Goal: Task Accomplishment & Management: Manage account settings

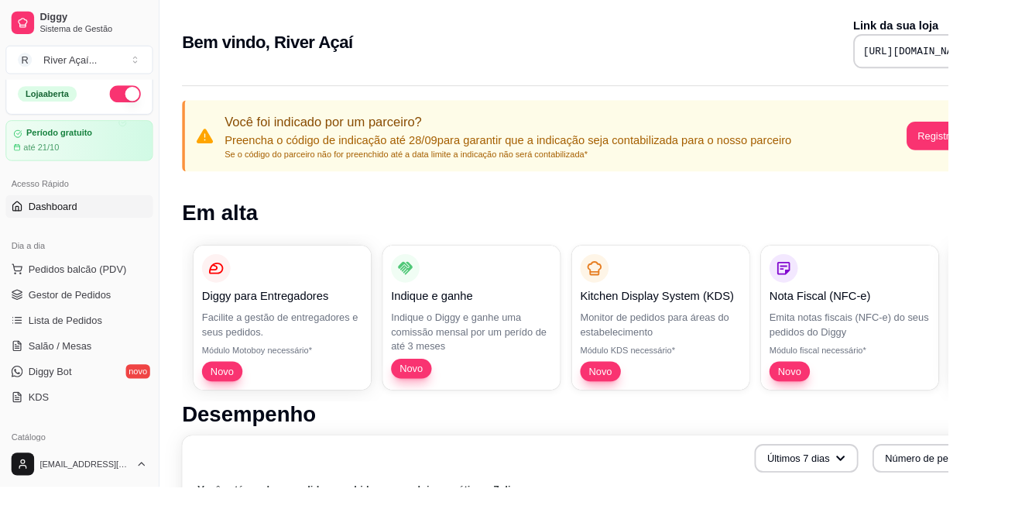
scroll to position [0, 8]
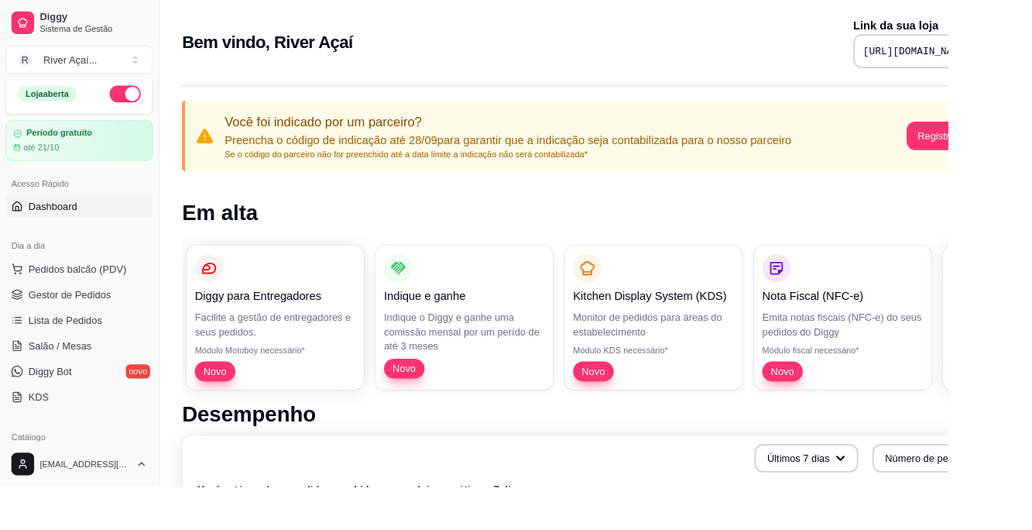
click at [107, 290] on span "Pedidos balcão (PDV)" at bounding box center [84, 292] width 107 height 15
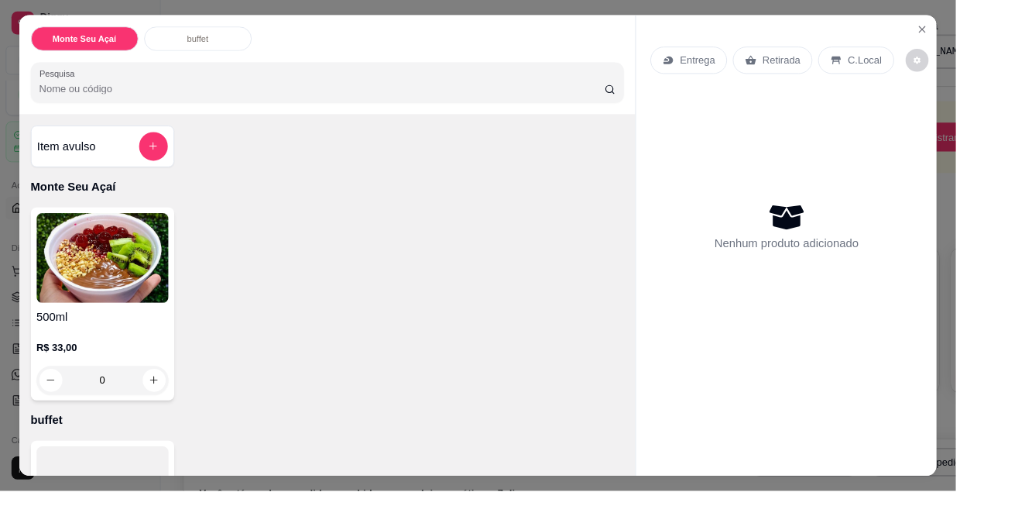
click at [127, 411] on div "0" at bounding box center [111, 410] width 143 height 31
click at [209, 358] on div "500ml R$ 33,00 0" at bounding box center [353, 328] width 641 height 208
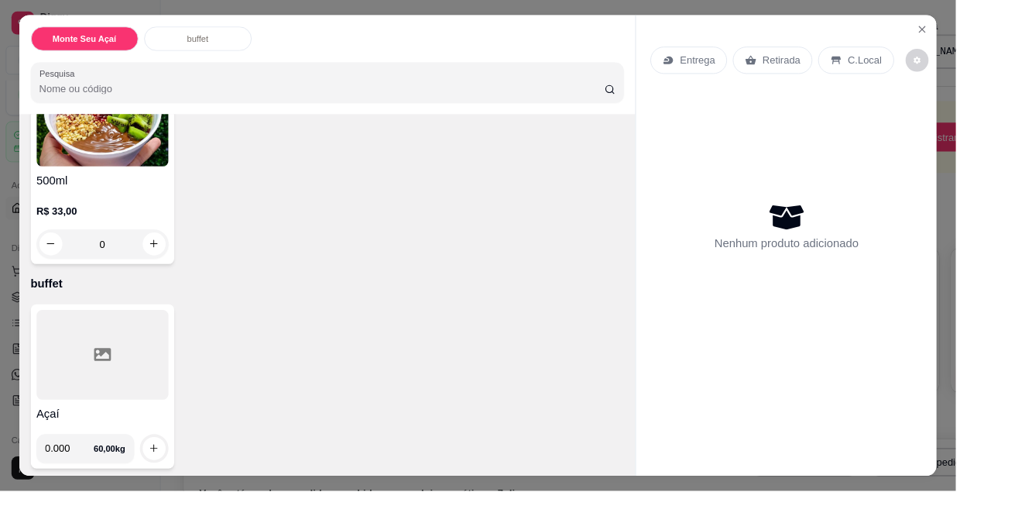
scroll to position [150, 0]
click at [70, 476] on input "0.000" at bounding box center [75, 480] width 53 height 31
click at [92, 465] on input "0.000" at bounding box center [75, 480] width 53 height 31
click at [467, 297] on p "buffet" at bounding box center [353, 303] width 641 height 19
click at [82, 475] on input "0.000" at bounding box center [75, 480] width 53 height 31
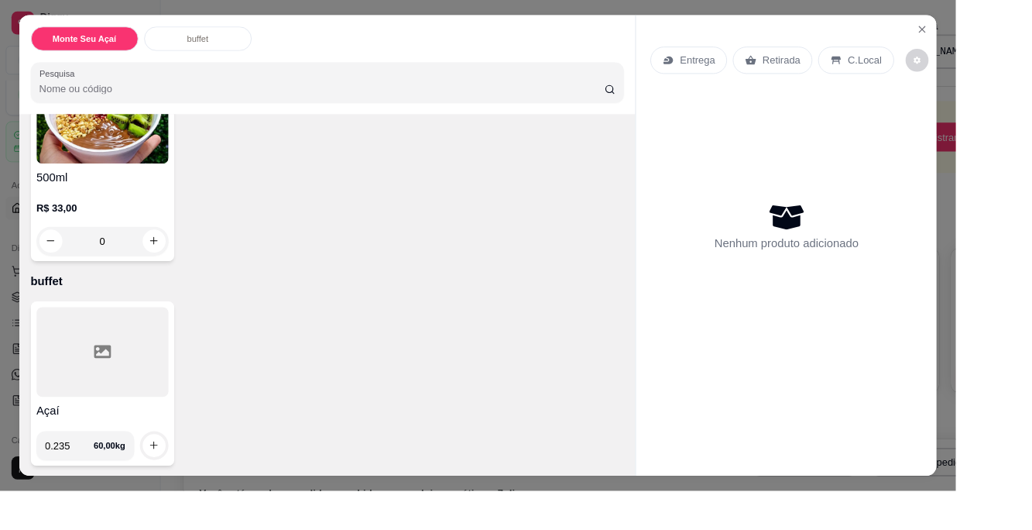
type input "0.235"
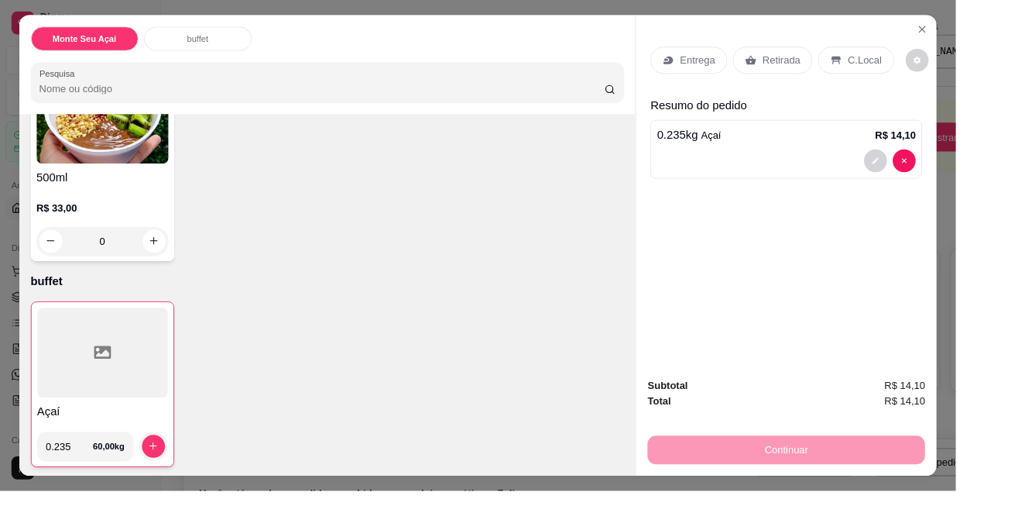
click at [173, 477] on button "increase-product-quantity" at bounding box center [165, 481] width 25 height 25
click at [915, 57] on p "C.Local" at bounding box center [933, 64] width 36 height 15
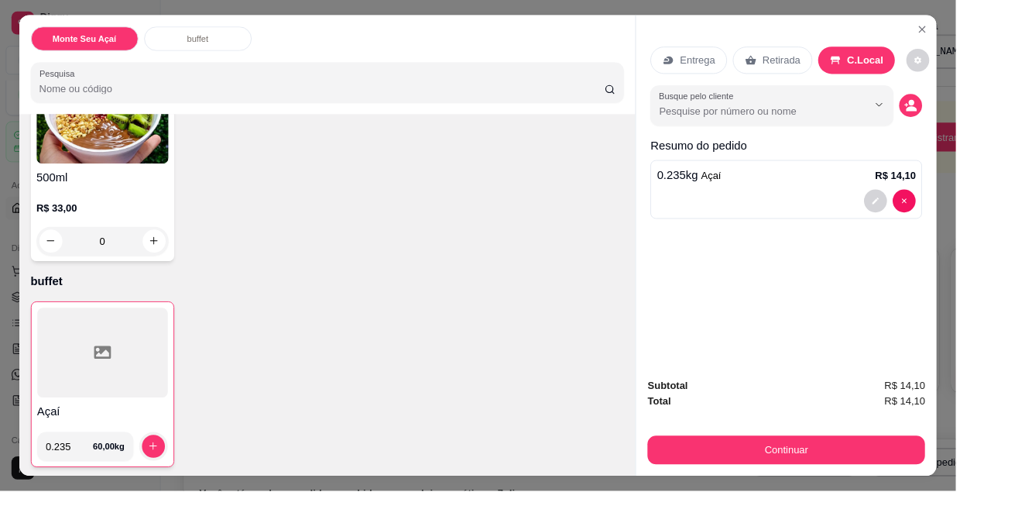
click at [830, 112] on input "Busque pelo cliente" at bounding box center [812, 119] width 201 height 15
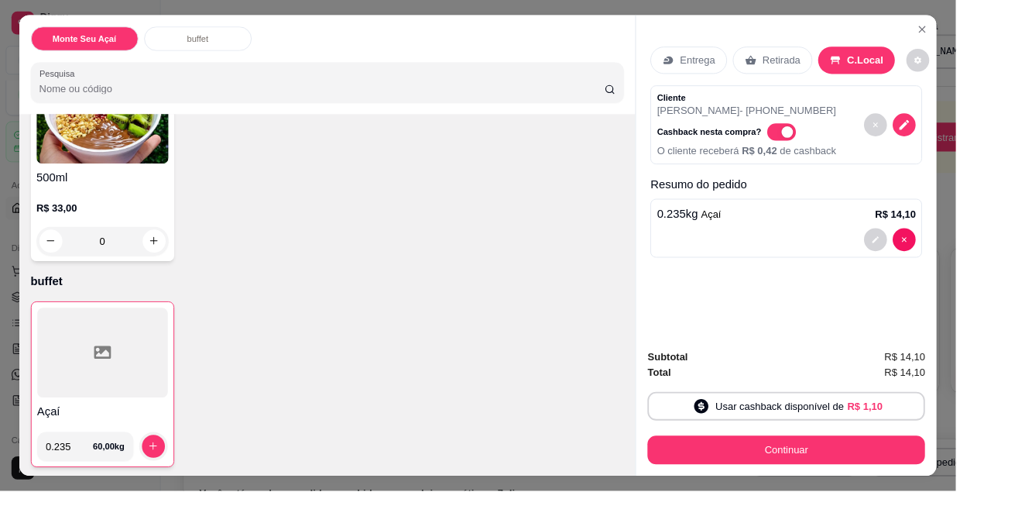
click at [810, 237] on div "0.235 kg Açaí R$ 14,10" at bounding box center [849, 231] width 280 height 19
click at [724, 141] on p "Cashback nesta compra?" at bounding box center [765, 142] width 112 height 12
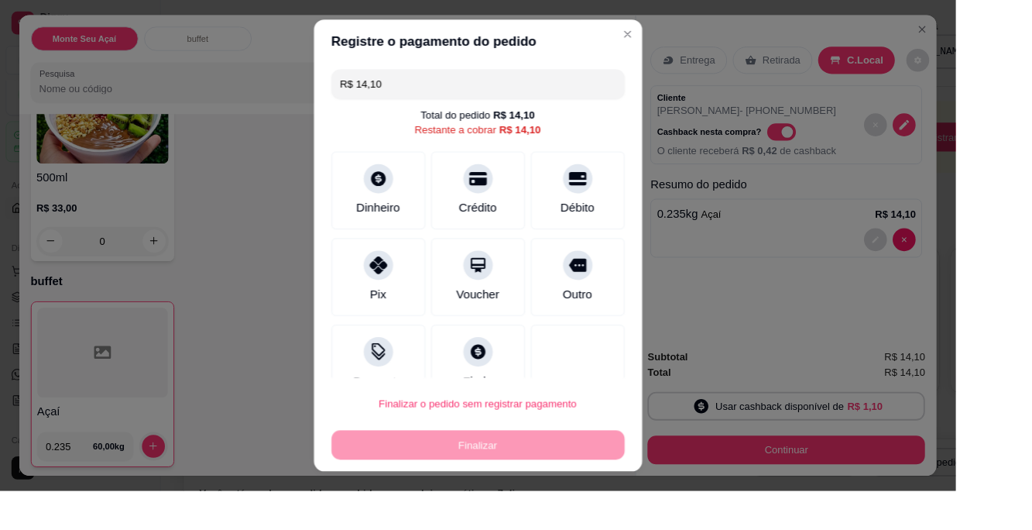
click at [885, 479] on div "Registre o pagamento do pedido R$ 14,10 Total do pedido R$ 14,10 Restante a cob…" at bounding box center [516, 264] width 1056 height 541
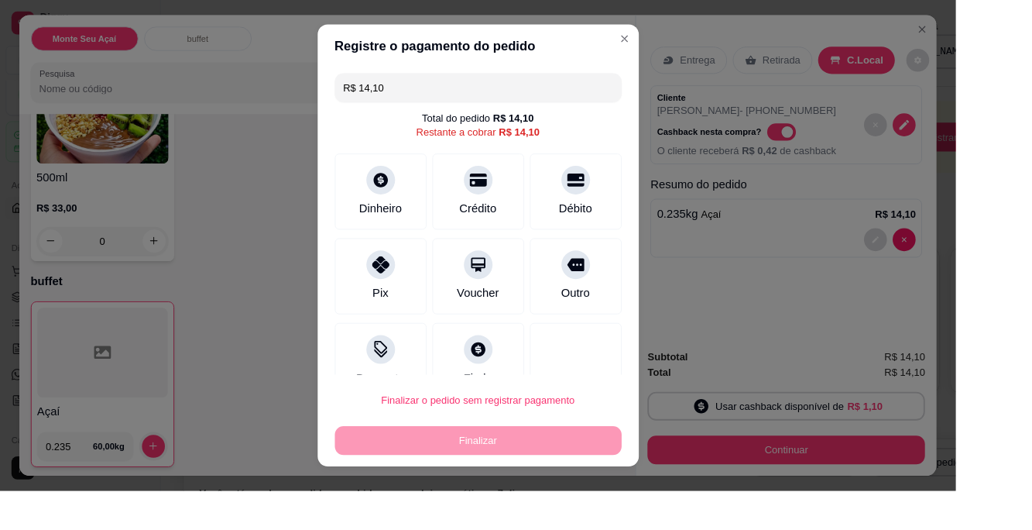
click at [413, 218] on div "Dinheiro" at bounding box center [411, 225] width 46 height 19
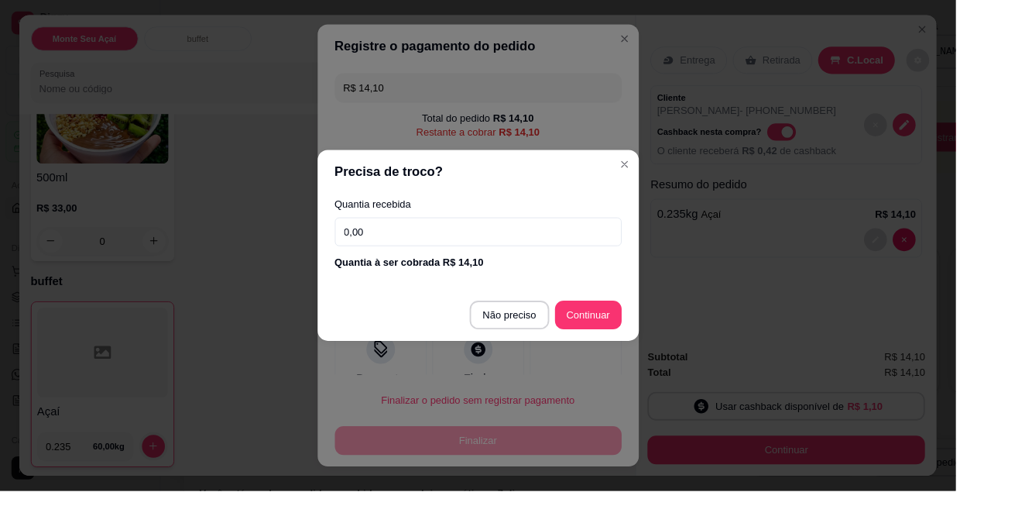
click at [593, 246] on input "0,00" at bounding box center [517, 250] width 310 height 31
click at [476, 248] on input "0,15" at bounding box center [517, 250] width 310 height 31
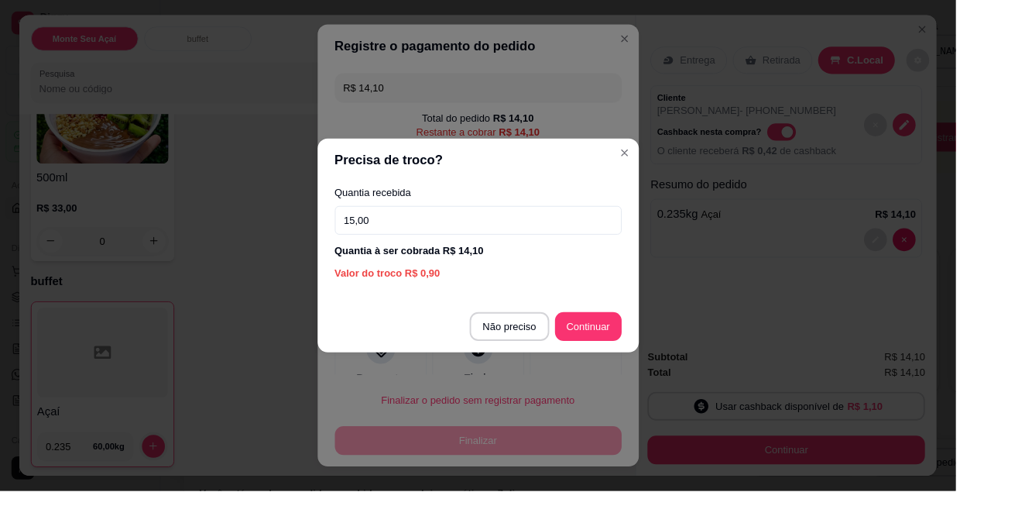
type input "15,00"
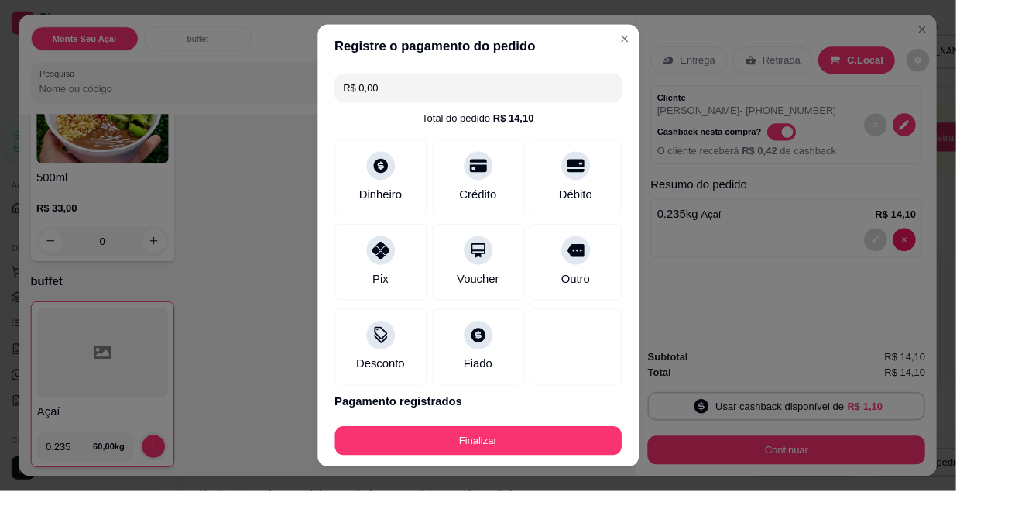
click at [645, 344] on div at bounding box center [621, 374] width 99 height 82
click at [612, 476] on div "Finalizar" at bounding box center [517, 475] width 310 height 31
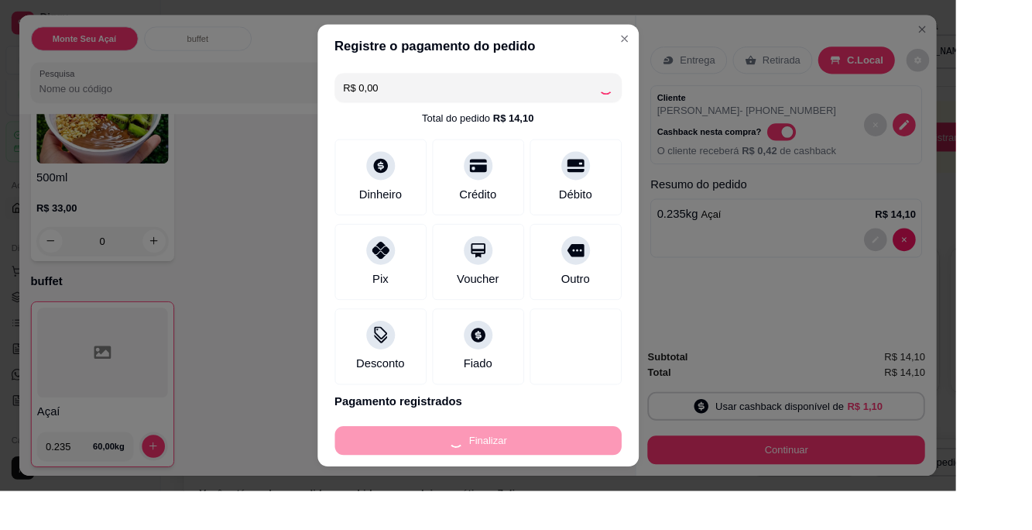
type input "-R$ 14,10"
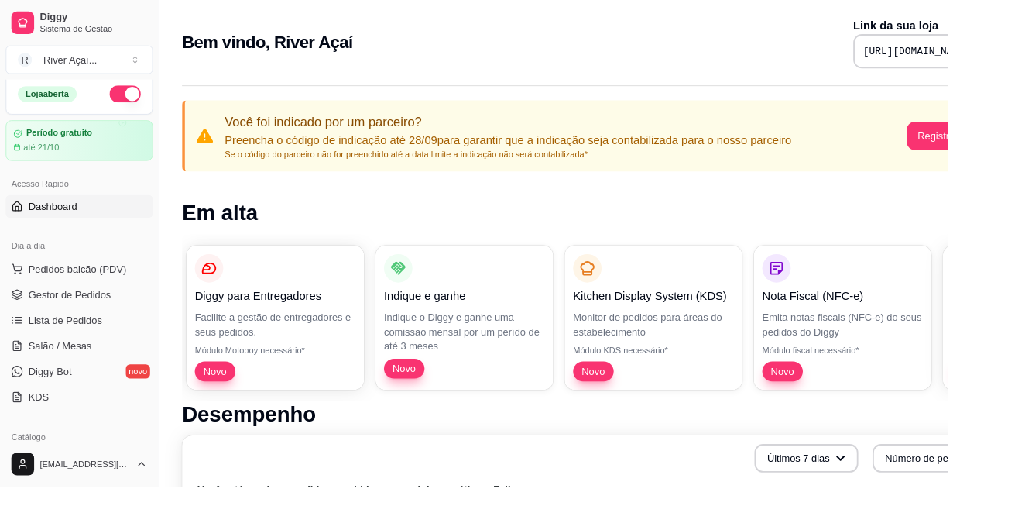
click at [89, 316] on span "Gestor de Pedidos" at bounding box center [76, 320] width 90 height 15
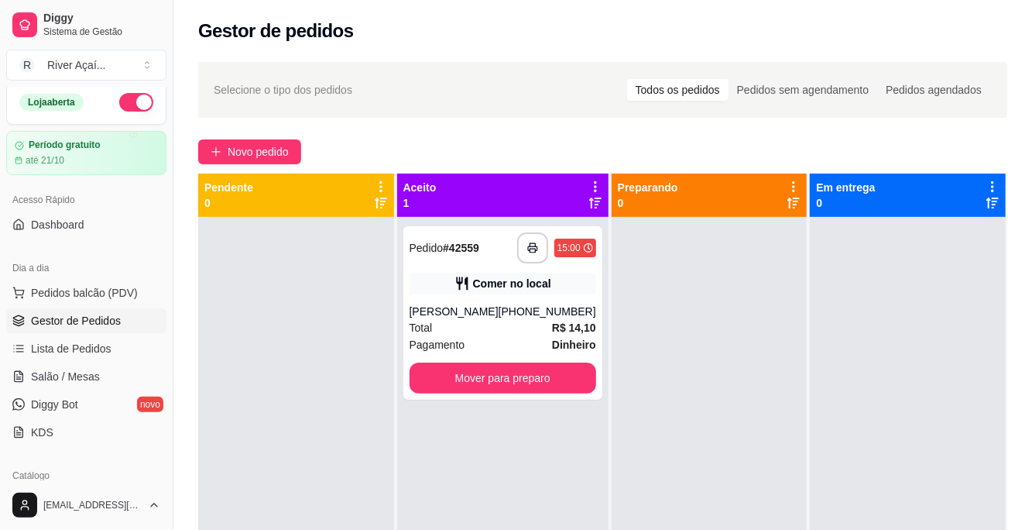
click at [275, 144] on span "Novo pedido" at bounding box center [258, 151] width 61 height 17
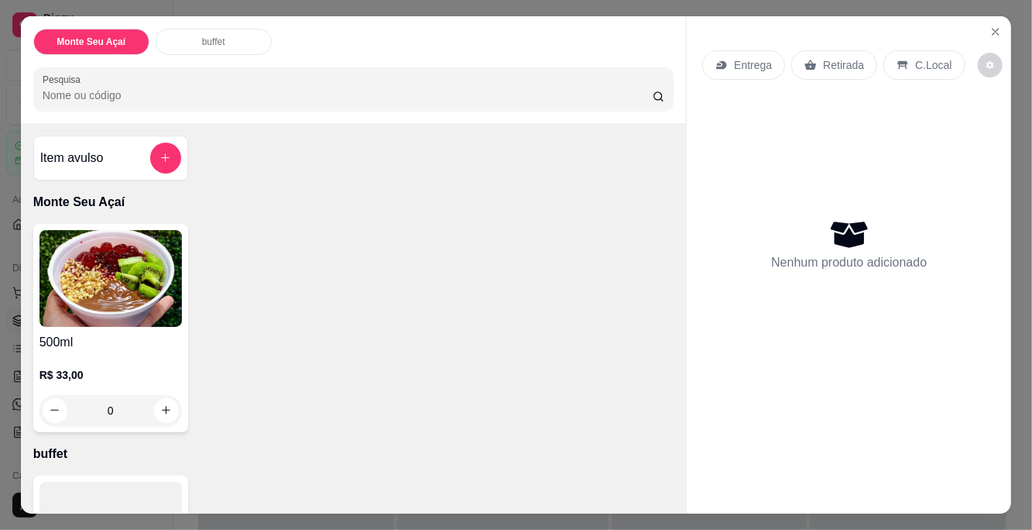
scroll to position [150, 0]
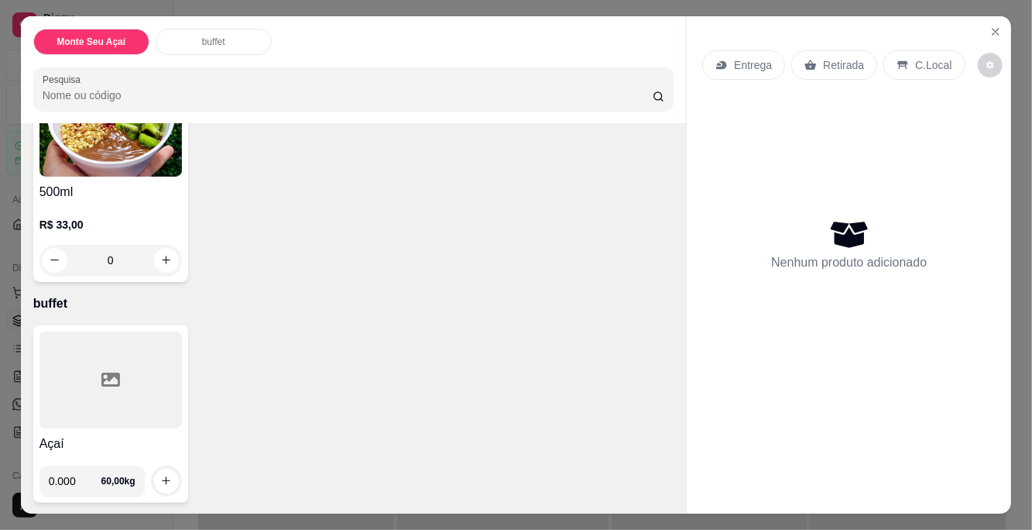
click at [88, 478] on input "0.000" at bounding box center [75, 480] width 53 height 31
type input "0.000"
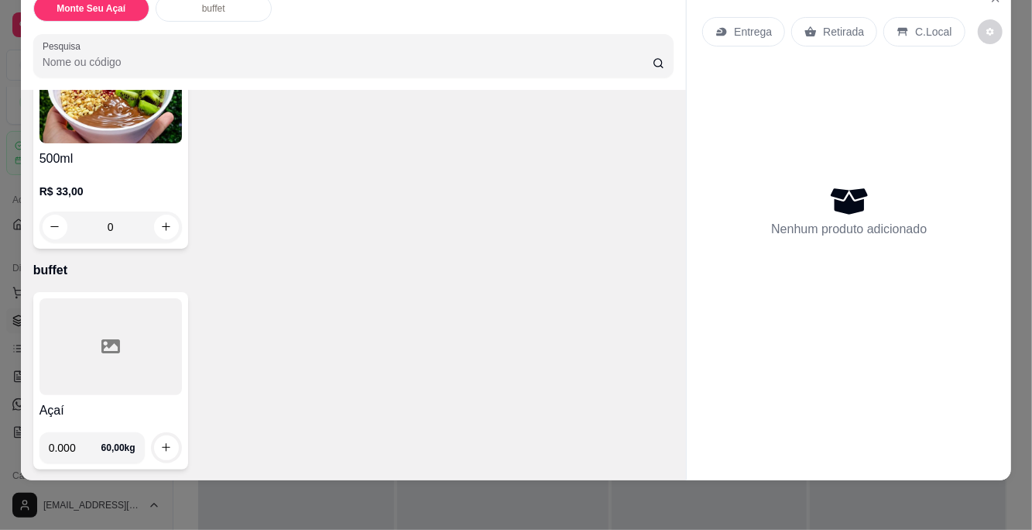
click at [98, 441] on input "0.000" at bounding box center [75, 447] width 53 height 31
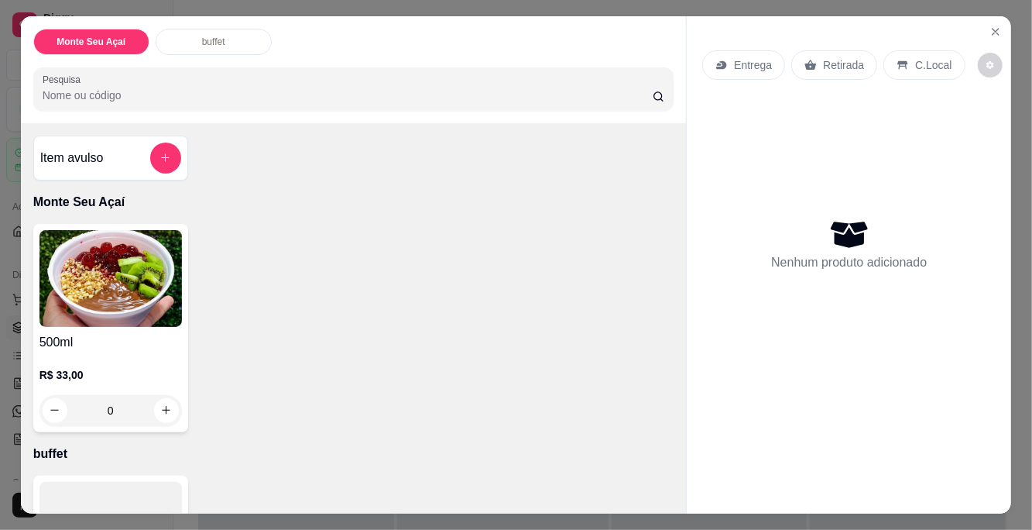
click at [935, 67] on p "C.Local" at bounding box center [933, 64] width 36 height 15
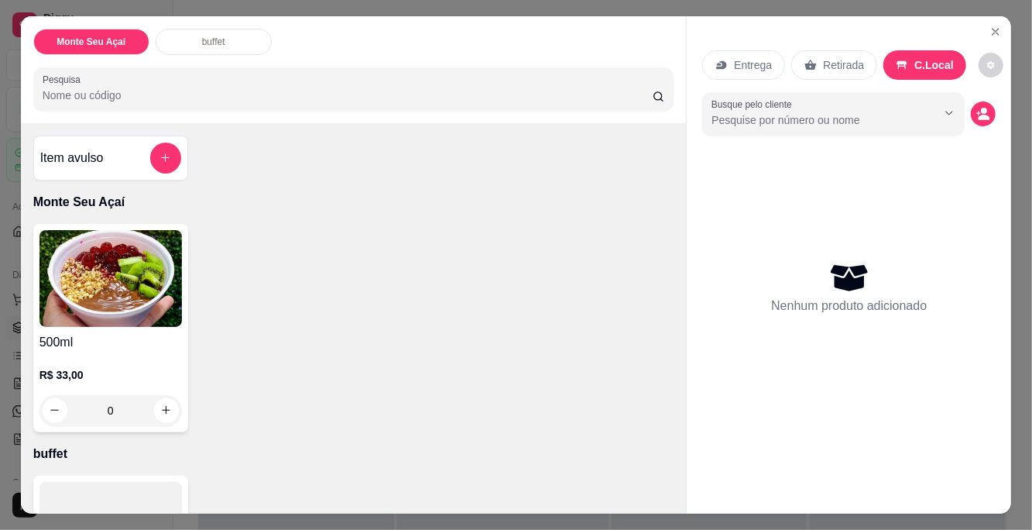
scroll to position [150, 0]
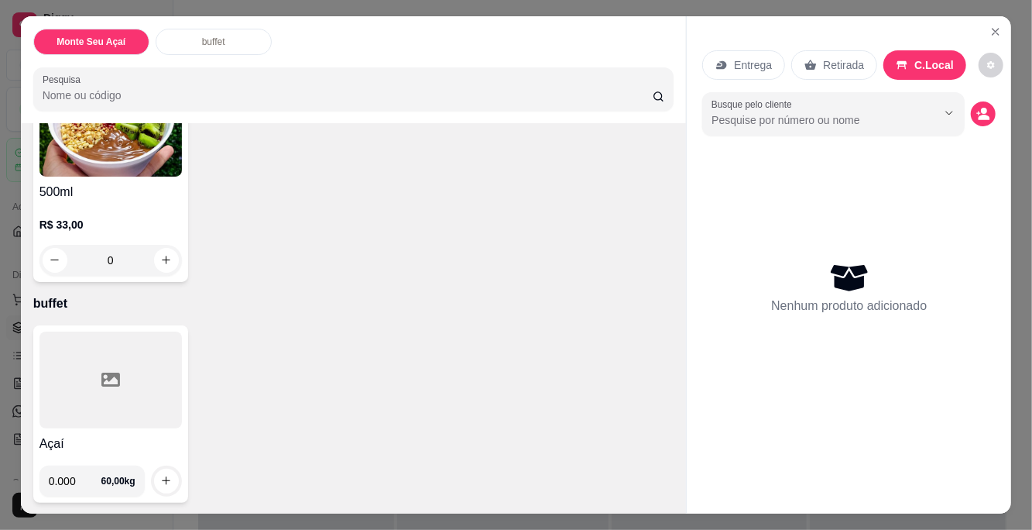
click at [994, 33] on icon "Close" at bounding box center [996, 32] width 6 height 6
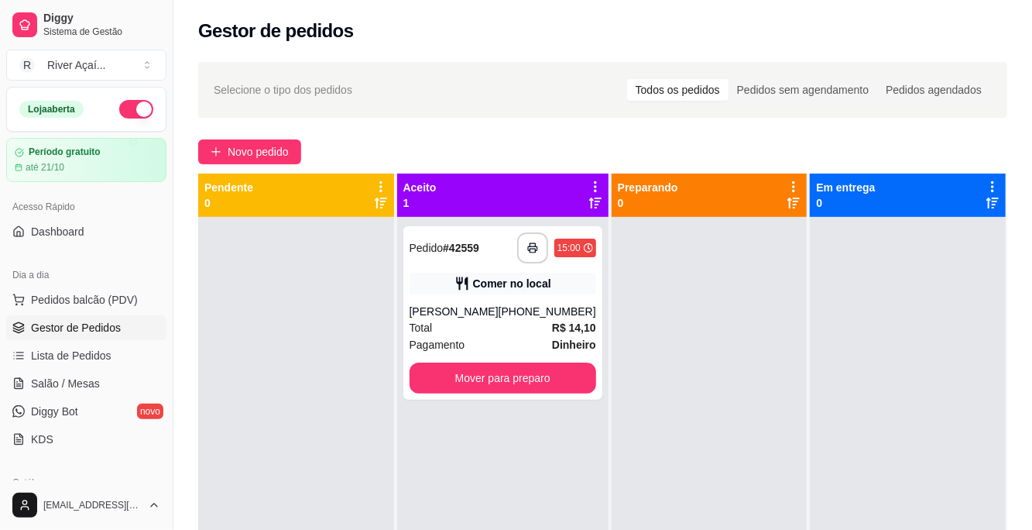
click at [562, 393] on button "Mover para preparo" at bounding box center [503, 377] width 187 height 31
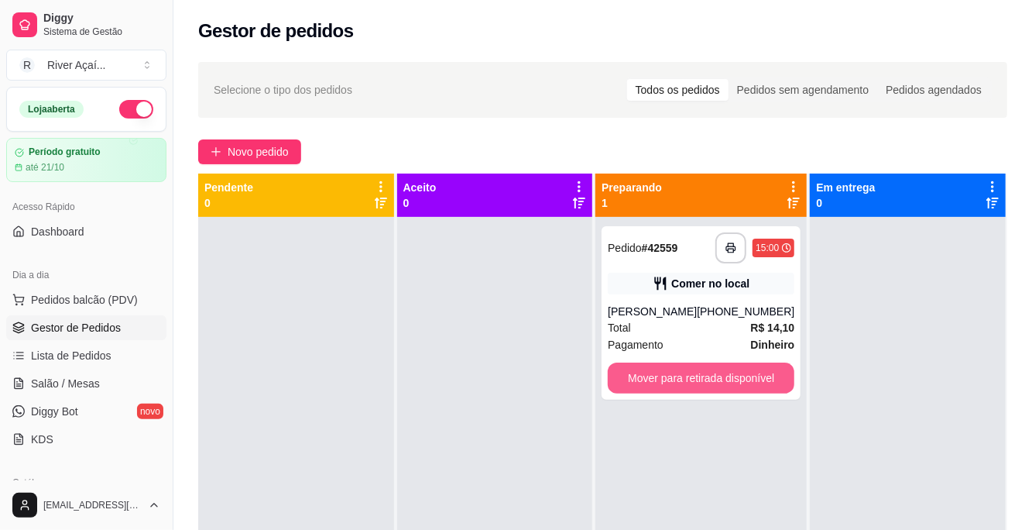
click at [748, 384] on button "Mover para retirada disponível" at bounding box center [701, 377] width 187 height 31
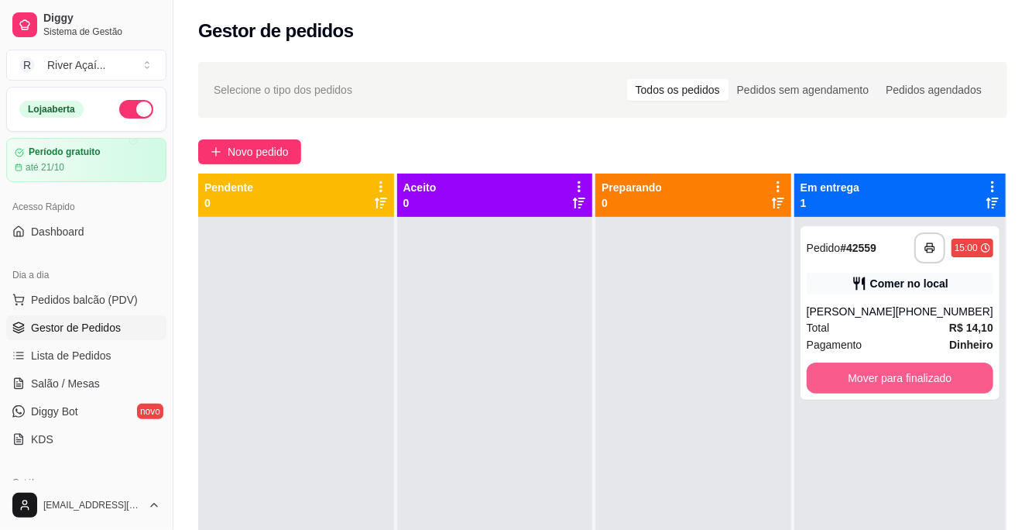
click at [893, 390] on button "Mover para finalizado" at bounding box center [900, 377] width 187 height 31
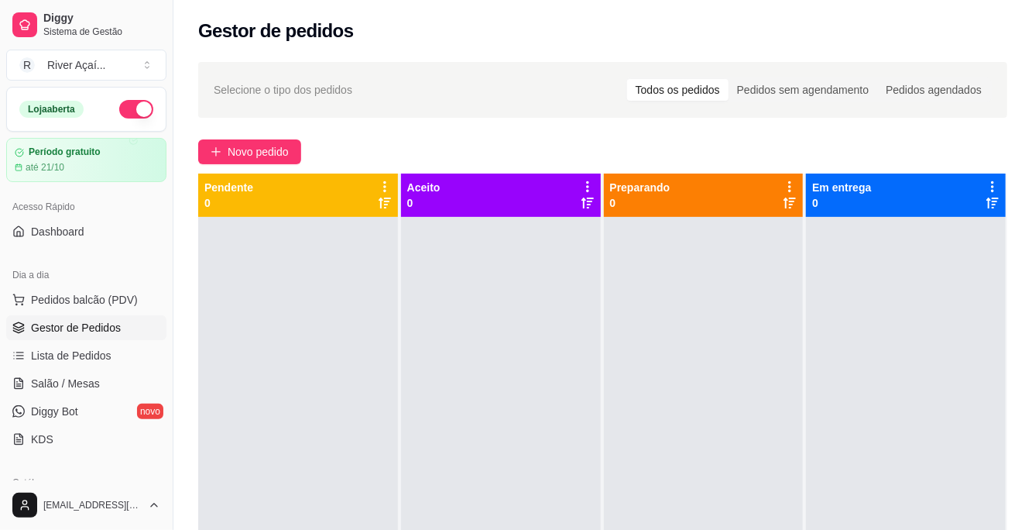
click at [282, 147] on span "Novo pedido" at bounding box center [258, 151] width 61 height 17
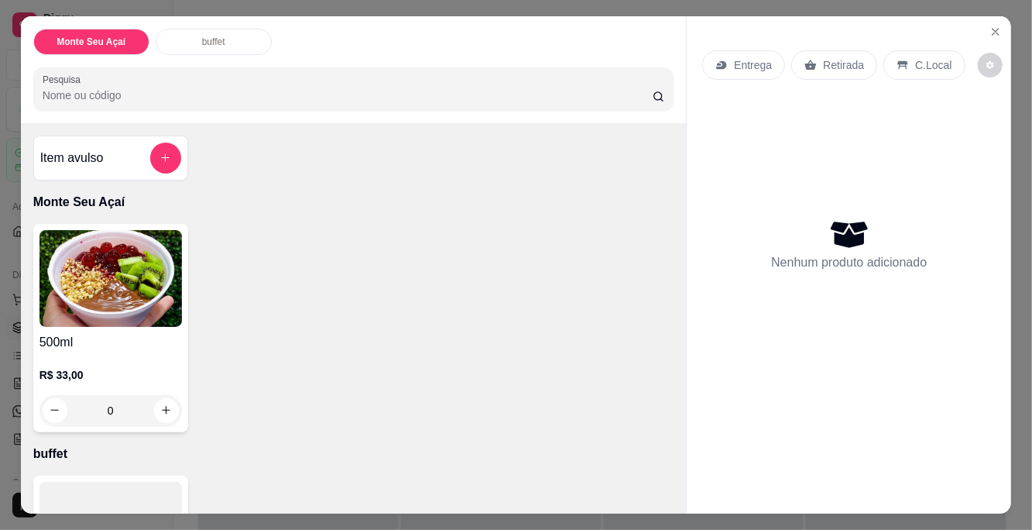
scroll to position [150, 0]
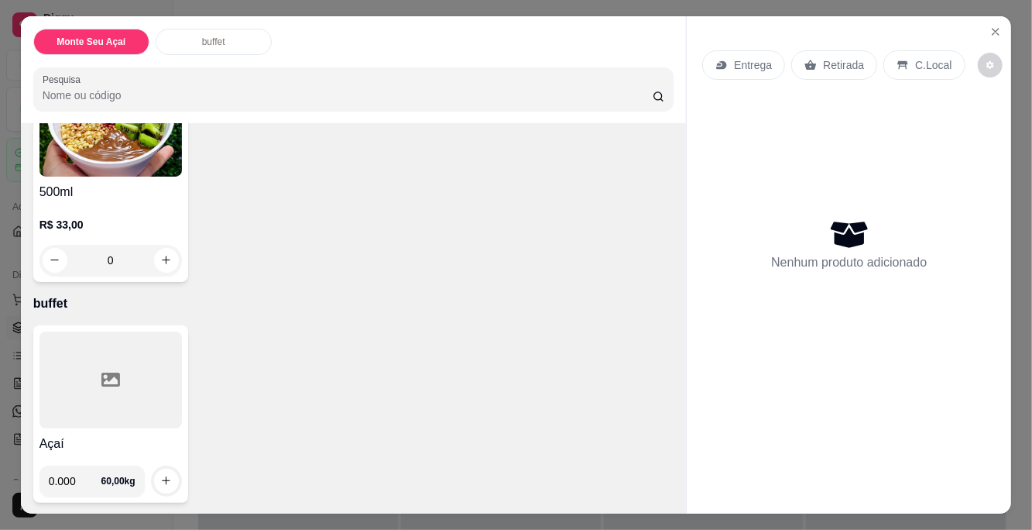
click at [76, 477] on input "0.000" at bounding box center [75, 480] width 53 height 31
click at [93, 479] on input "0.000" at bounding box center [75, 480] width 53 height 31
click at [163, 478] on icon "increase-product-quantity" at bounding box center [166, 481] width 12 height 12
type input "0.290"
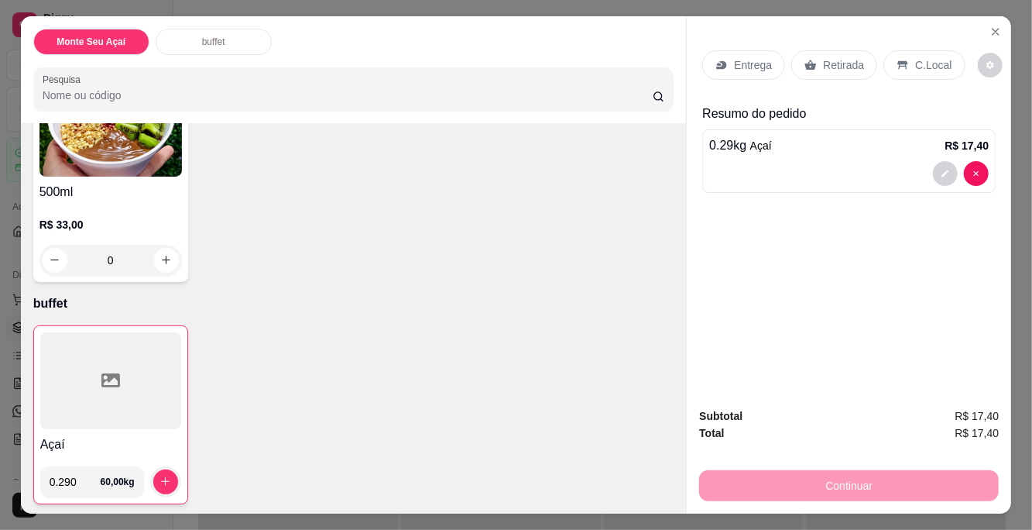
click at [926, 64] on p "C.Local" at bounding box center [933, 64] width 36 height 15
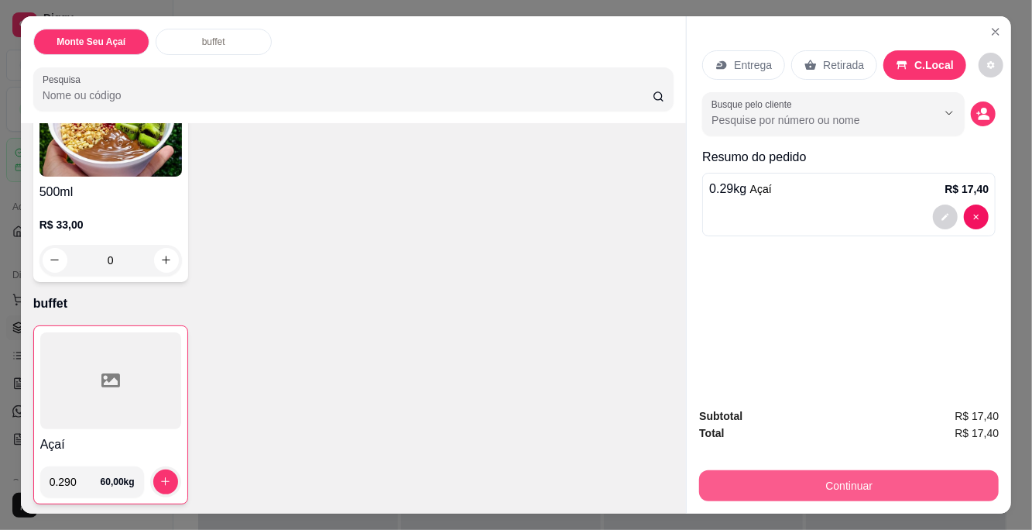
click at [835, 484] on button "Continuar" at bounding box center [849, 485] width 300 height 31
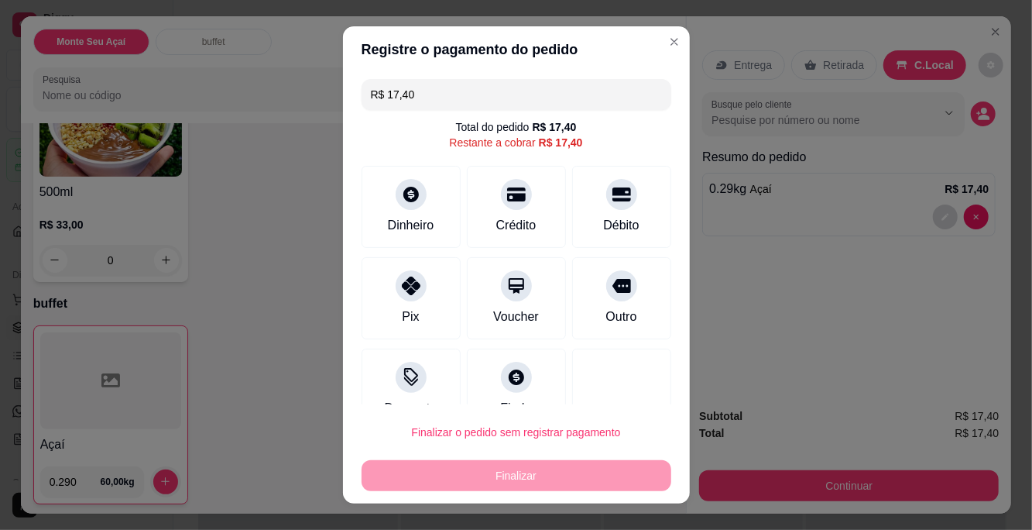
click at [404, 300] on div "Pix" at bounding box center [411, 298] width 99 height 82
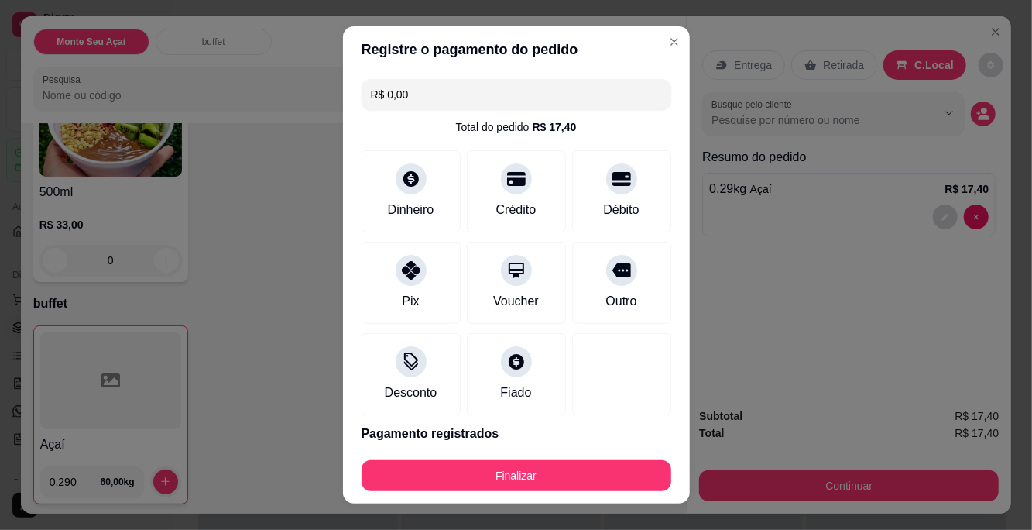
click at [507, 184] on icon at bounding box center [516, 179] width 19 height 19
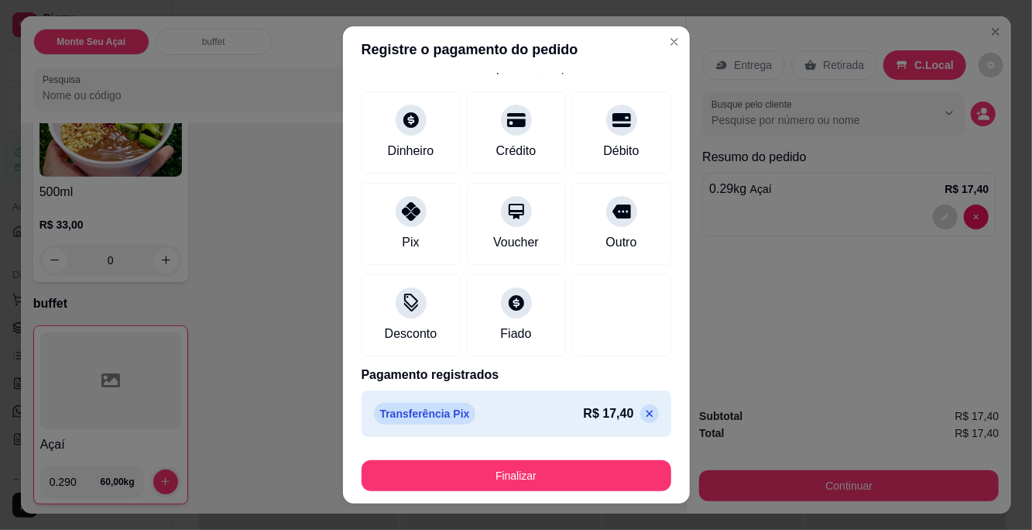
click at [613, 470] on button "Finalizar" at bounding box center [517, 475] width 310 height 31
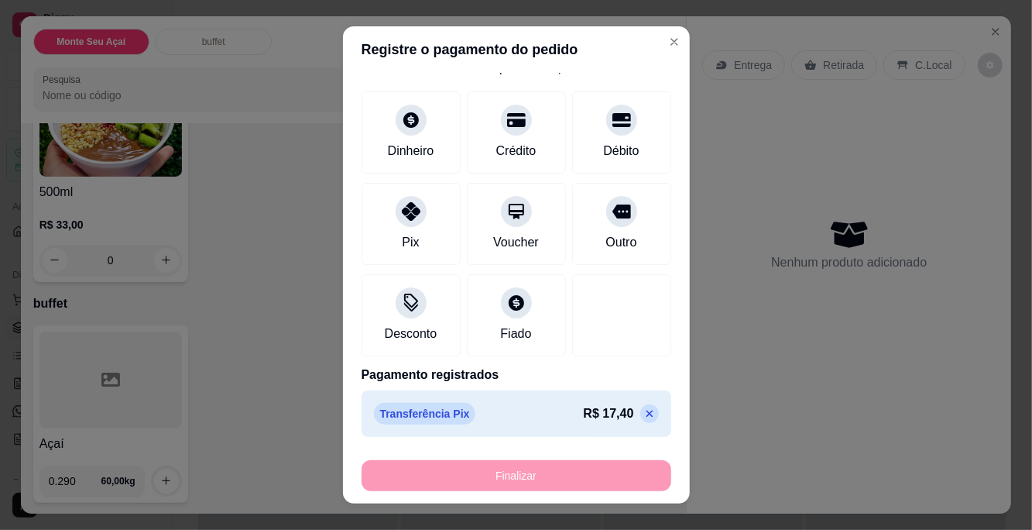
type input "-R$ 17,40"
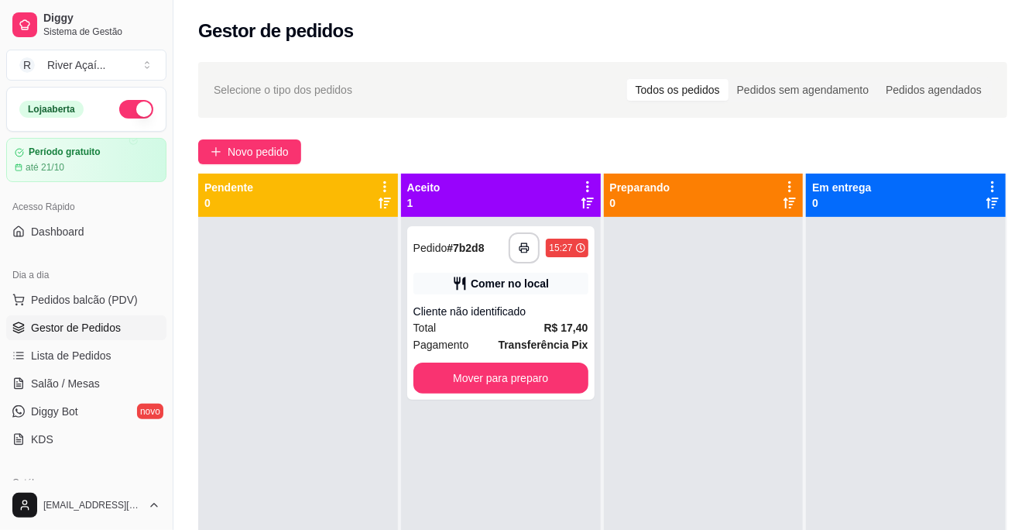
click at [519, 316] on div "Cliente não identificado" at bounding box center [501, 311] width 175 height 15
click at [555, 319] on div "Pagamento Transferência Pix R$ 17,40" at bounding box center [515, 339] width 409 height 43
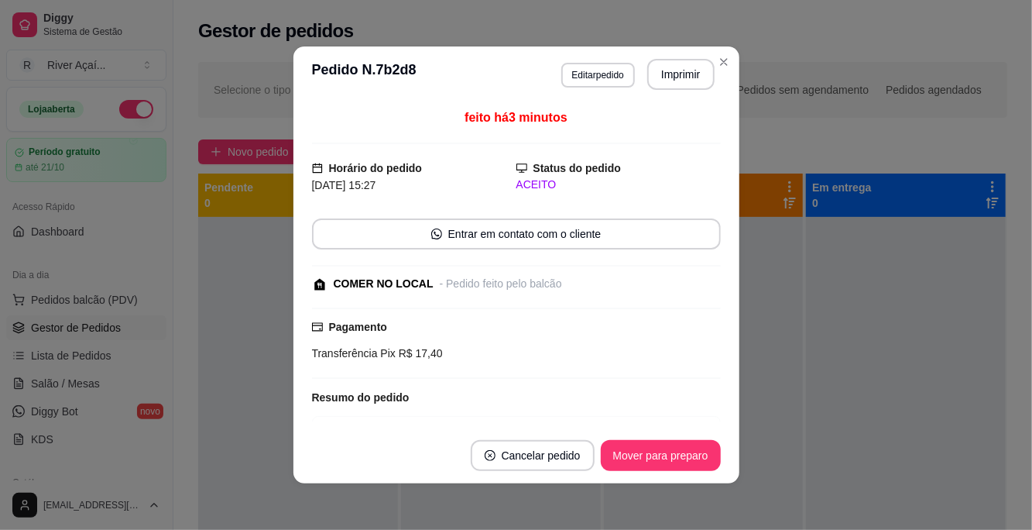
click at [601, 72] on button "Editar pedido" at bounding box center [599, 75] width 74 height 25
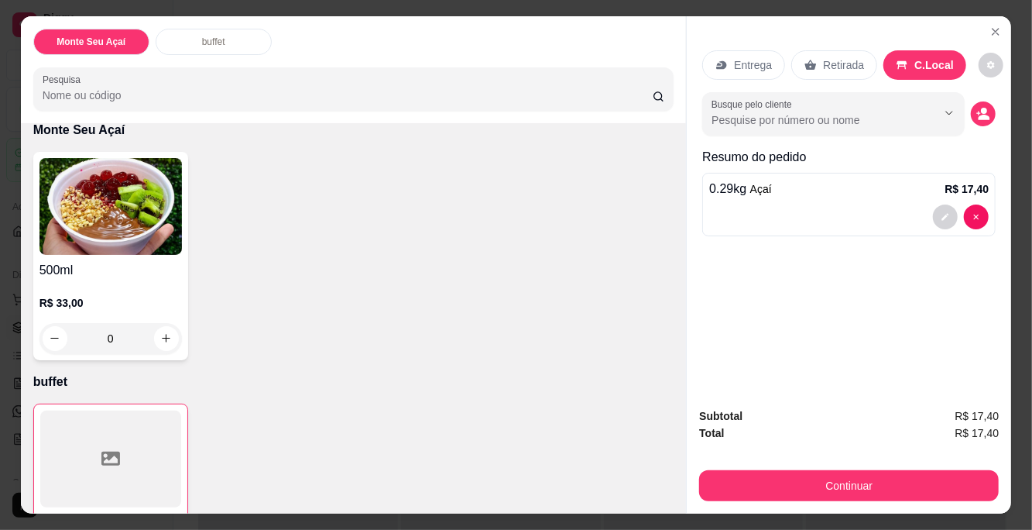
scroll to position [151, 0]
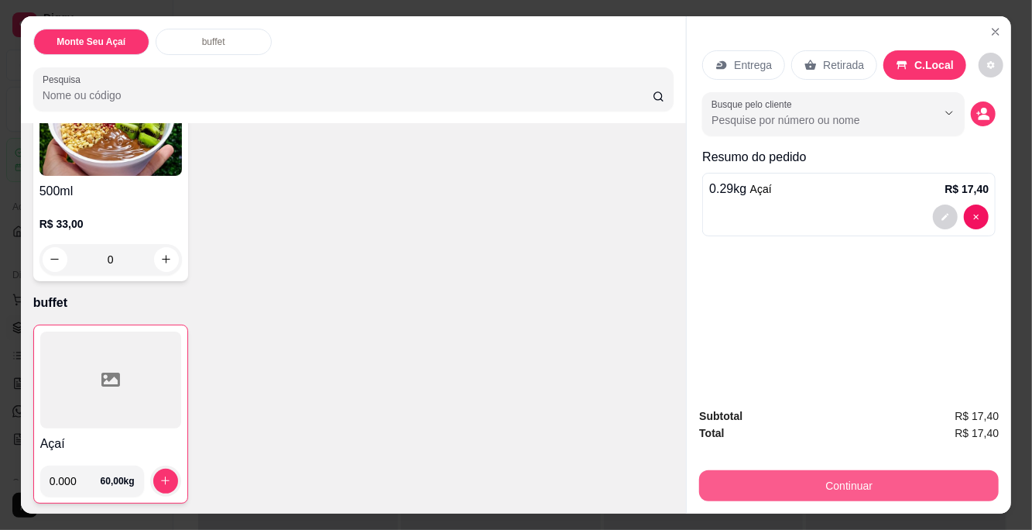
click at [889, 482] on button "Continuar" at bounding box center [849, 485] width 300 height 31
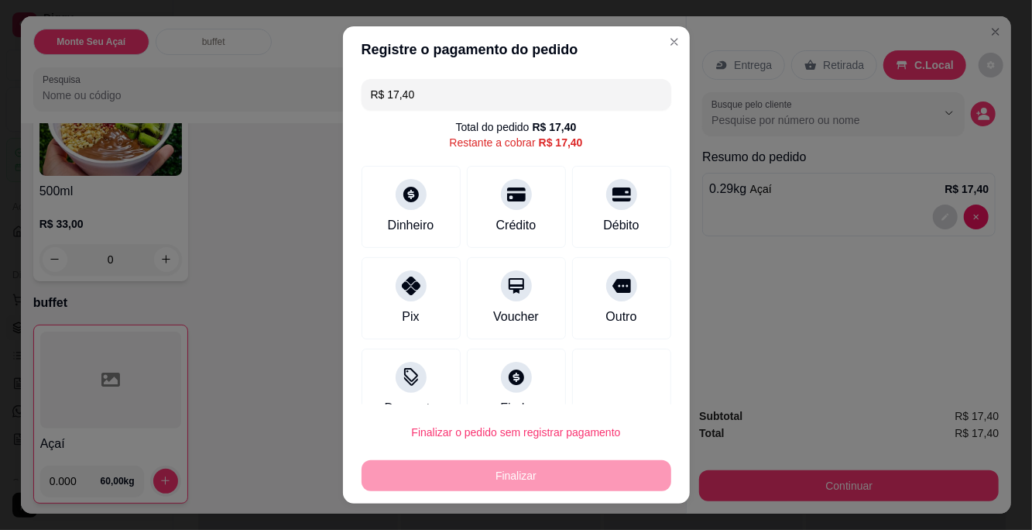
click at [525, 200] on div at bounding box center [516, 194] width 31 height 31
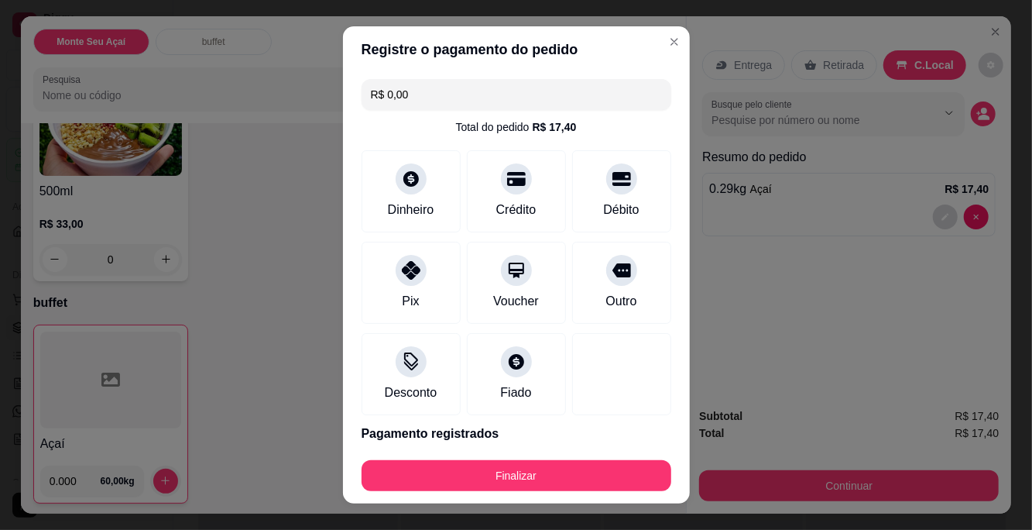
click at [531, 173] on div at bounding box center [516, 178] width 31 height 31
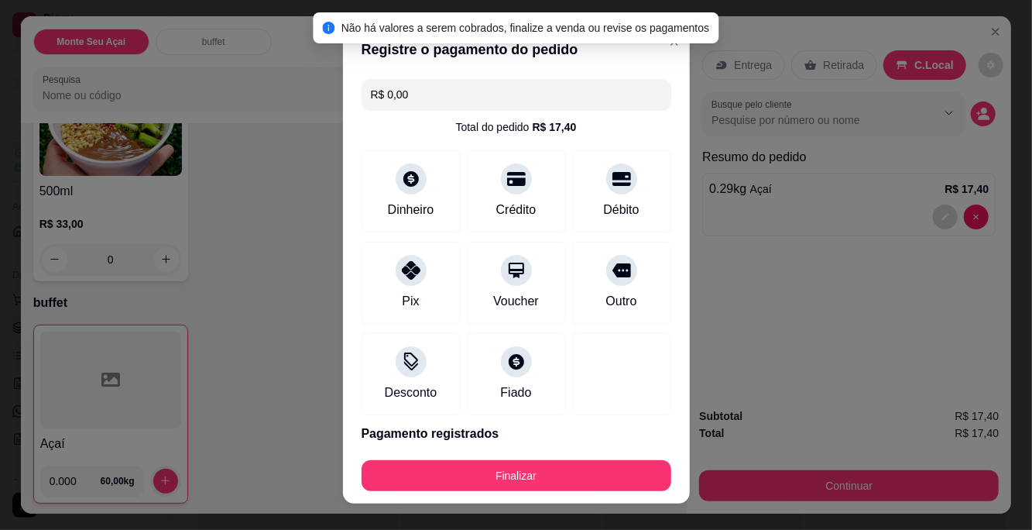
click at [520, 188] on div at bounding box center [516, 178] width 31 height 31
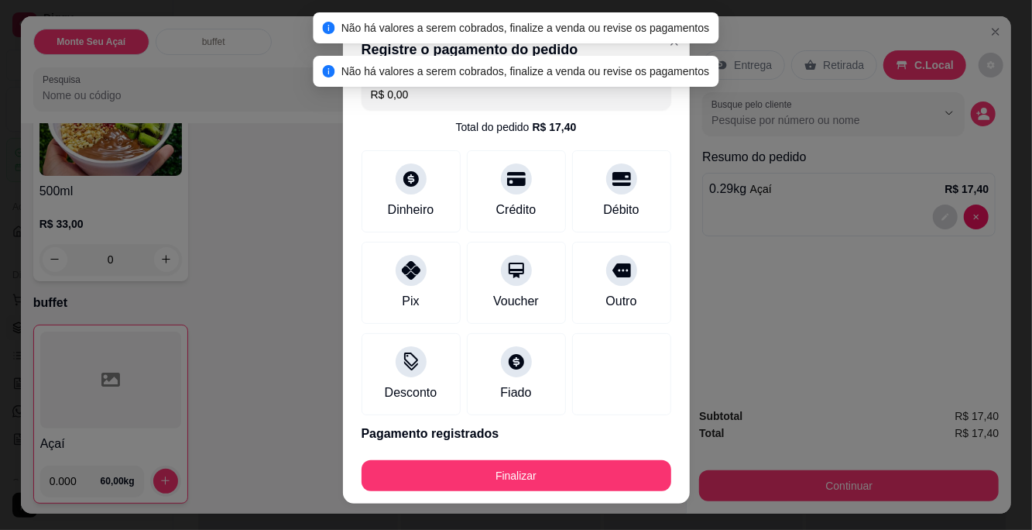
click at [522, 178] on icon at bounding box center [516, 179] width 19 height 14
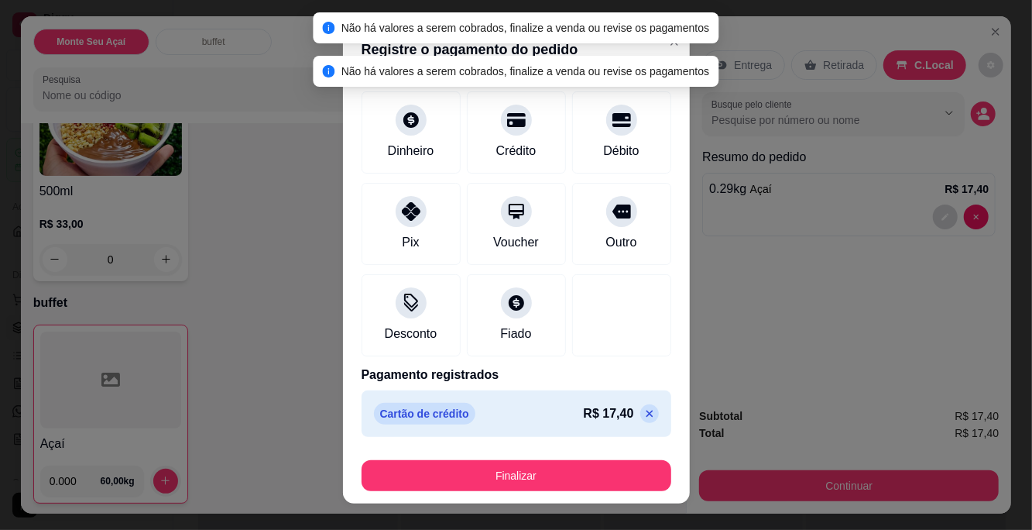
scroll to position [57, 0]
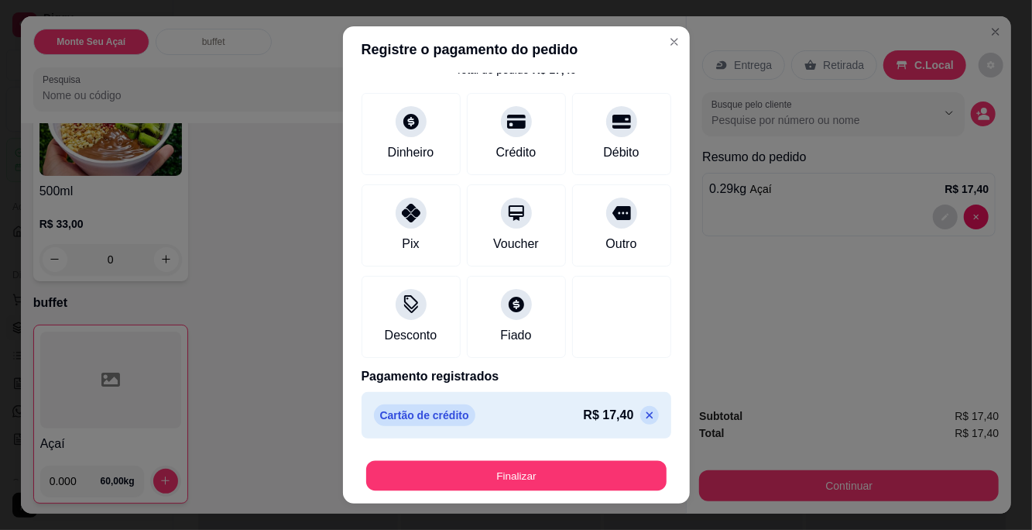
click at [600, 476] on button "Finalizar" at bounding box center [516, 475] width 301 height 30
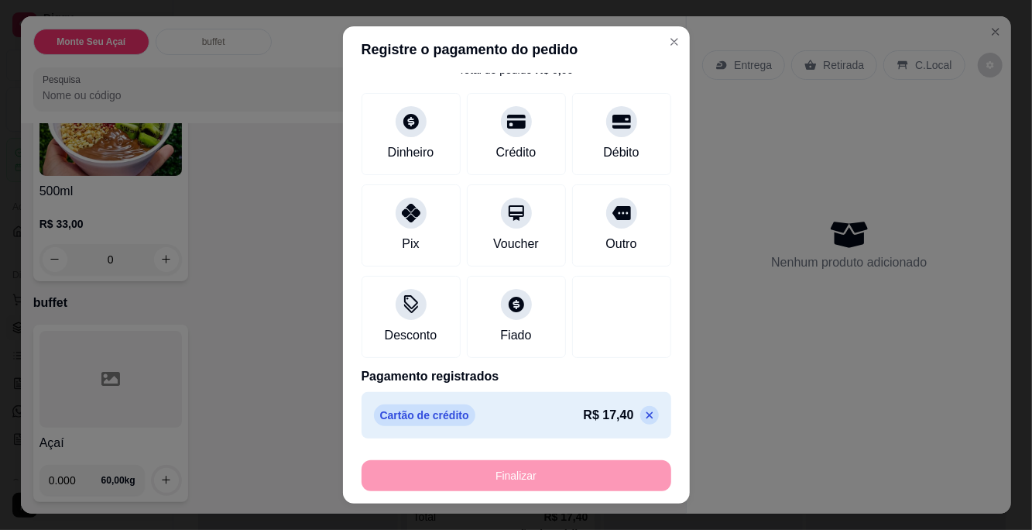
type input "-R$ 17,40"
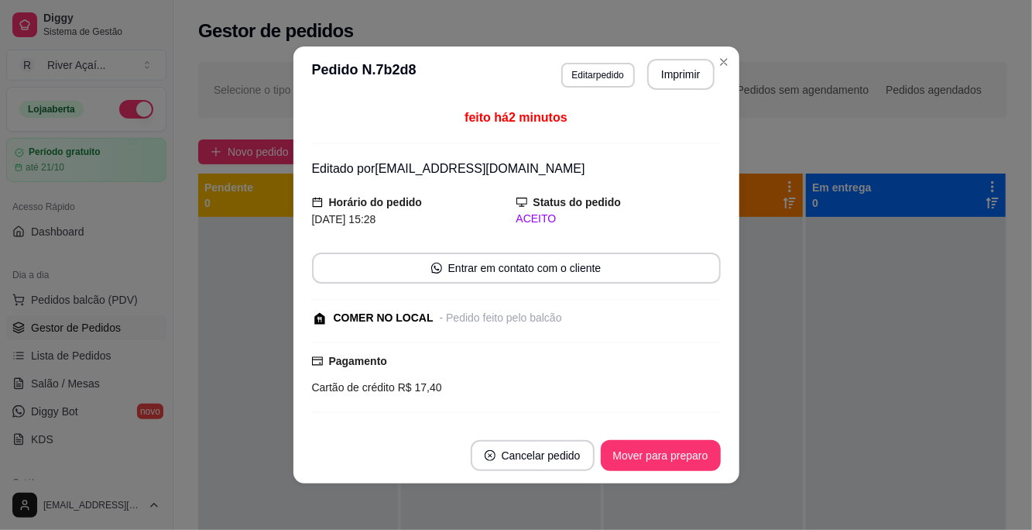
click at [683, 459] on button "Mover para preparo" at bounding box center [661, 455] width 120 height 31
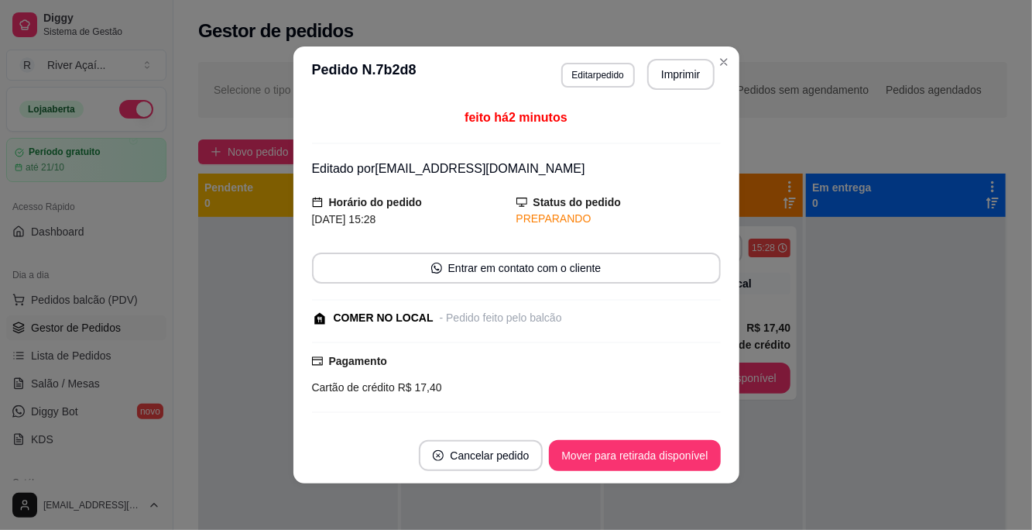
click at [680, 453] on button "Mover para retirada disponível" at bounding box center [634, 455] width 171 height 31
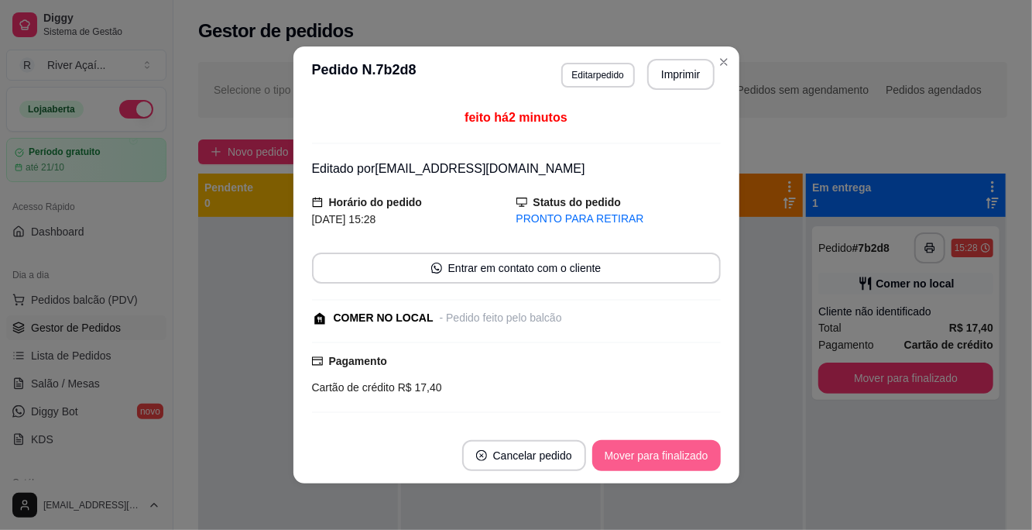
click at [690, 457] on button "Mover para finalizado" at bounding box center [657, 455] width 129 height 31
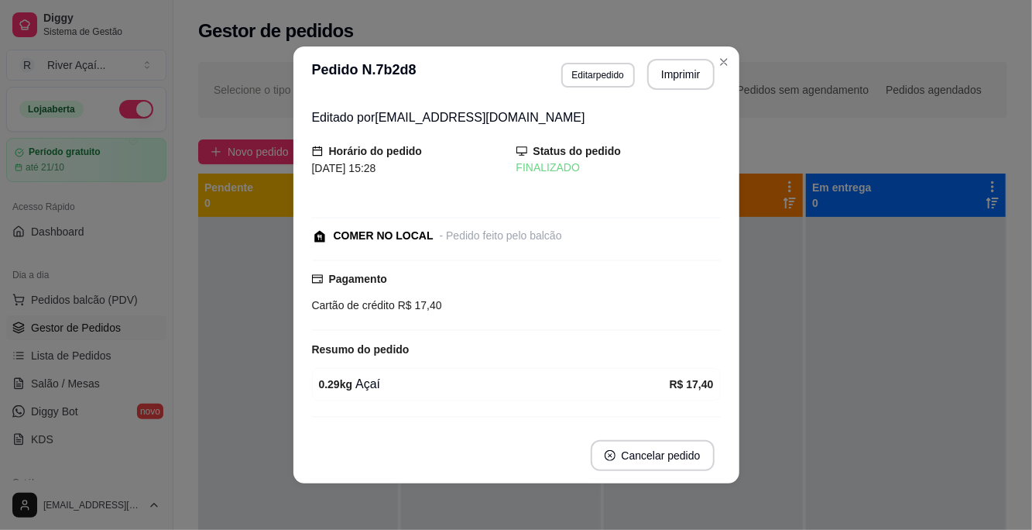
click at [725, 63] on icon "Close" at bounding box center [724, 62] width 6 height 6
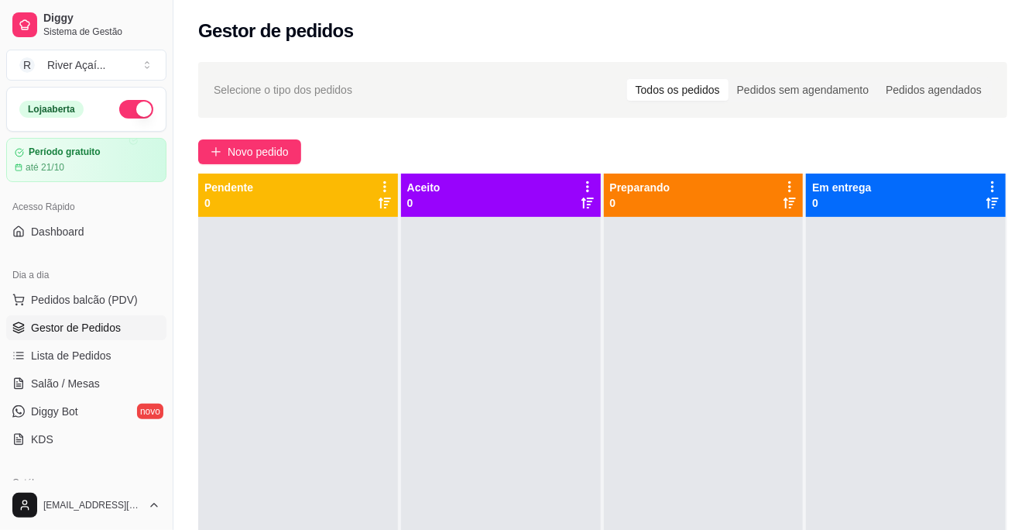
click at [90, 355] on span "Lista de Pedidos" at bounding box center [71, 355] width 81 height 15
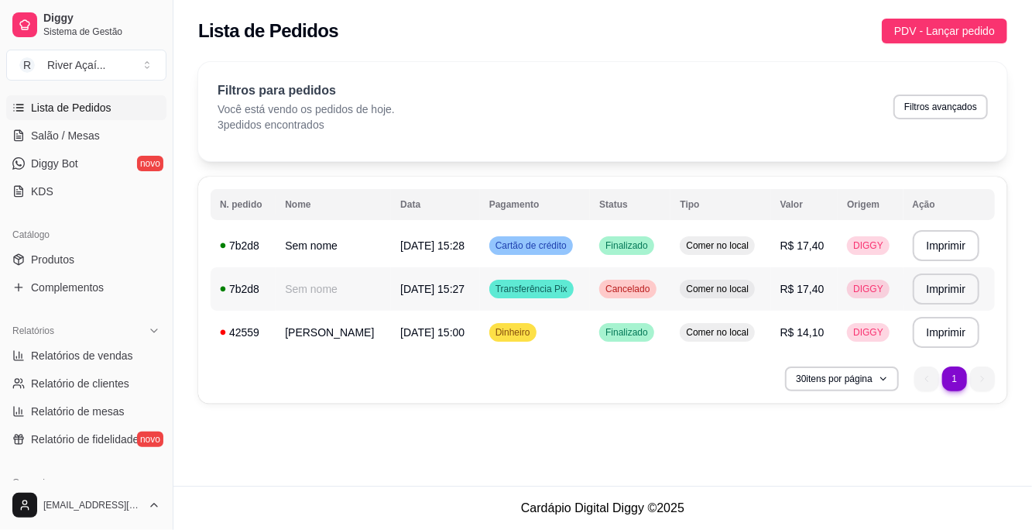
scroll to position [373, 0]
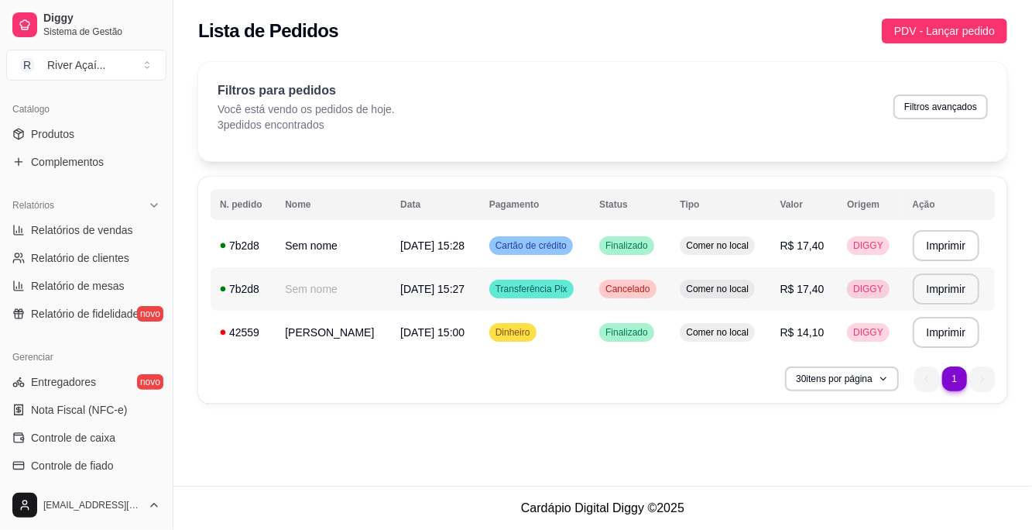
click at [128, 227] on span "Relatórios de vendas" at bounding box center [82, 229] width 102 height 15
select select "ALL"
select select "0"
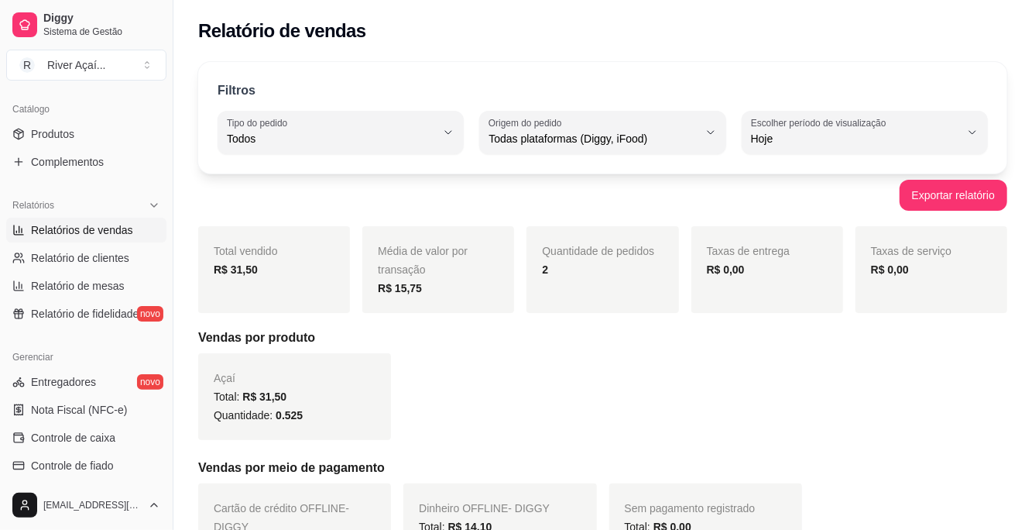
click at [53, 260] on span "Relatório de clientes" at bounding box center [80, 257] width 98 height 15
select select "30"
select select "HIGHEST_TOTAL_SPENT_WITH_ORDERS"
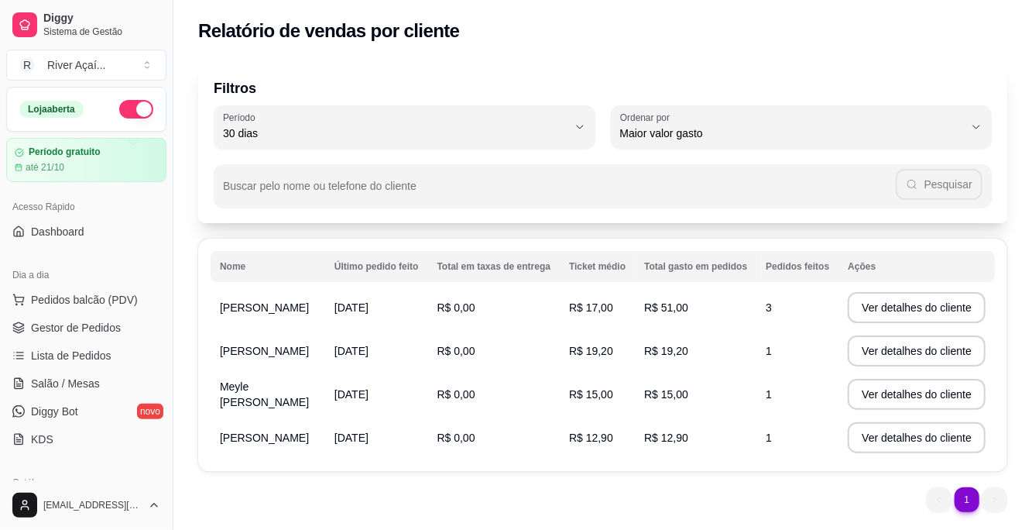
click at [119, 300] on span "Pedidos balcão (PDV)" at bounding box center [84, 299] width 107 height 15
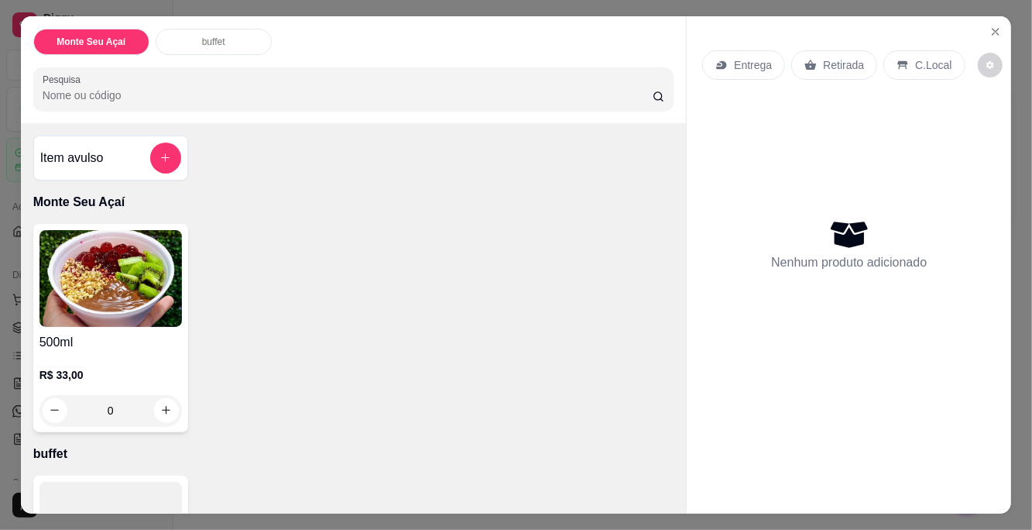
scroll to position [150, 0]
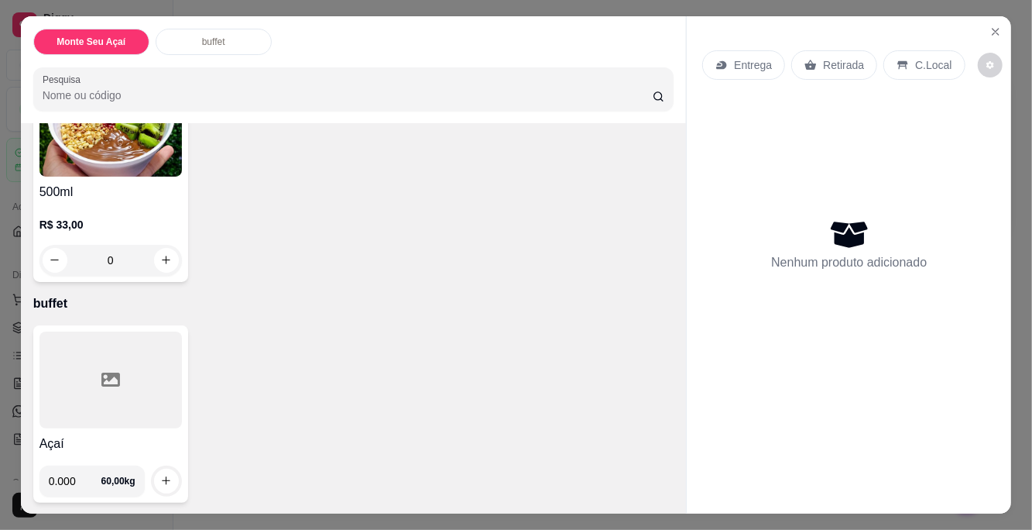
click at [94, 477] on input "0.000" at bounding box center [75, 480] width 53 height 31
click at [934, 63] on p "C.Local" at bounding box center [933, 64] width 36 height 15
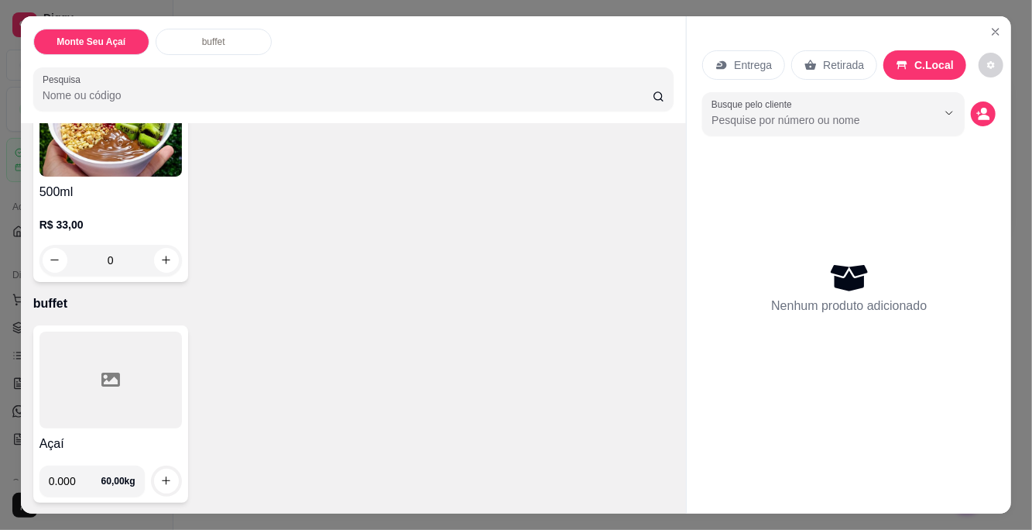
click at [86, 472] on input "0.000" at bounding box center [75, 480] width 53 height 31
click at [169, 481] on icon "increase-product-quantity" at bounding box center [166, 481] width 12 height 12
type input "0.395"
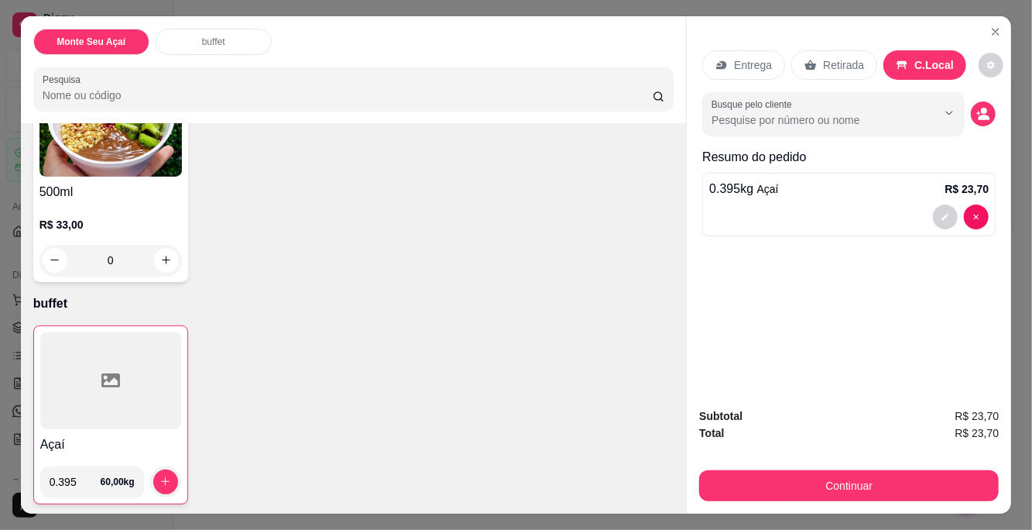
click at [965, 478] on button "Continuar" at bounding box center [849, 485] width 300 height 31
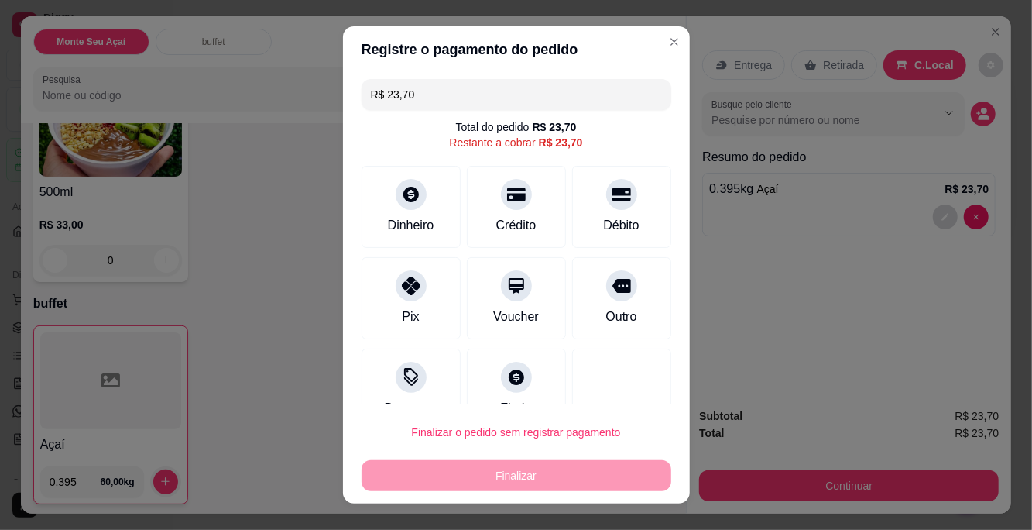
click at [514, 204] on div at bounding box center [516, 194] width 31 height 31
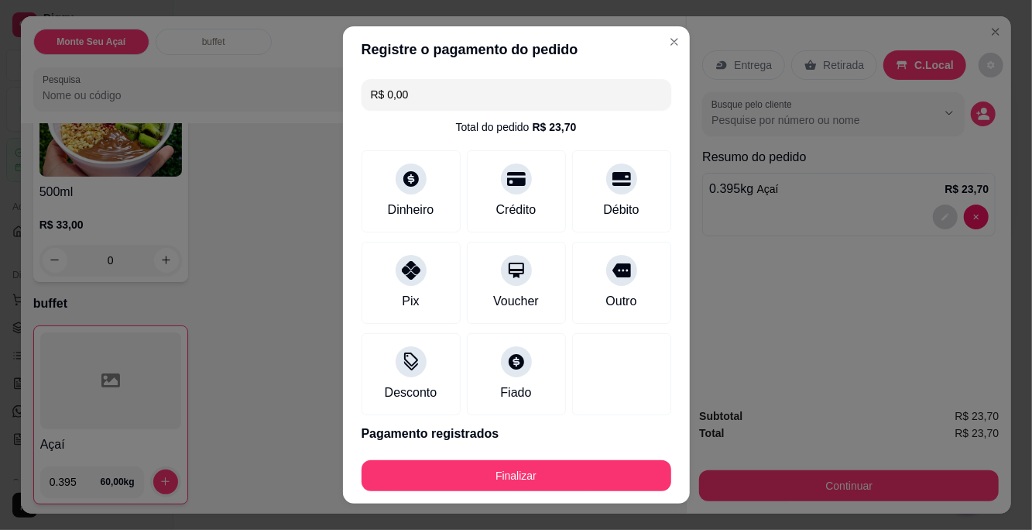
type input "R$ 0,00"
click at [519, 190] on div at bounding box center [516, 178] width 31 height 31
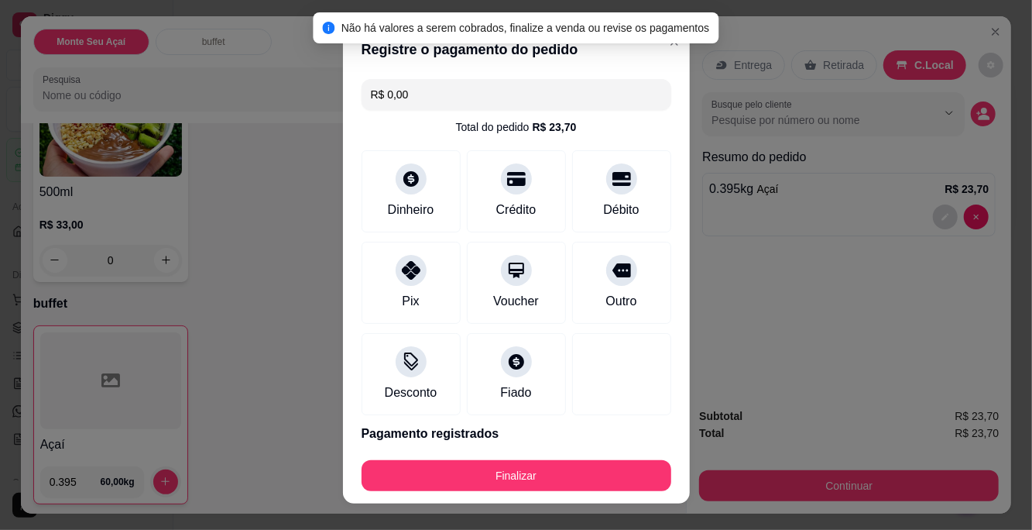
click at [780, 353] on div "Entrega Retirada C.Local Busque pelo cliente Resumo do pedido 0.395 kg Açaí R$ …" at bounding box center [849, 206] width 325 height 380
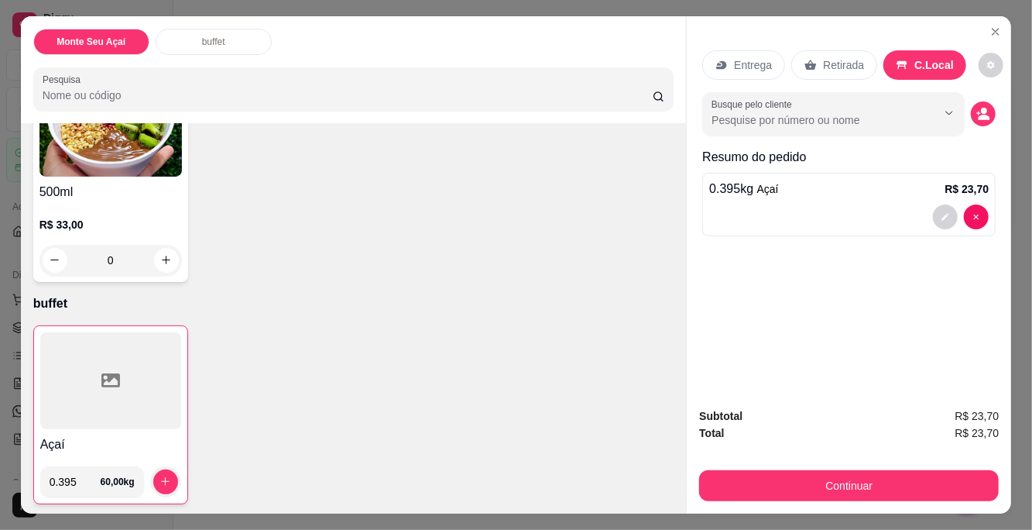
click at [981, 113] on icon "decrease-product-quantity" at bounding box center [984, 114] width 14 height 14
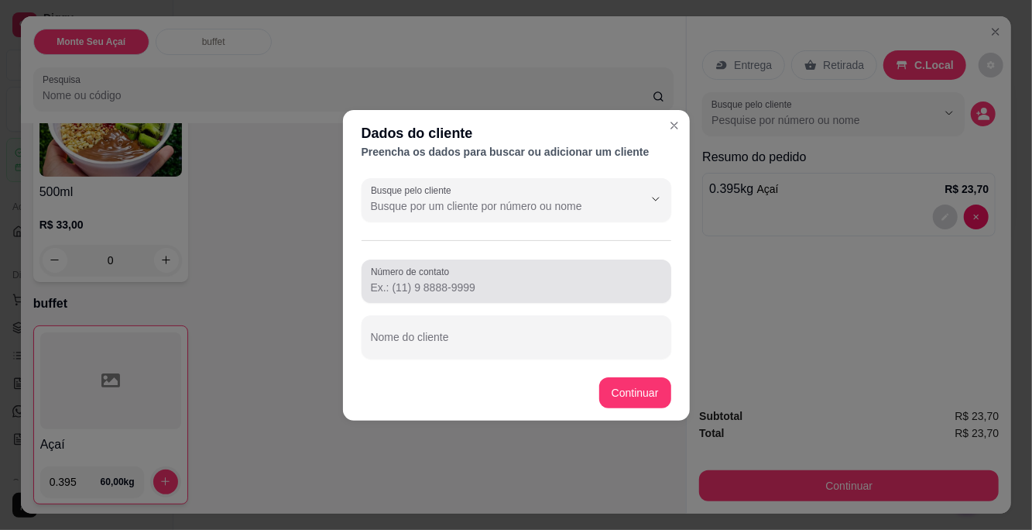
click at [470, 286] on input "Número de contato" at bounding box center [516, 287] width 291 height 15
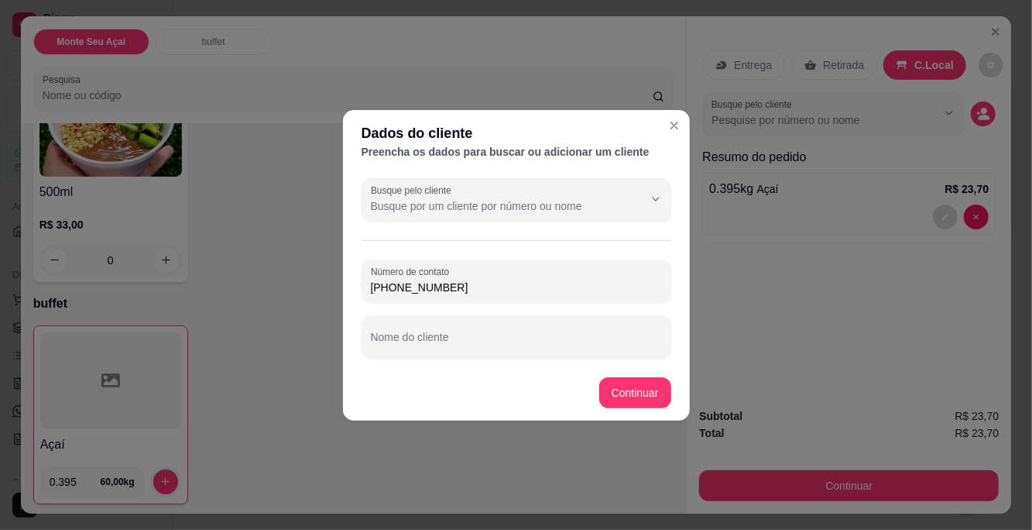
click at [654, 283] on input "(87) 99183-9495" at bounding box center [516, 287] width 291 height 15
type input "(87) 99183-9495"
click at [483, 338] on input "Nome do cliente" at bounding box center [516, 342] width 291 height 15
click at [411, 363] on div "Busque pelo cliente Número de contato (87) 99183-9495 Nome do cliente Glauco Al…" at bounding box center [516, 268] width 347 height 193
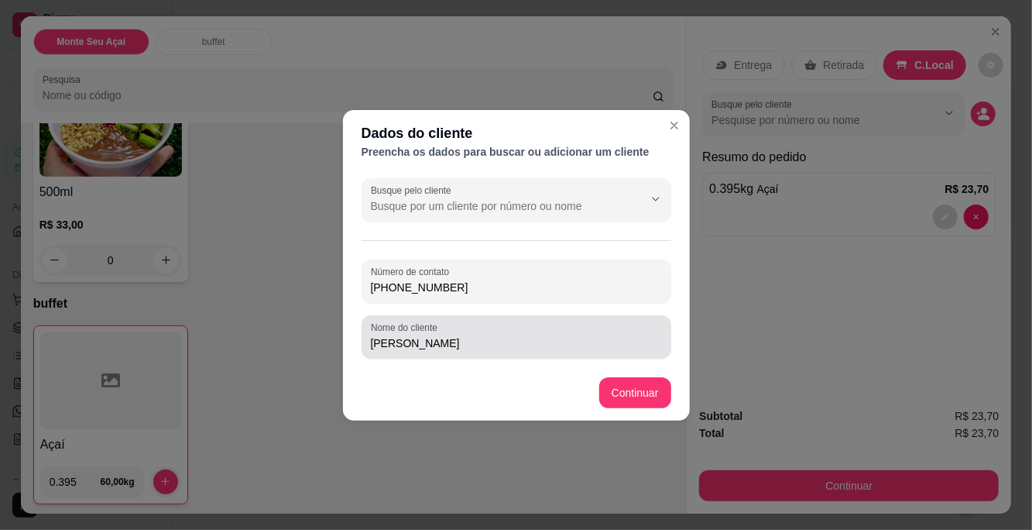
click at [404, 343] on input "Glauco Alves" at bounding box center [516, 342] width 291 height 15
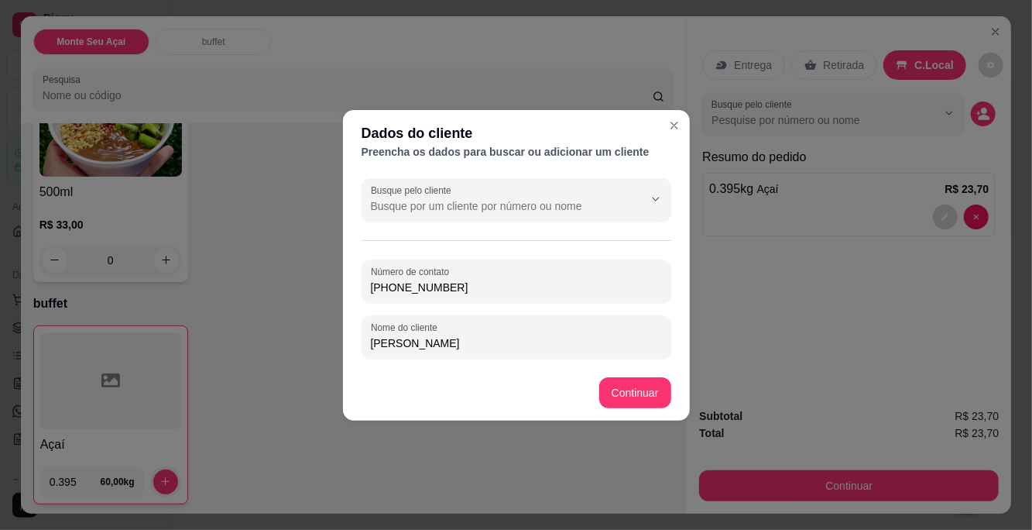
type input "Glauce Alves"
click at [632, 394] on button "Continuar" at bounding box center [635, 392] width 72 height 31
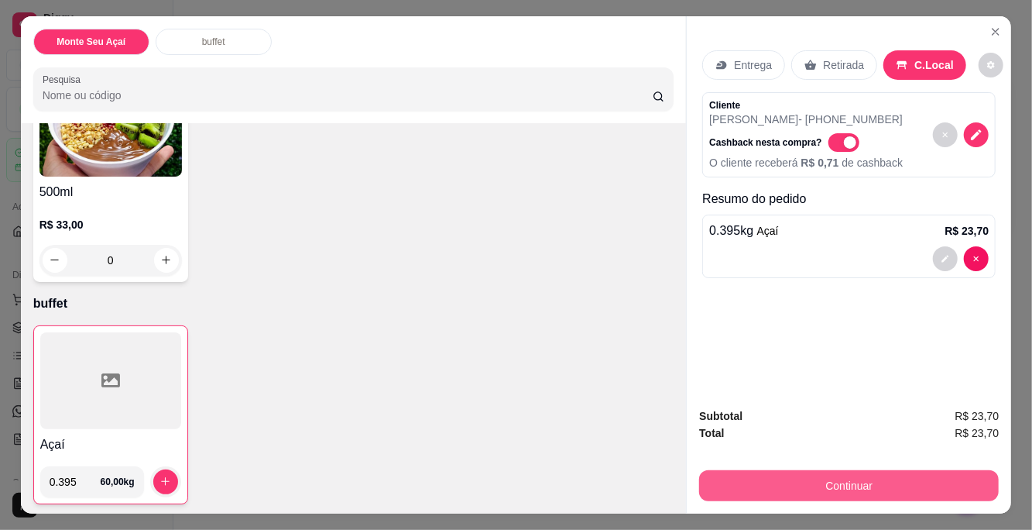
click at [886, 493] on button "Continuar" at bounding box center [849, 485] width 300 height 31
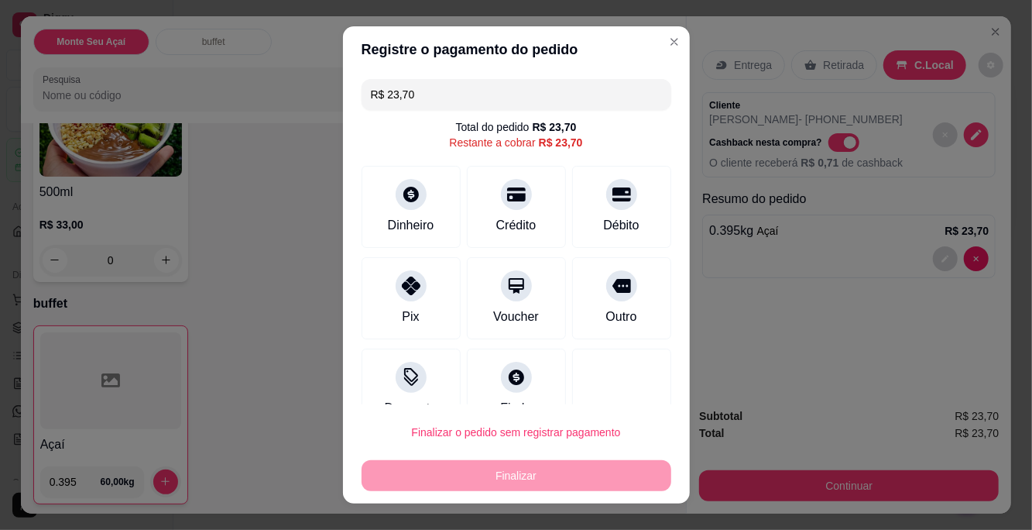
click at [513, 196] on icon at bounding box center [516, 194] width 19 height 14
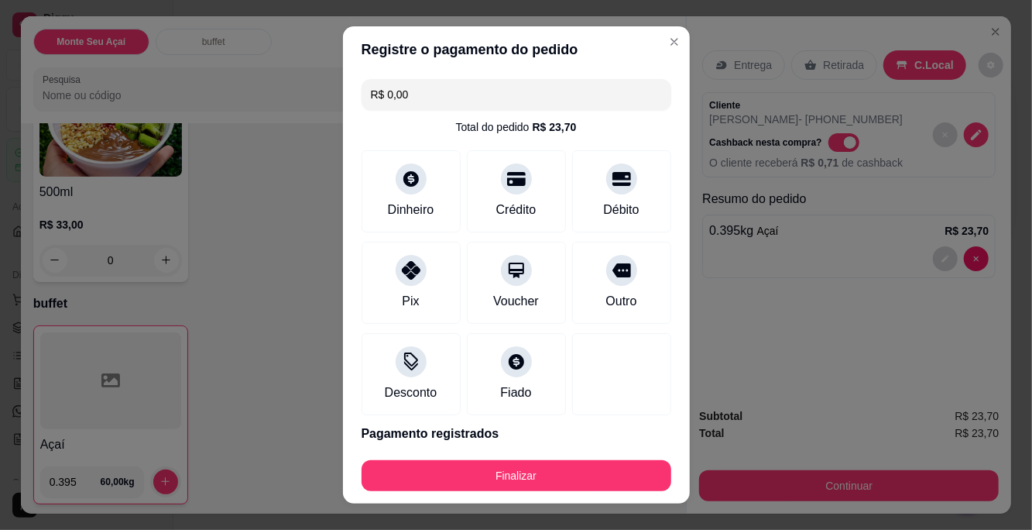
scroll to position [59, 0]
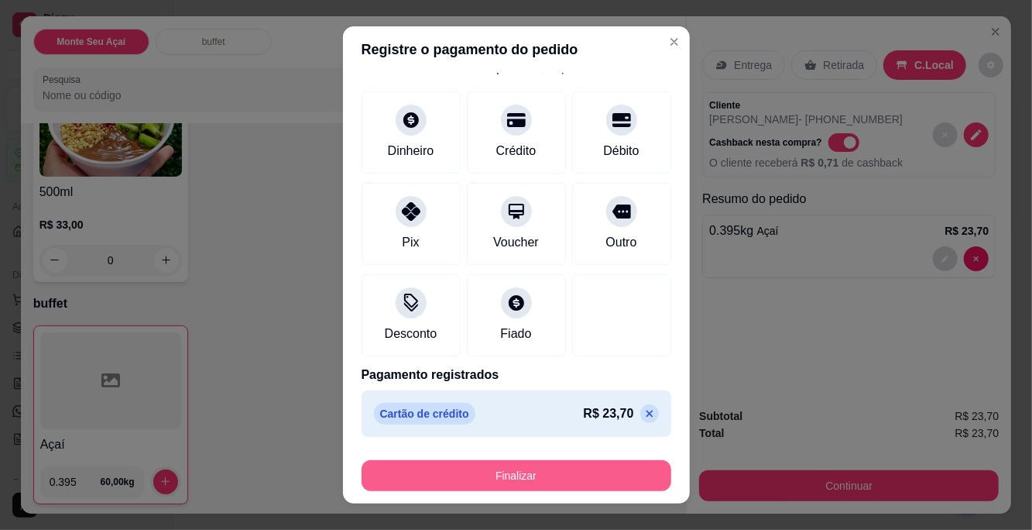
click at [547, 476] on button "Finalizar" at bounding box center [517, 475] width 310 height 31
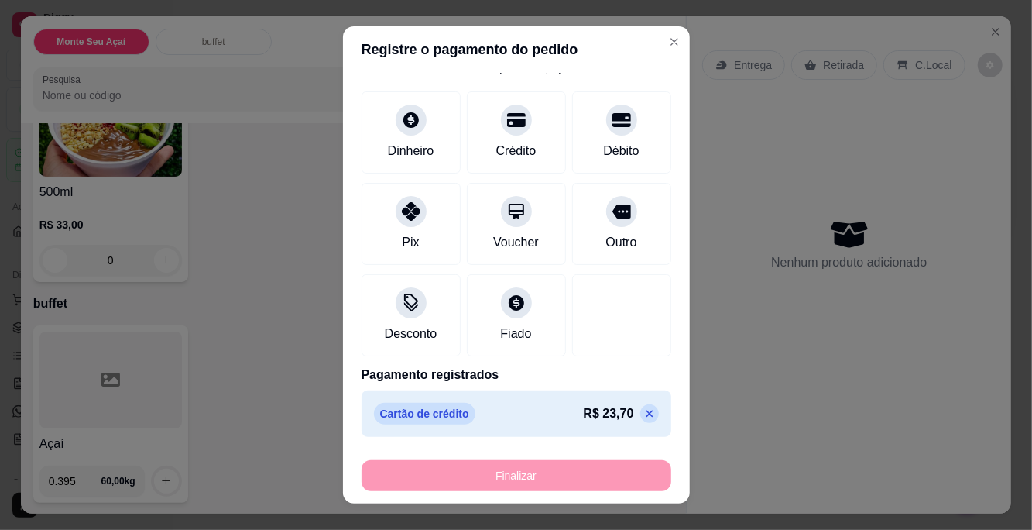
type input "-R$ 23,70"
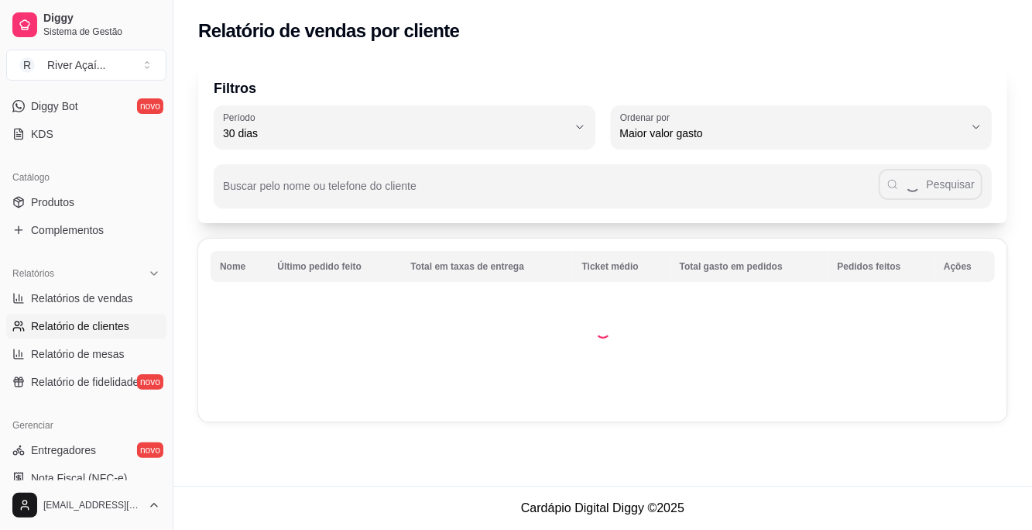
scroll to position [304, 0]
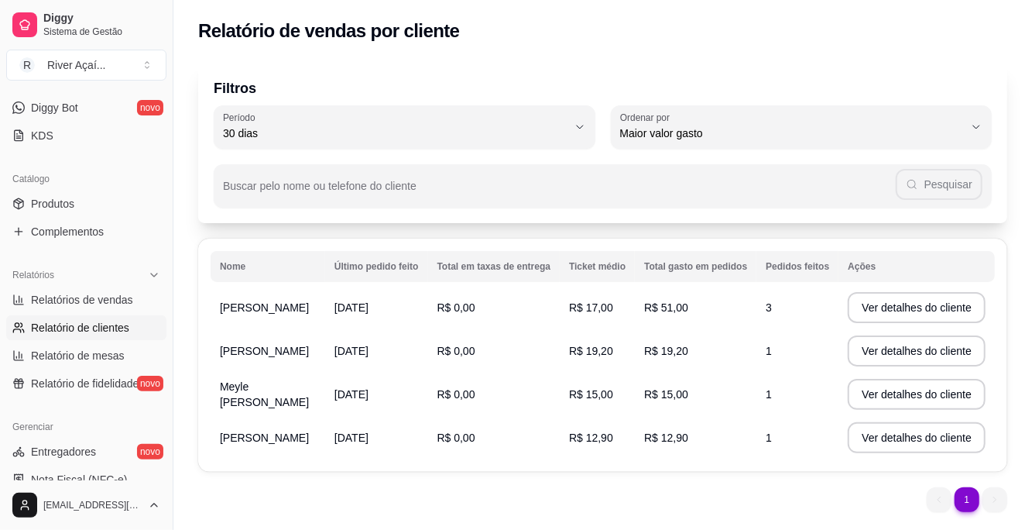
click at [119, 295] on span "Relatórios de vendas" at bounding box center [82, 299] width 102 height 15
select select "ALL"
select select "0"
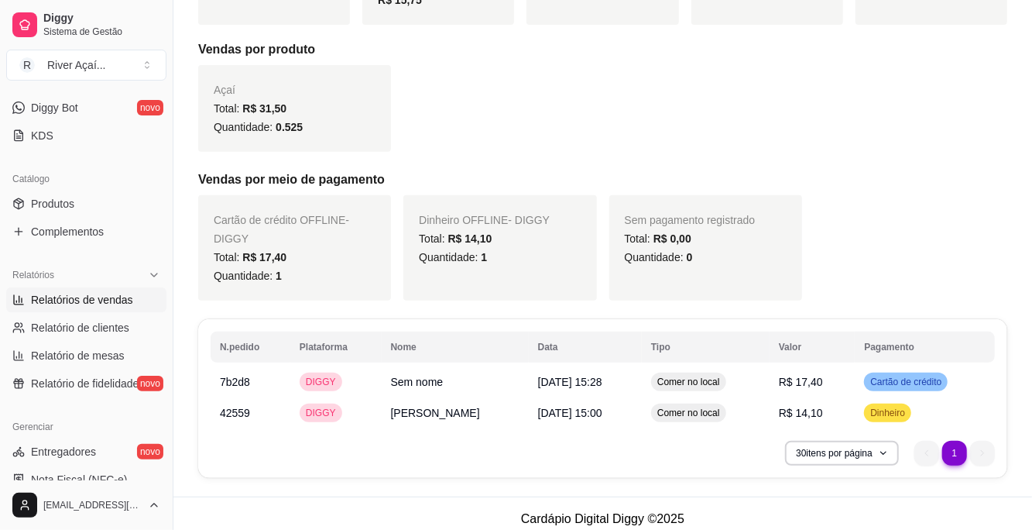
scroll to position [304, 0]
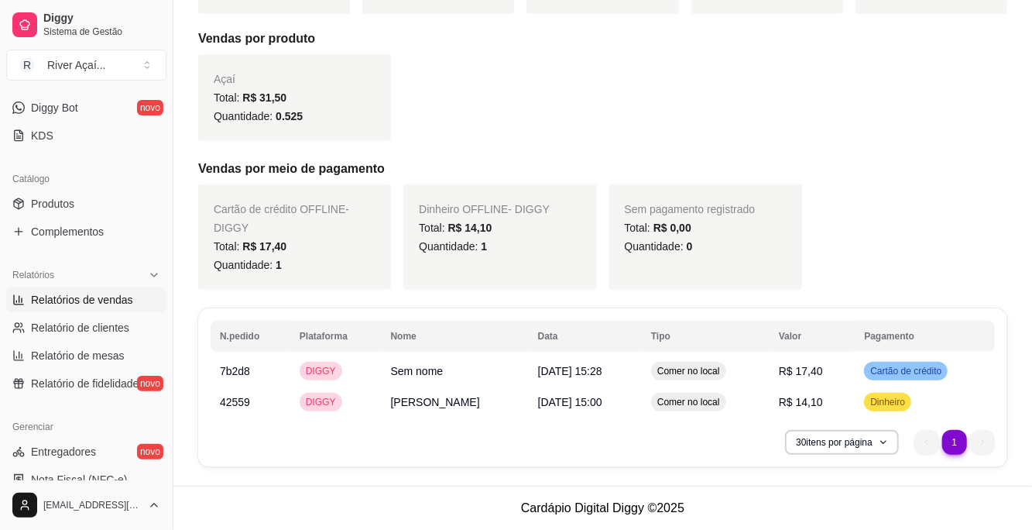
click at [114, 299] on span "Relatórios de vendas" at bounding box center [82, 299] width 102 height 15
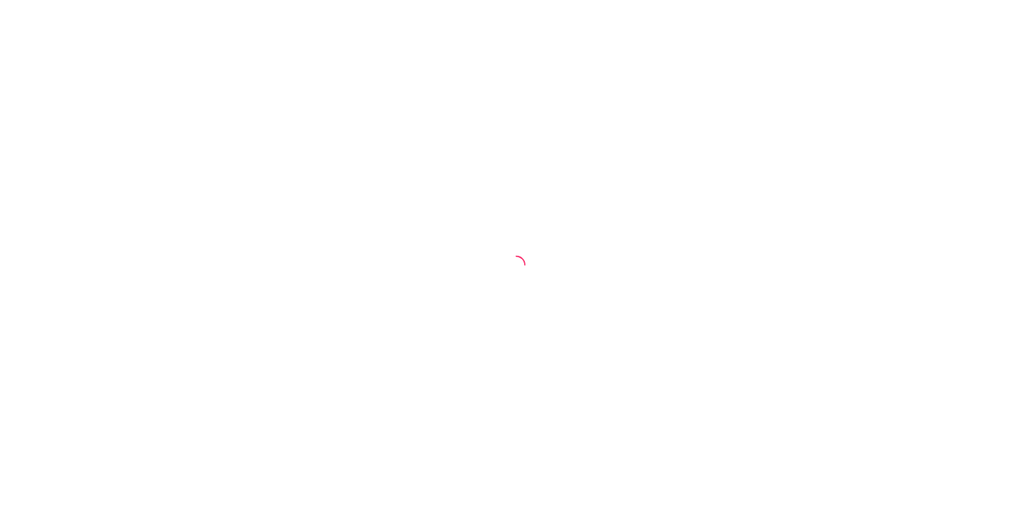
select select "ALL"
select select "0"
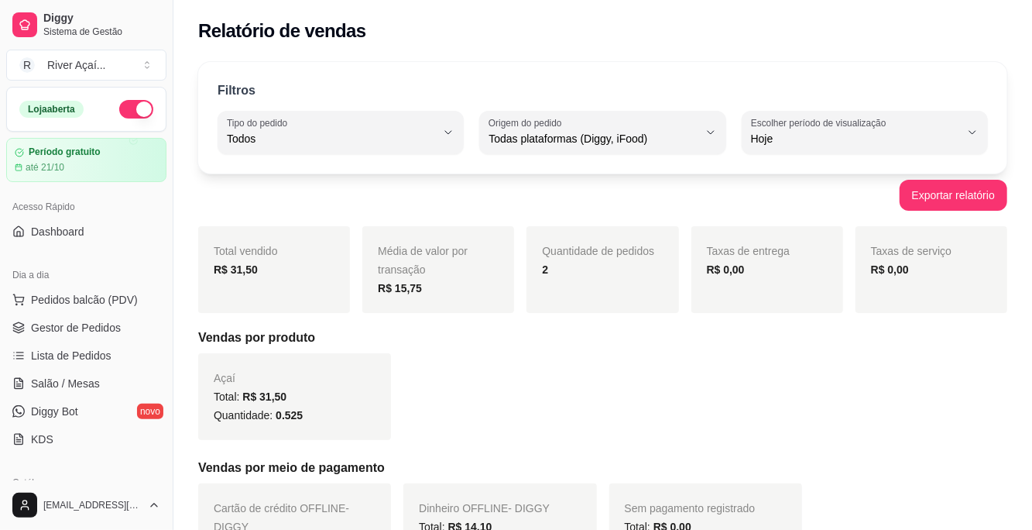
click at [99, 326] on span "Gestor de Pedidos" at bounding box center [76, 327] width 90 height 15
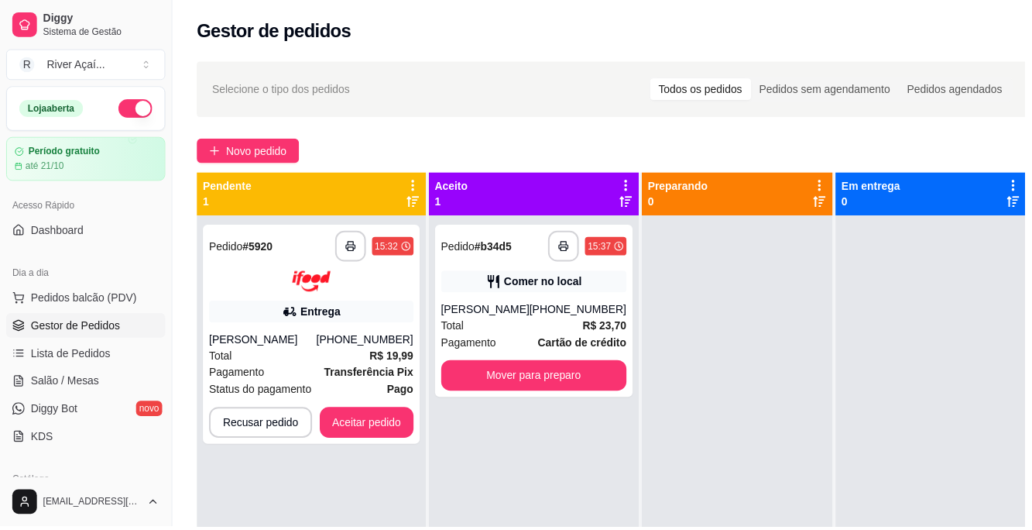
click at [307, 290] on img at bounding box center [313, 283] width 39 height 21
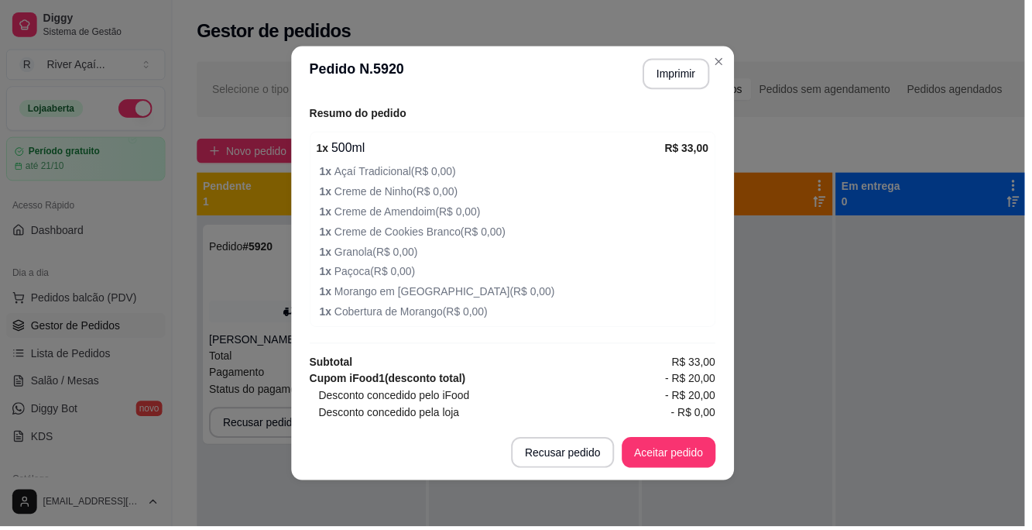
scroll to position [560, 0]
click at [689, 454] on button "Aceitar pedido" at bounding box center [674, 455] width 94 height 31
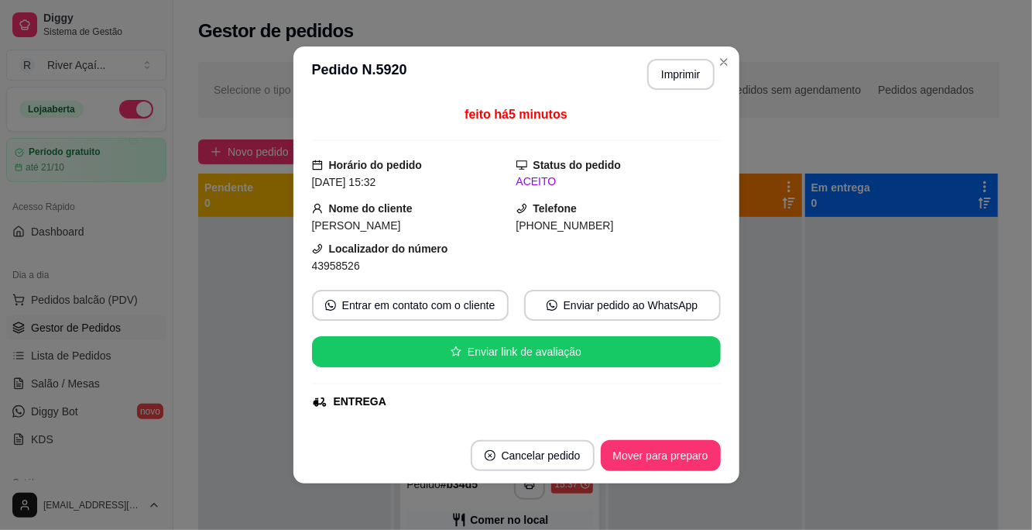
scroll to position [0, 0]
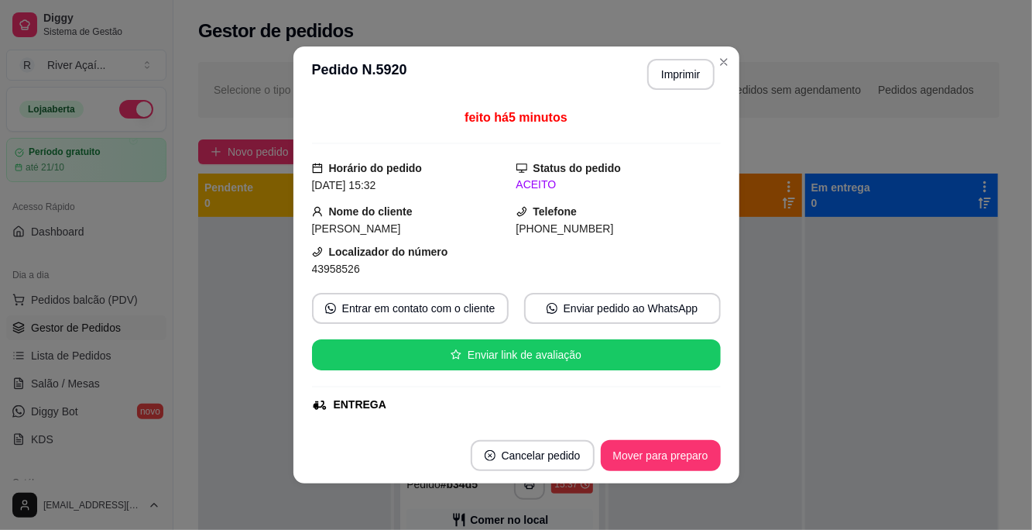
click at [684, 452] on button "Mover para preparo" at bounding box center [661, 455] width 120 height 31
click at [670, 74] on button "Imprimir" at bounding box center [680, 74] width 67 height 31
click at [841, 286] on div at bounding box center [902, 482] width 193 height 530
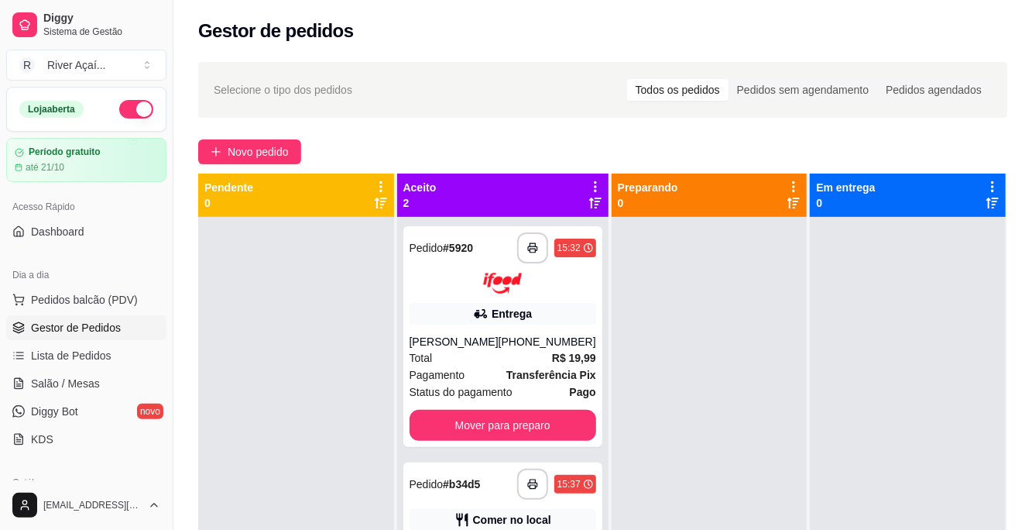
scroll to position [43, 0]
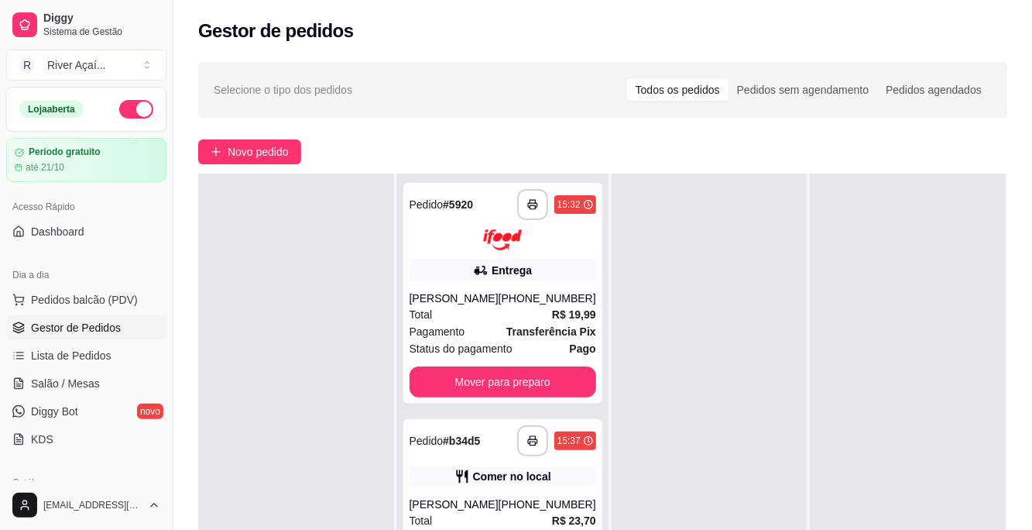
click at [527, 202] on icon "button" at bounding box center [532, 204] width 11 height 11
click at [530, 209] on rect "button" at bounding box center [532, 207] width 5 height 4
click at [530, 202] on polyline "button" at bounding box center [532, 201] width 5 height 3
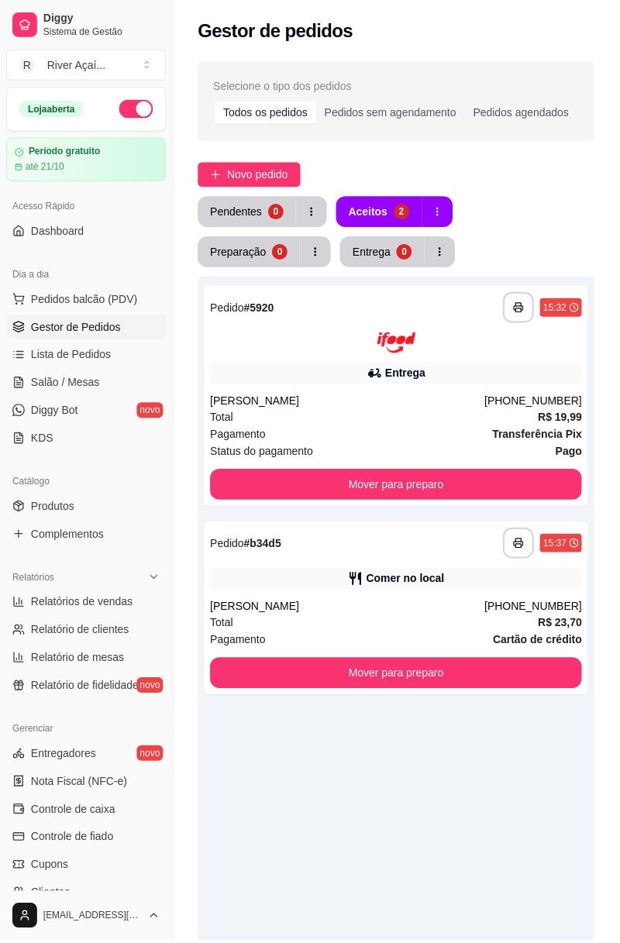
click at [369, 212] on div "Aceitos" at bounding box center [369, 211] width 40 height 15
click at [103, 331] on span "Gestor de Pedidos" at bounding box center [76, 327] width 90 height 15
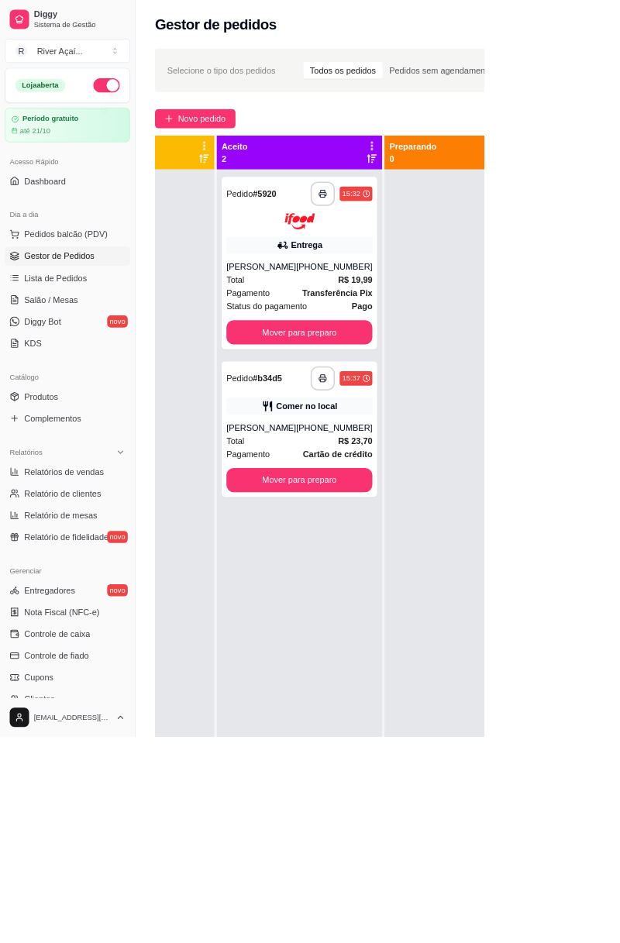
scroll to position [0, 115]
click at [403, 426] on button "Mover para preparo" at bounding box center [383, 425] width 187 height 31
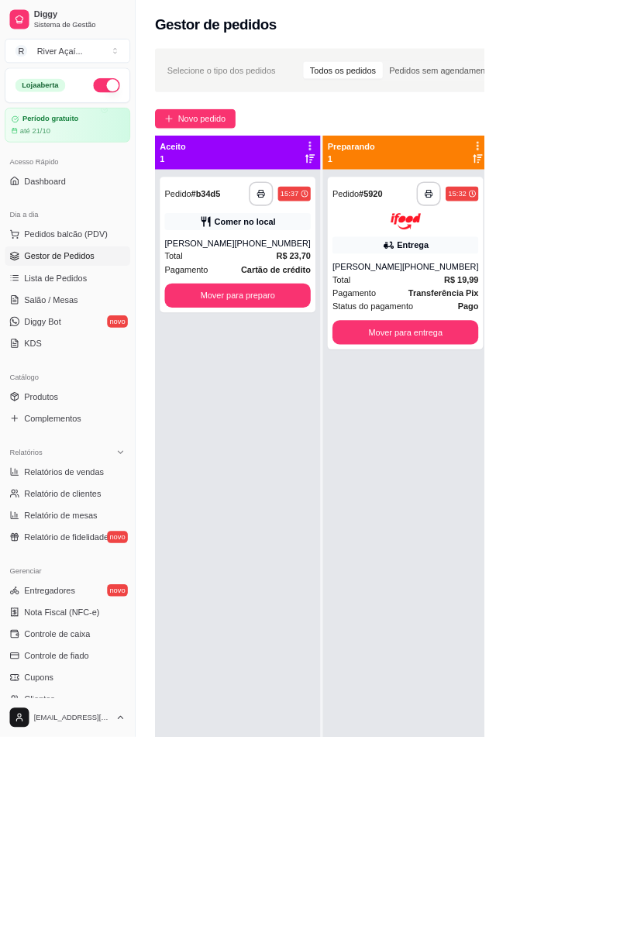
scroll to position [0, 209]
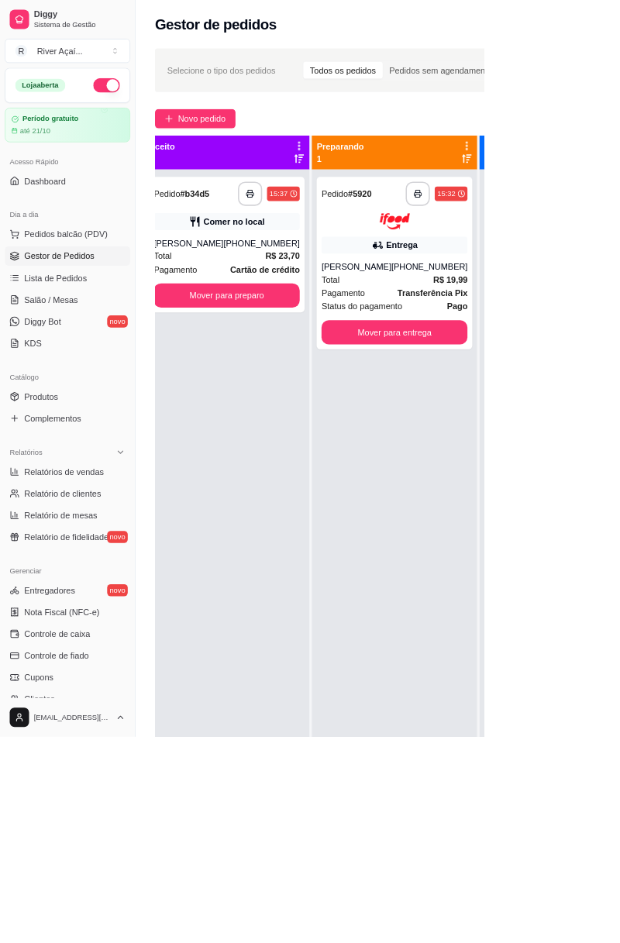
click at [499, 416] on button "Mover para entrega" at bounding box center [504, 425] width 187 height 31
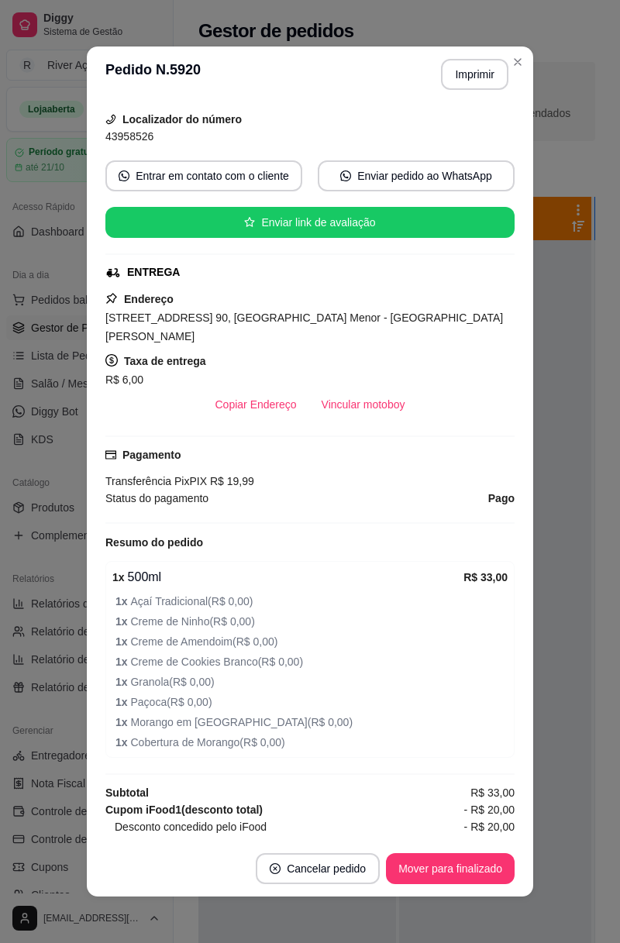
scroll to position [138, 0]
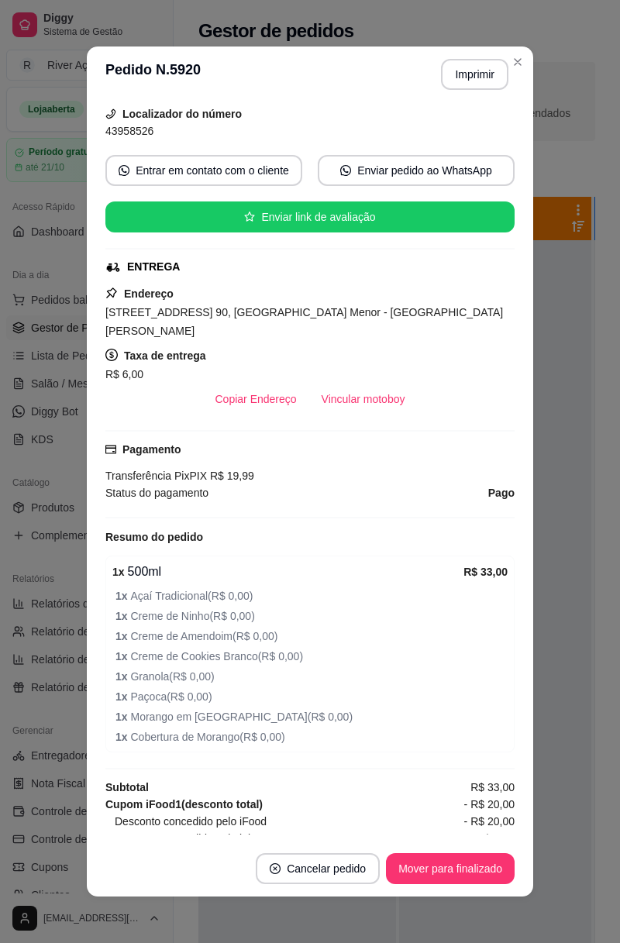
click at [270, 401] on button "Copiar Endereço" at bounding box center [256, 398] width 106 height 31
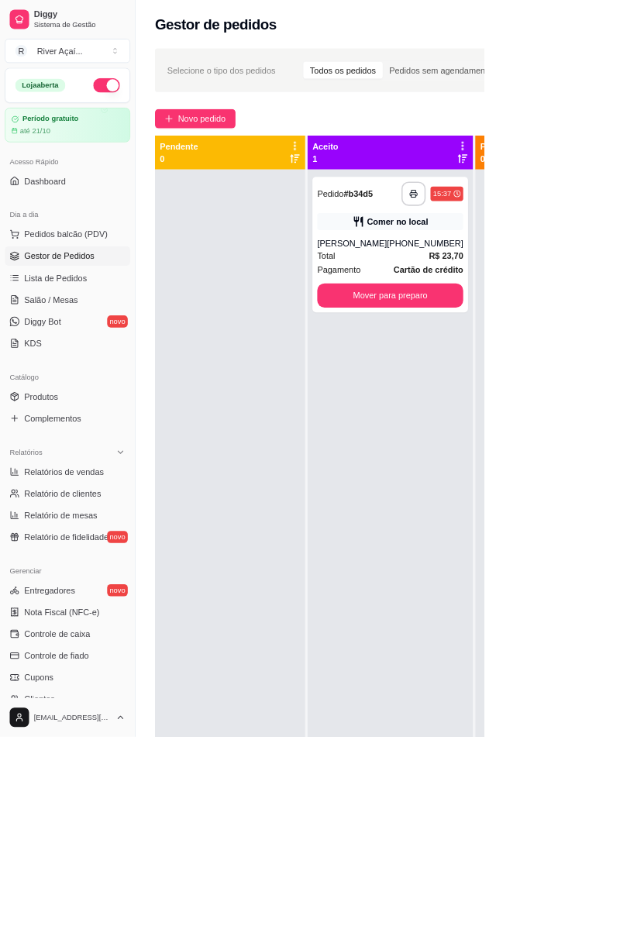
click at [104, 299] on span "Pedidos balcão (PDV)" at bounding box center [84, 299] width 107 height 15
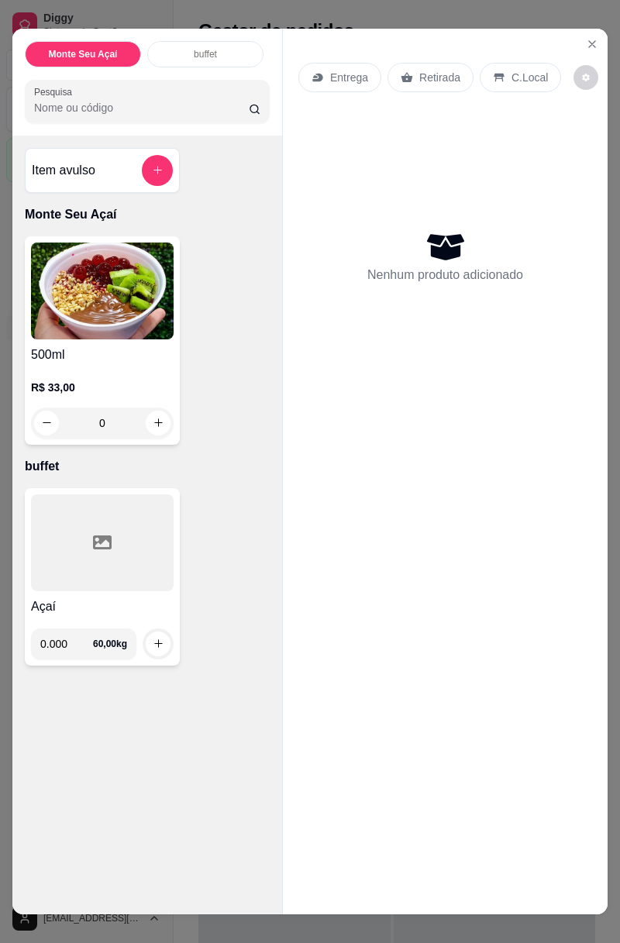
click at [603, 52] on div "Entrega Retirada C.Local Nenhum produto adicionado" at bounding box center [445, 459] width 325 height 861
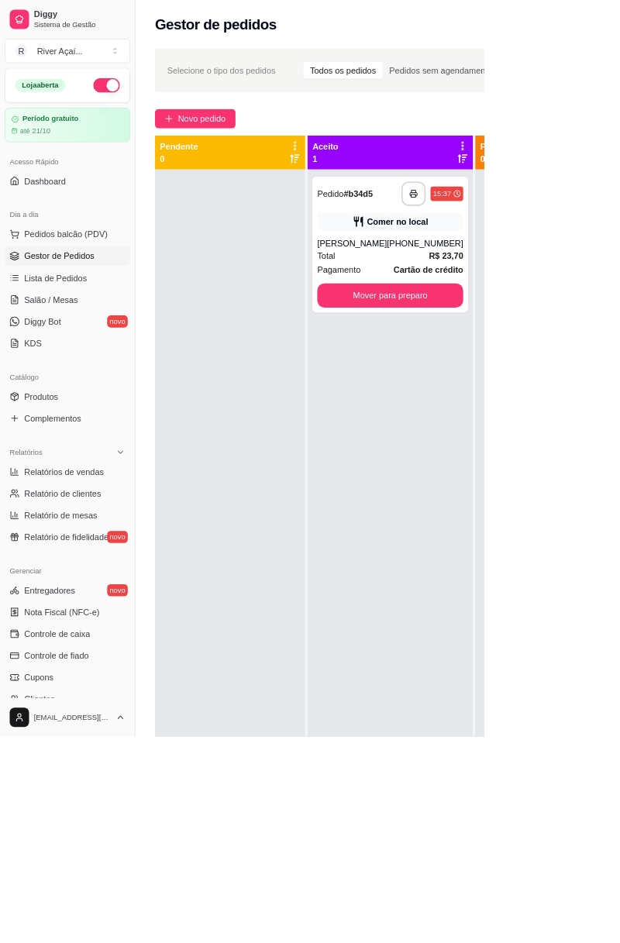
click at [619, 51] on div "Gestor de pedidos" at bounding box center [483, 26] width 620 height 53
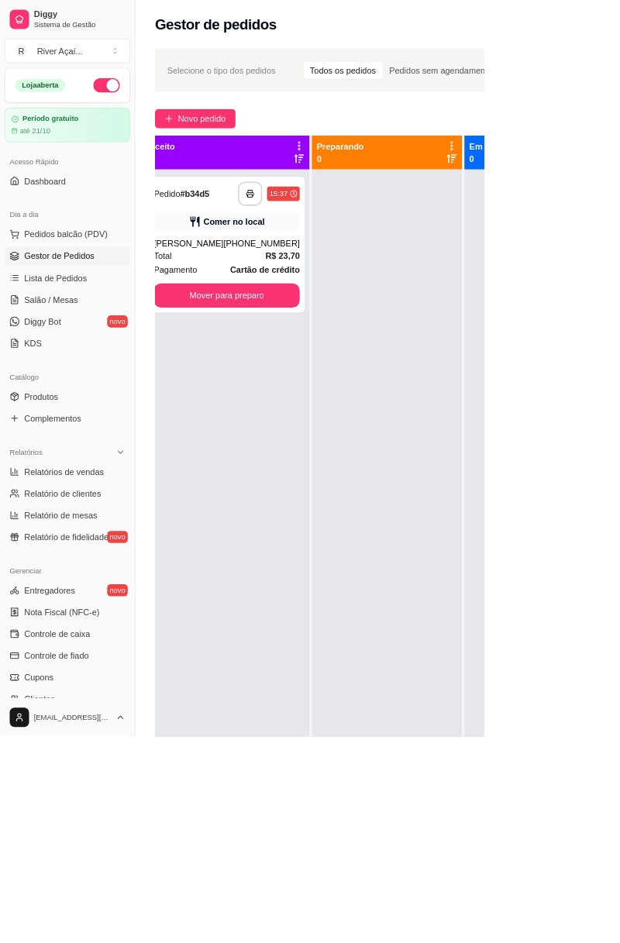
click at [125, 292] on span "Pedidos balcão (PDV)" at bounding box center [84, 299] width 107 height 15
click at [619, 51] on div "Gestor de pedidos" at bounding box center [483, 26] width 620 height 53
click at [82, 232] on span "Dashboard" at bounding box center [57, 231] width 53 height 15
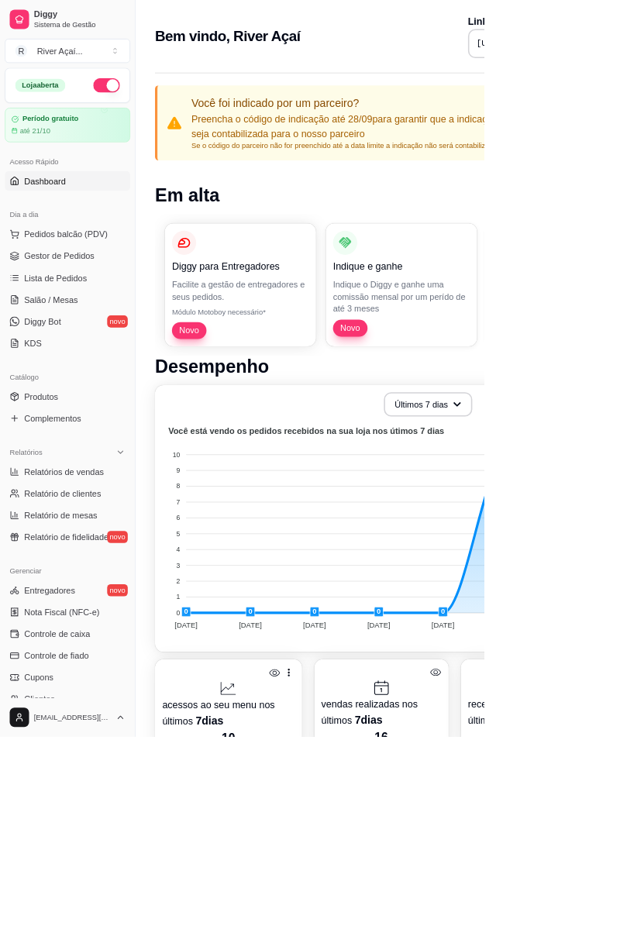
click at [67, 353] on span "Lista de Pedidos" at bounding box center [71, 355] width 81 height 15
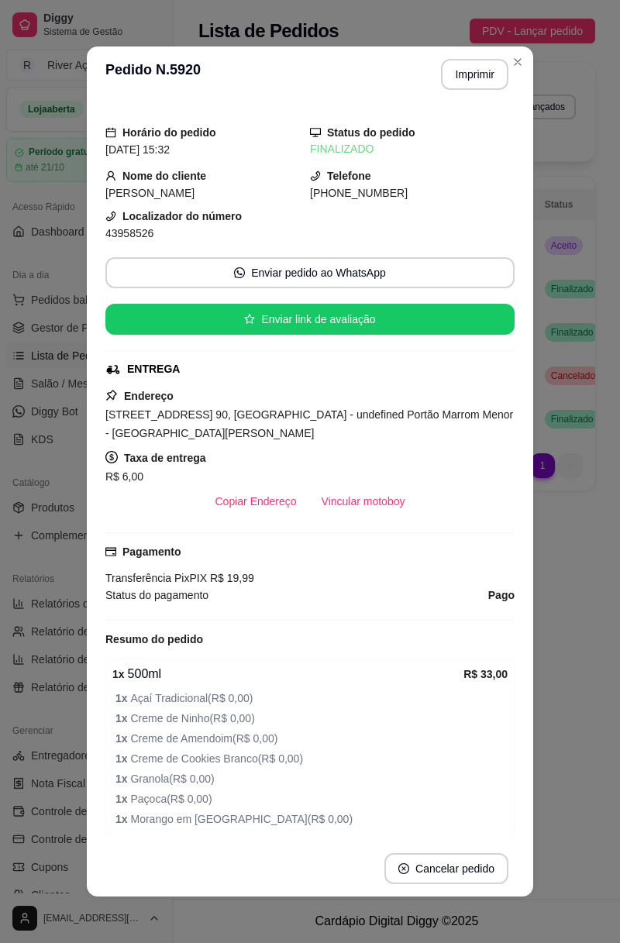
click at [595, 80] on div "Filtros para pedidos Você está vendo os pedidos de hoje. 5 pedidos encontrados …" at bounding box center [396, 111] width 397 height 99
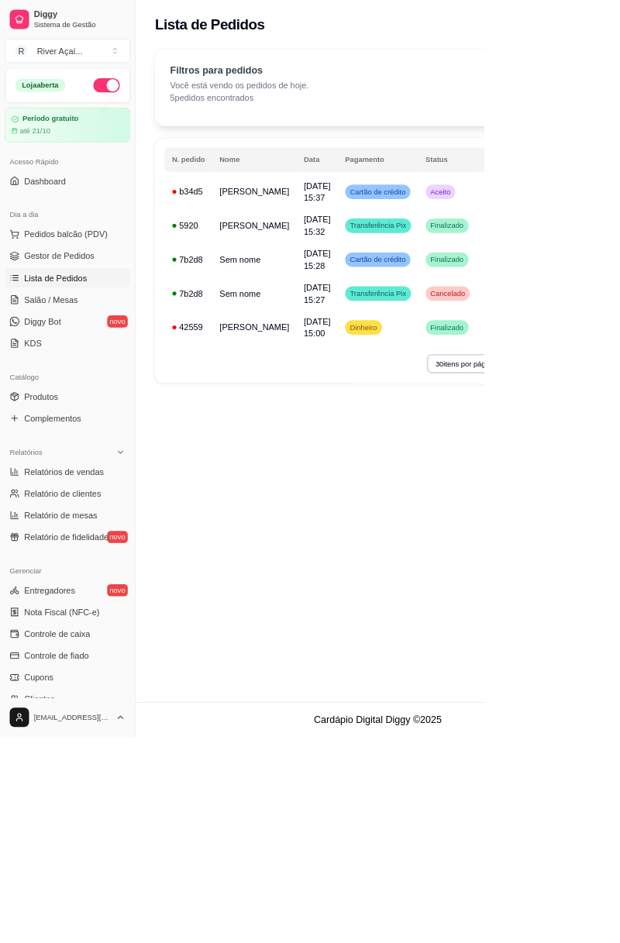
click at [108, 605] on span "Relatórios de vendas" at bounding box center [82, 603] width 102 height 15
select select "ALL"
select select "0"
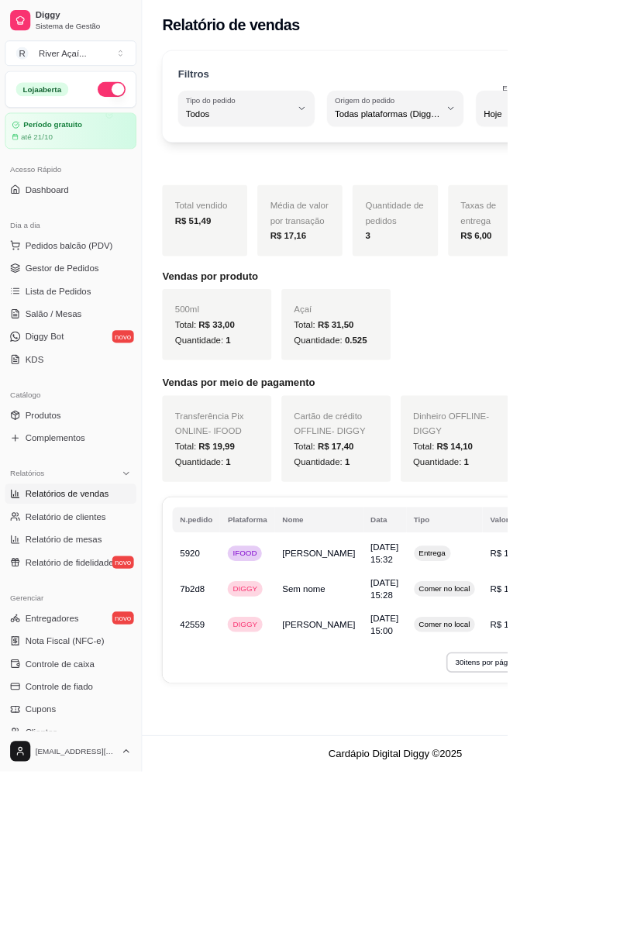
click at [40, 631] on span "Relatório de clientes" at bounding box center [80, 630] width 98 height 15
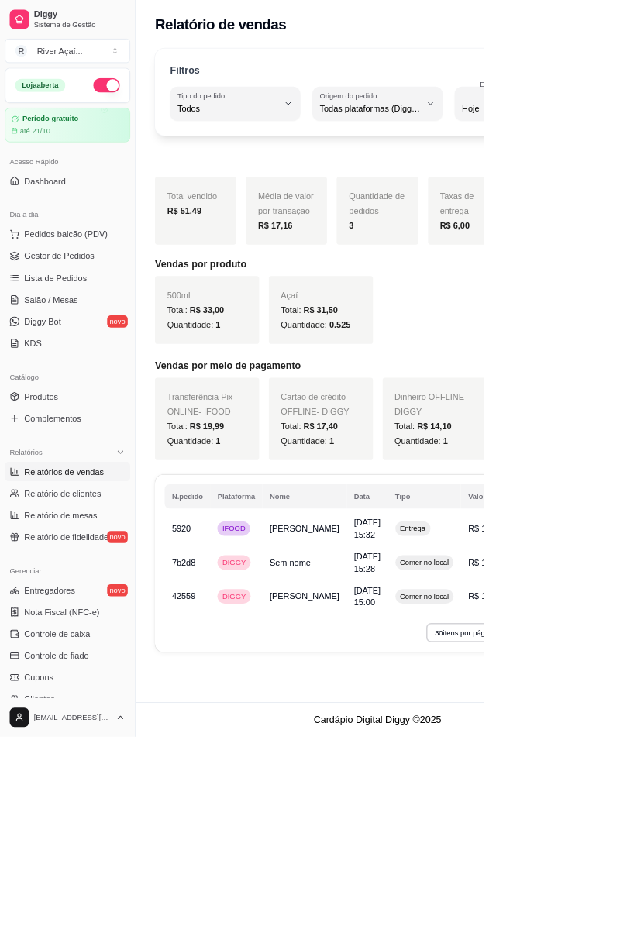
select select "30"
select select "HIGHEST_TOTAL_SPENT_WITH_ORDERS"
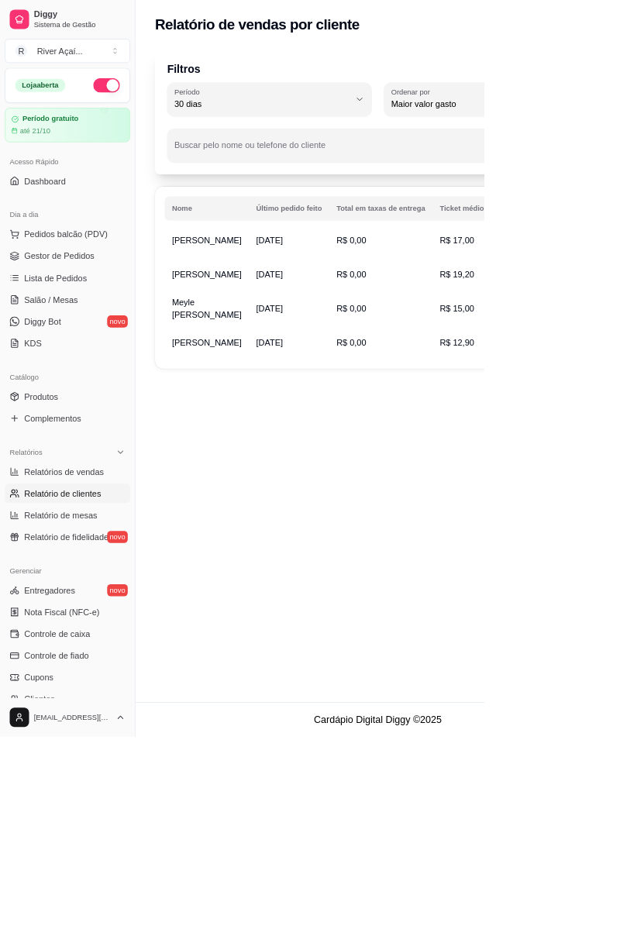
click at [31, 591] on link "Relatórios de vendas" at bounding box center [86, 603] width 160 height 25
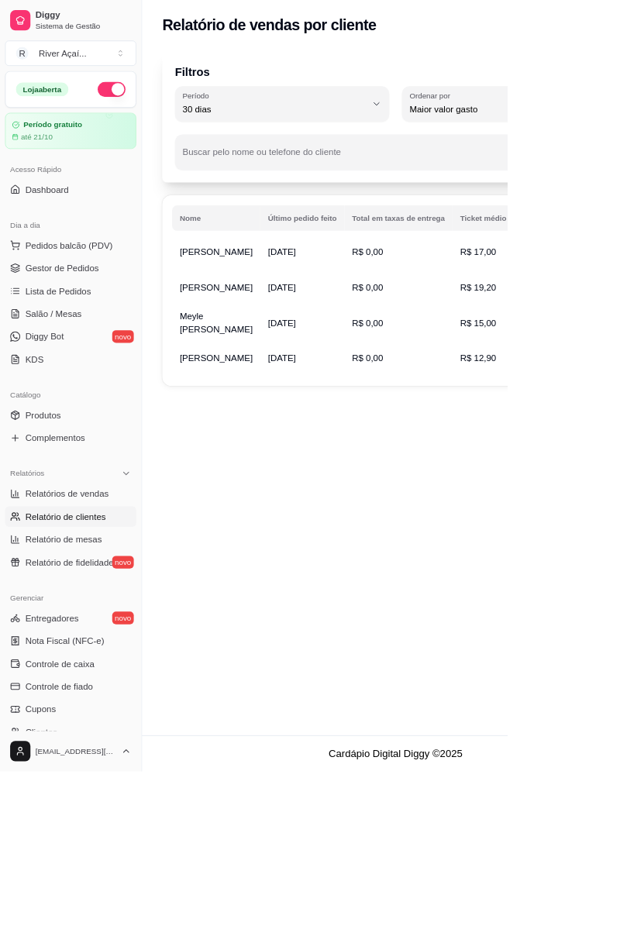
select select "ALL"
select select "0"
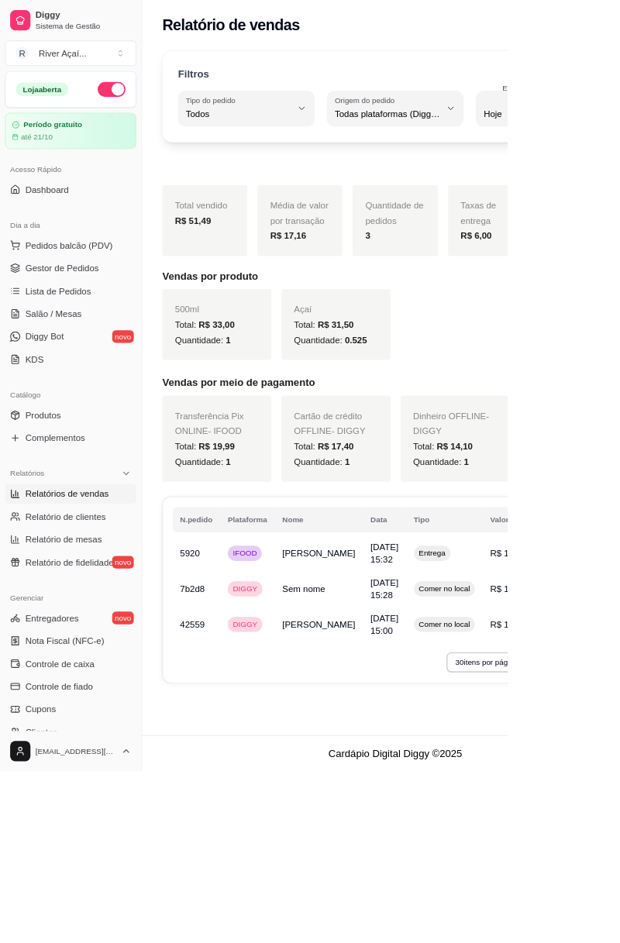
click at [76, 330] on span "Gestor de Pedidos" at bounding box center [76, 327] width 90 height 15
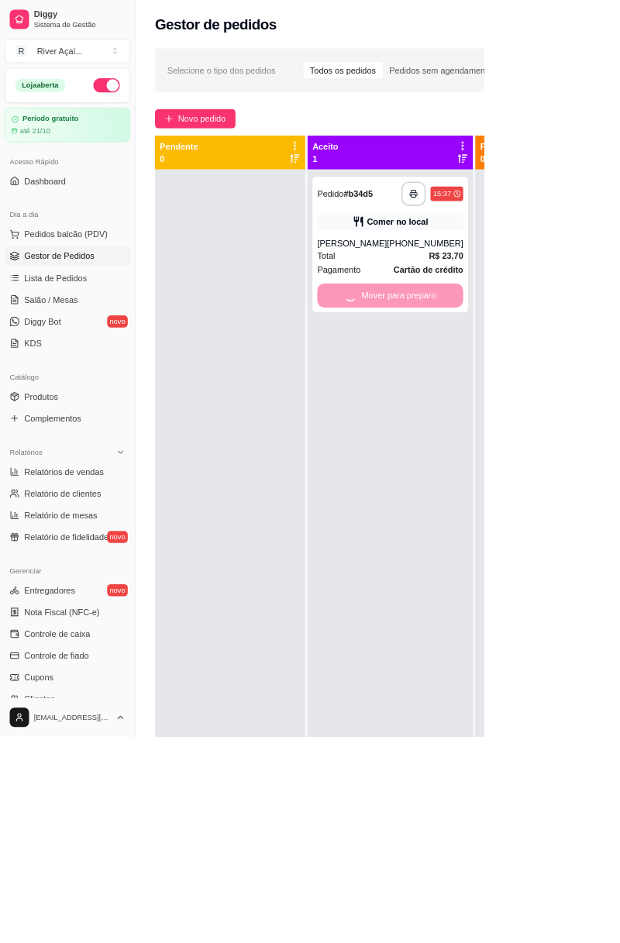
click at [529, 372] on div "Mover para preparo" at bounding box center [499, 377] width 187 height 31
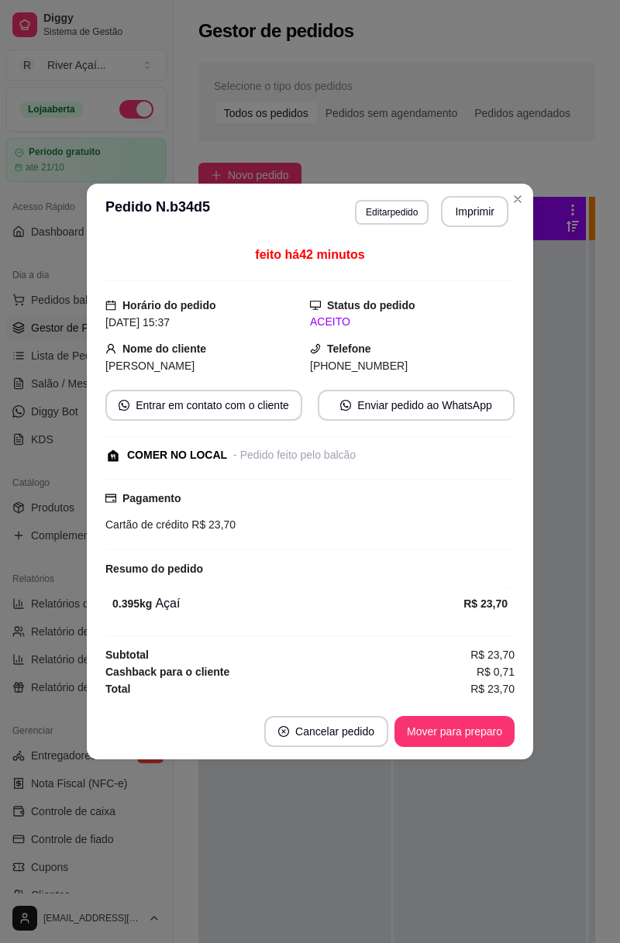
click at [462, 737] on button "Mover para preparo" at bounding box center [454, 731] width 120 height 31
click at [469, 732] on button "Mover para retirada disponível" at bounding box center [428, 731] width 171 height 31
click at [482, 727] on button "Mover para finalizado" at bounding box center [450, 731] width 129 height 31
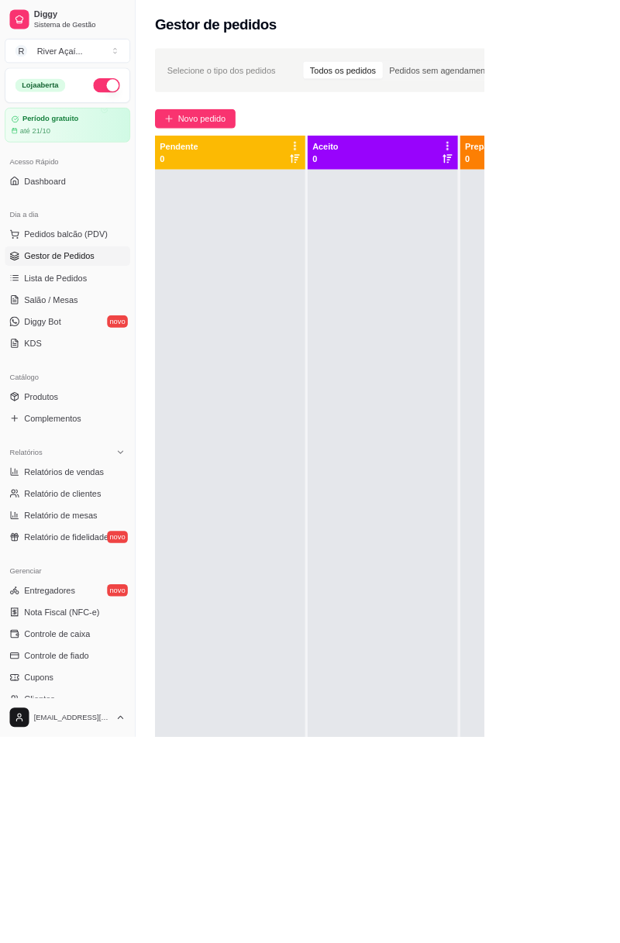
click at [64, 591] on link "Relatórios de vendas" at bounding box center [86, 603] width 160 height 25
select select "ALL"
select select "0"
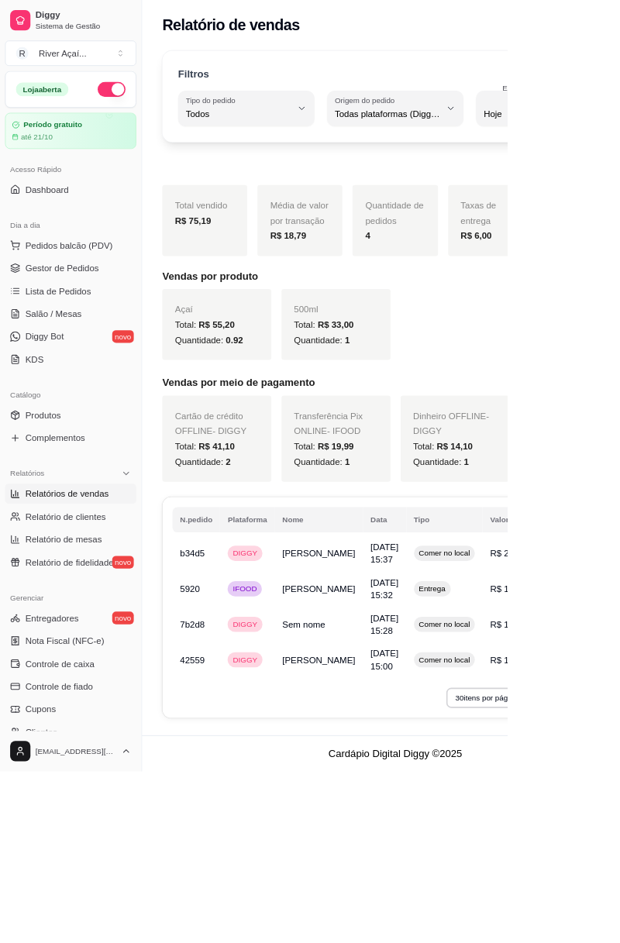
click at [54, 325] on span "Gestor de Pedidos" at bounding box center [76, 327] width 90 height 15
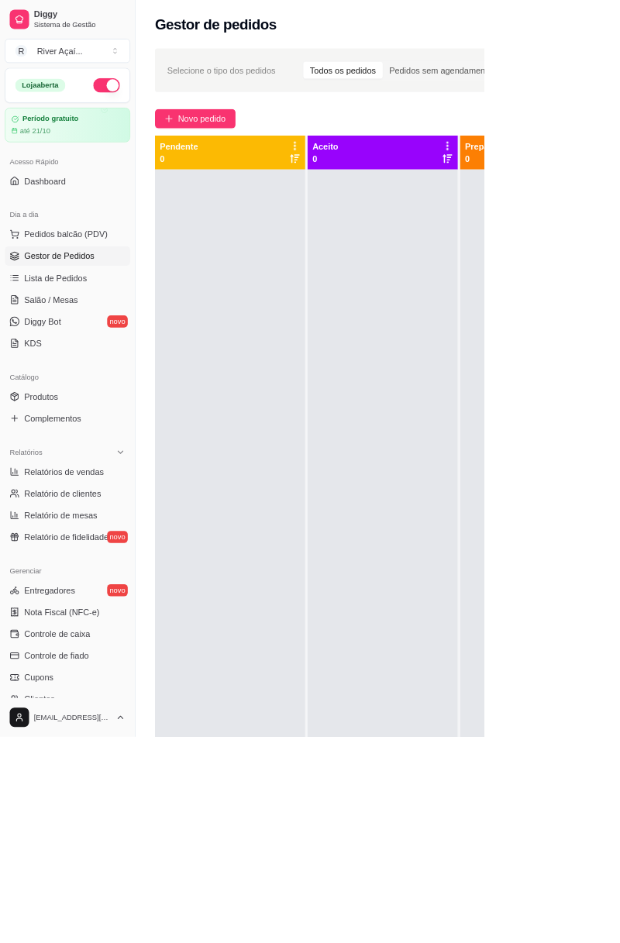
scroll to position [0, 209]
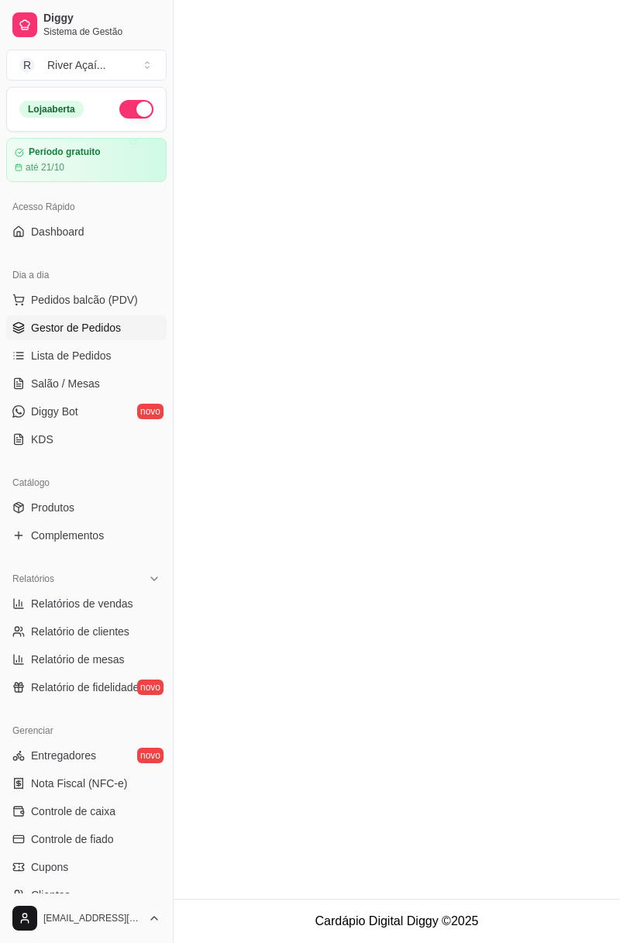
click at [98, 315] on link "Gestor de Pedidos" at bounding box center [86, 327] width 160 height 25
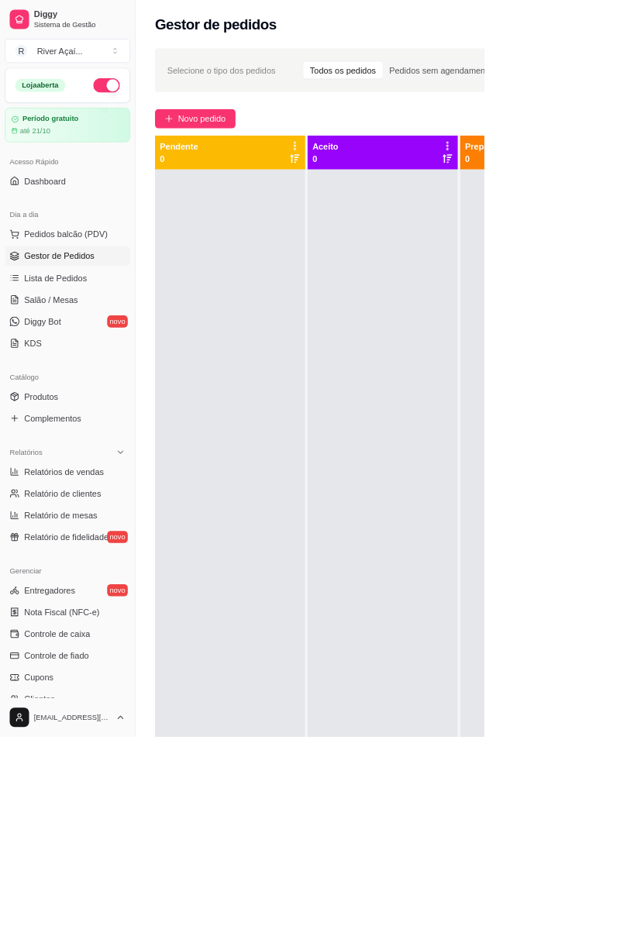
click at [129, 387] on link "Salão / Mesas" at bounding box center [86, 383] width 160 height 25
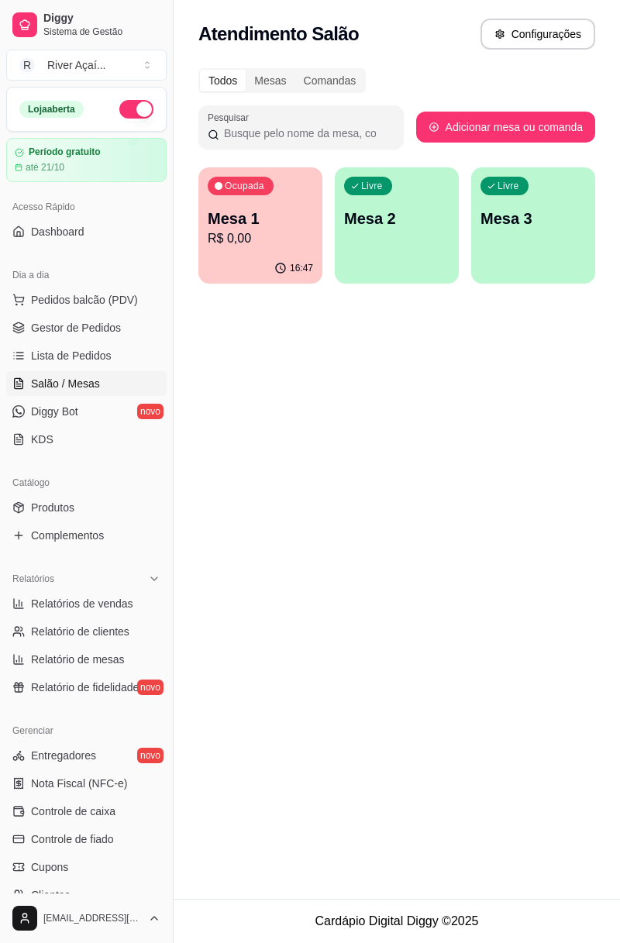
click at [115, 322] on span "Gestor de Pedidos" at bounding box center [76, 327] width 90 height 15
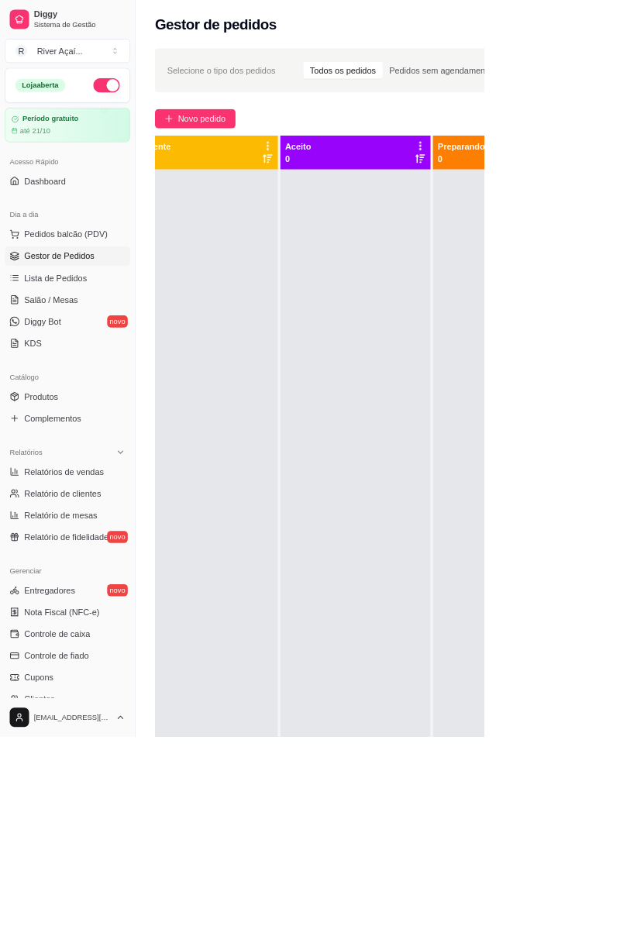
scroll to position [0, 209]
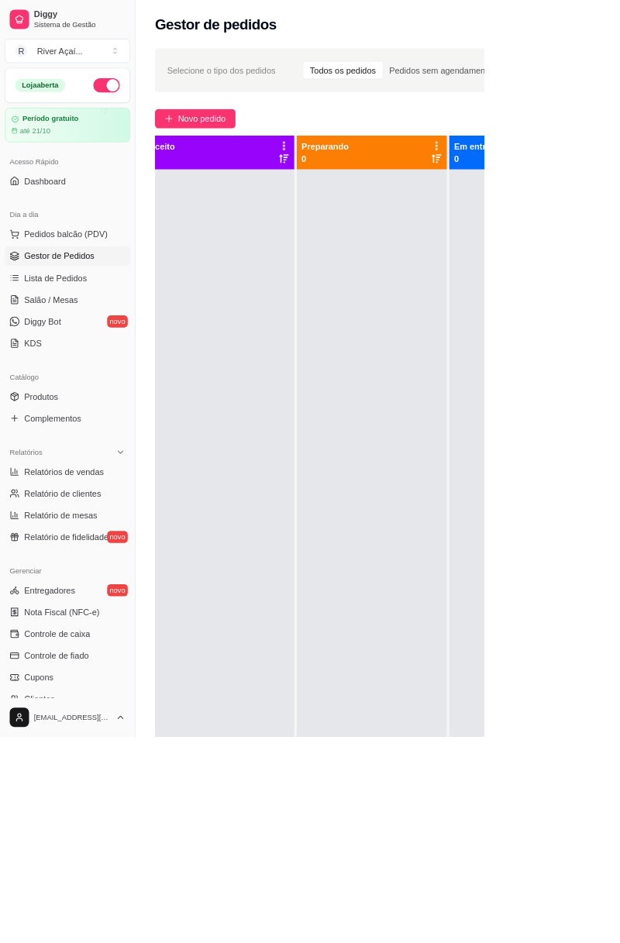
click at [269, 146] on span "Novo pedido" at bounding box center [258, 151] width 61 height 17
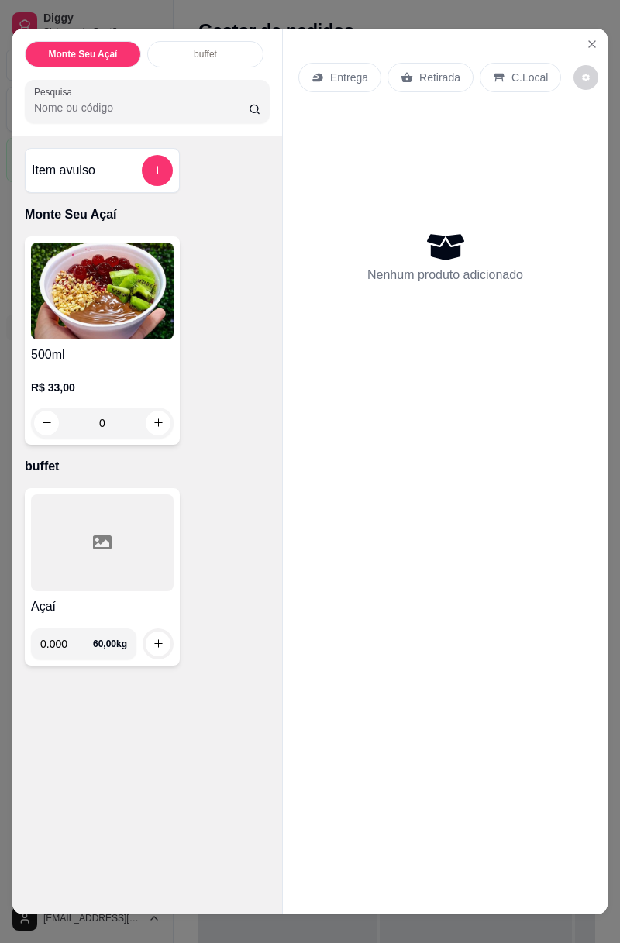
click at [84, 637] on input "0.000" at bounding box center [66, 643] width 53 height 31
click at [518, 89] on div "C.Local" at bounding box center [519, 77] width 81 height 29
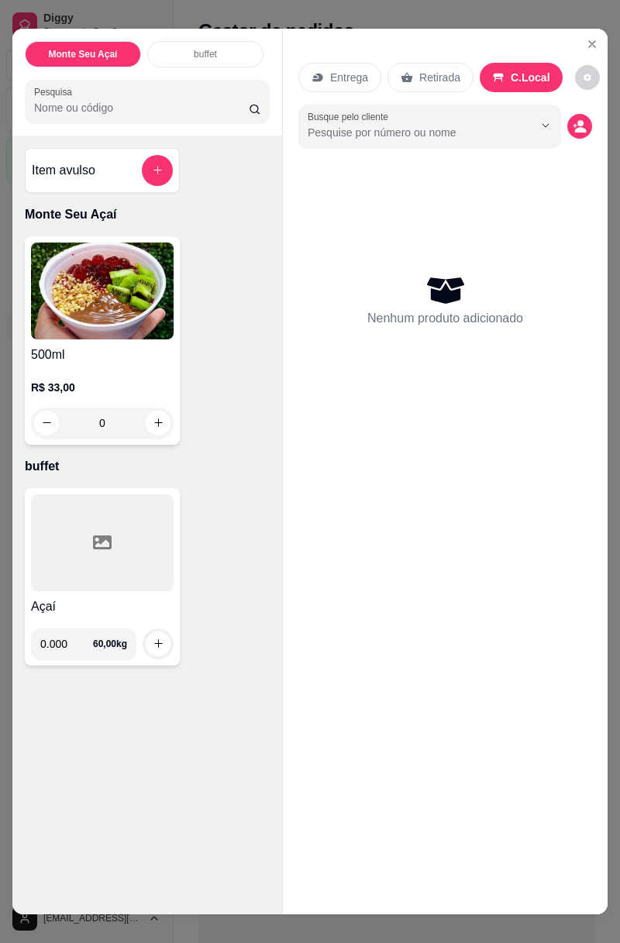
click at [84, 646] on input "0.000" at bounding box center [66, 643] width 53 height 31
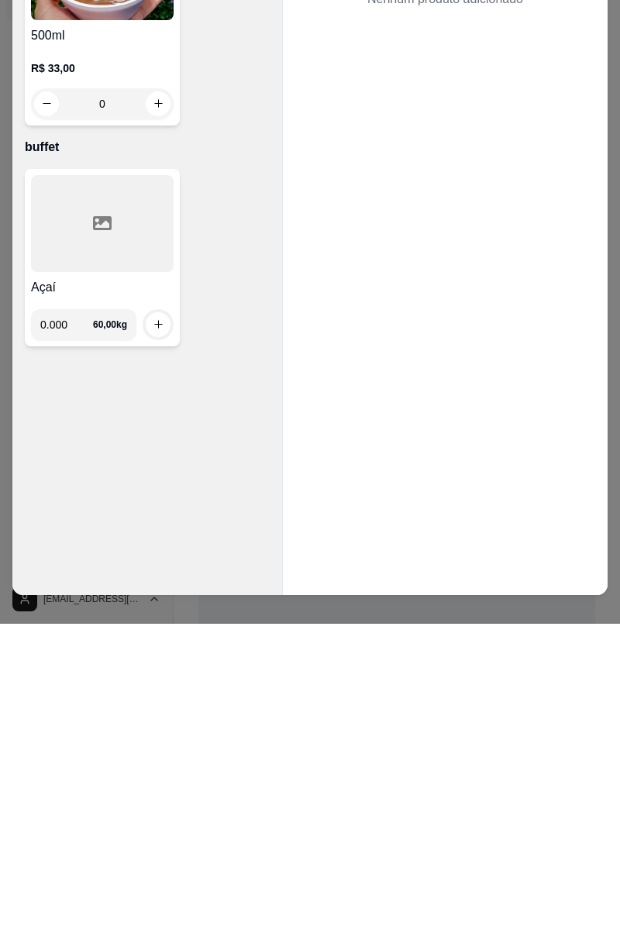
scroll to position [11, 0]
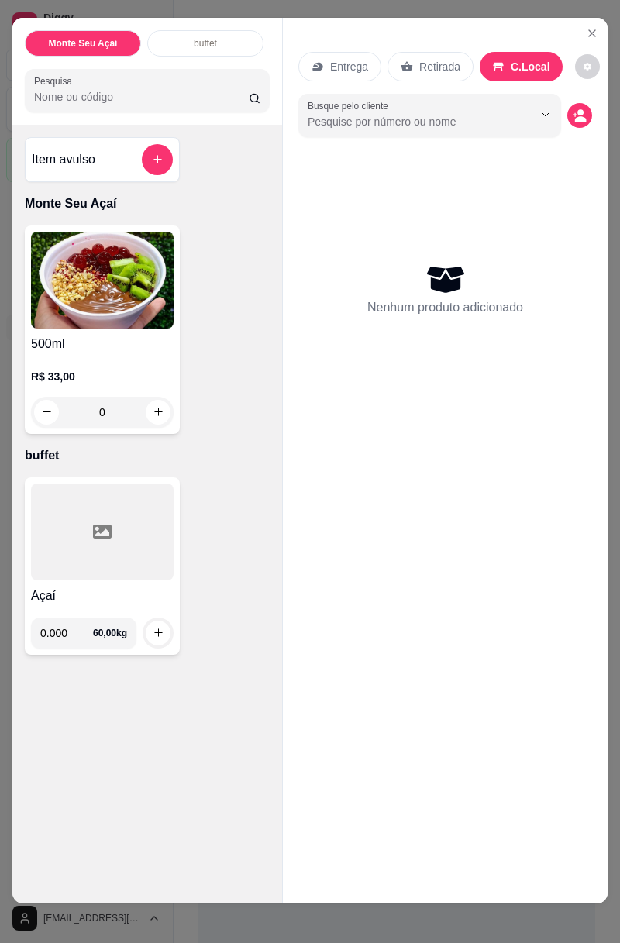
click at [589, 116] on div "Dados do cliente Preencha os dados para buscar ou adicionar um cliente Busque p…" at bounding box center [310, 471] width 632 height 961
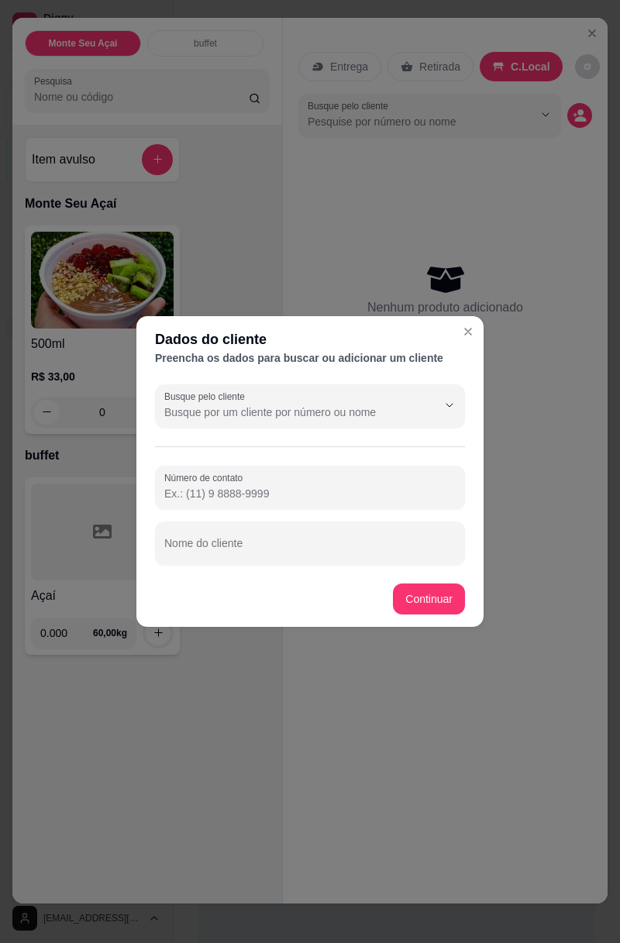
click at [314, 486] on input "Número de contato" at bounding box center [309, 493] width 291 height 15
click at [245, 546] on div "Nome do cliente" at bounding box center [310, 542] width 310 height 43
type input "Bianca Bar"
click at [279, 489] on input "Número de contato" at bounding box center [309, 493] width 291 height 15
type input "(87) 98843-7854"
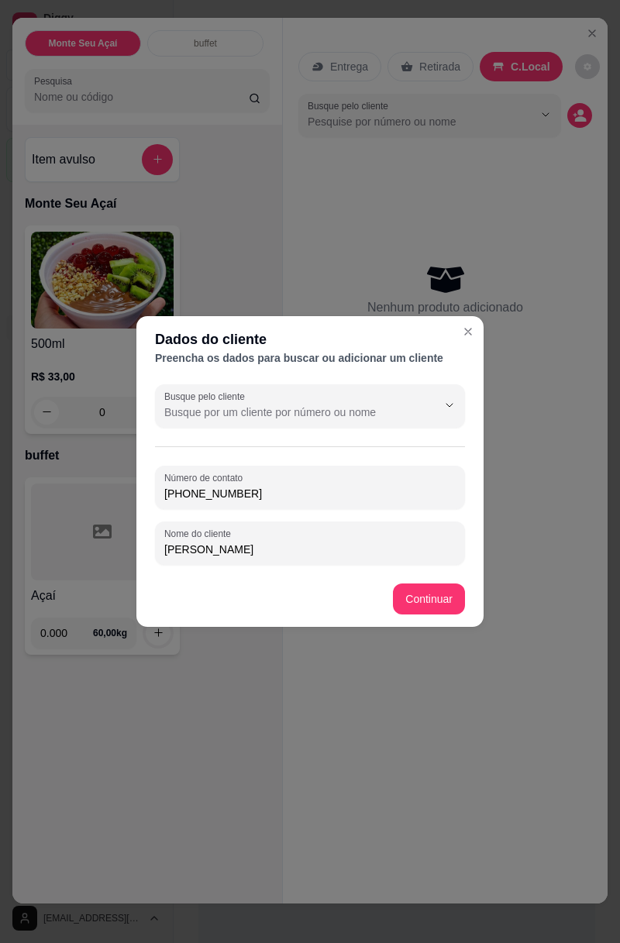
click at [341, 550] on input "Bianca Bar" at bounding box center [309, 548] width 291 height 15
type input "[PERSON_NAME]"
click at [424, 595] on div "Entrega Retirada C.Local Busque pelo cliente Nenhum produto adicionado" at bounding box center [445, 448] width 325 height 861
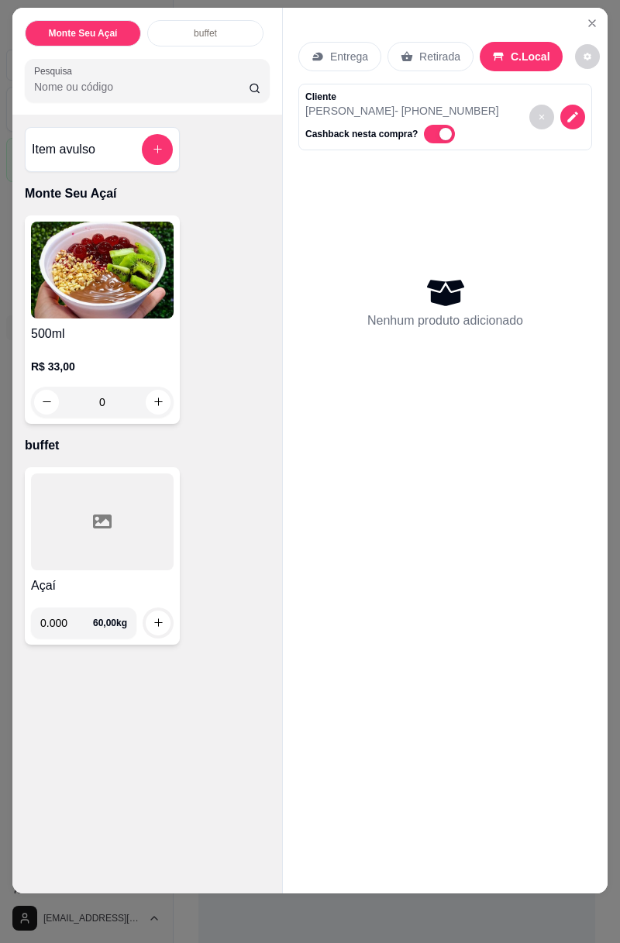
scroll to position [0, 0]
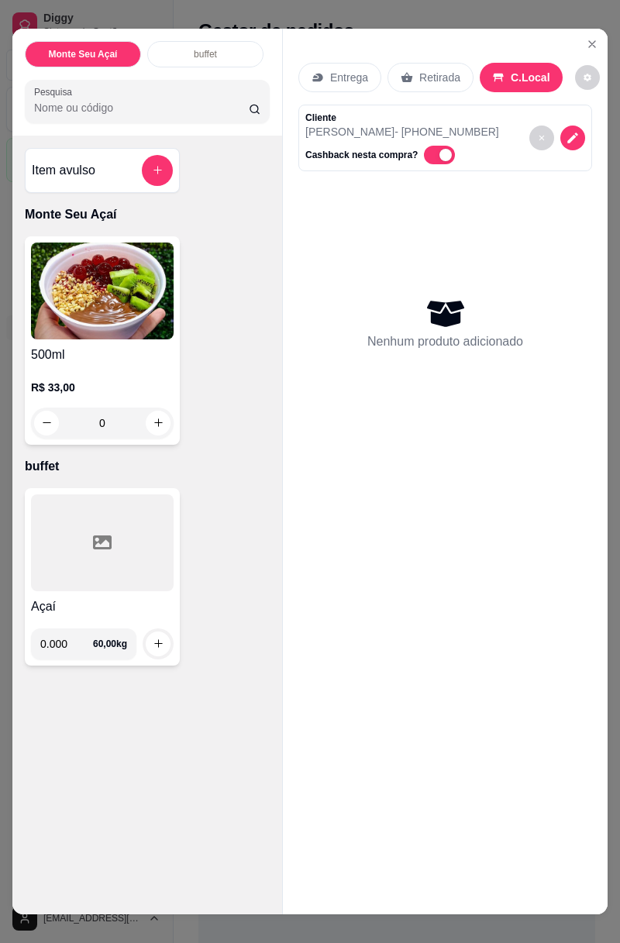
click at [84, 644] on input "0.000" at bounding box center [66, 643] width 53 height 31
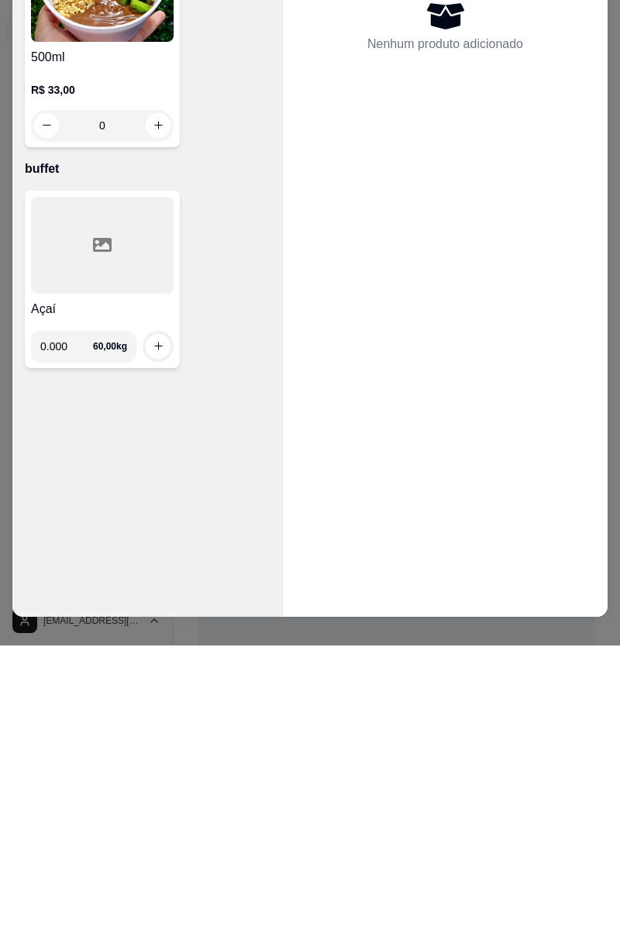
scroll to position [11, 0]
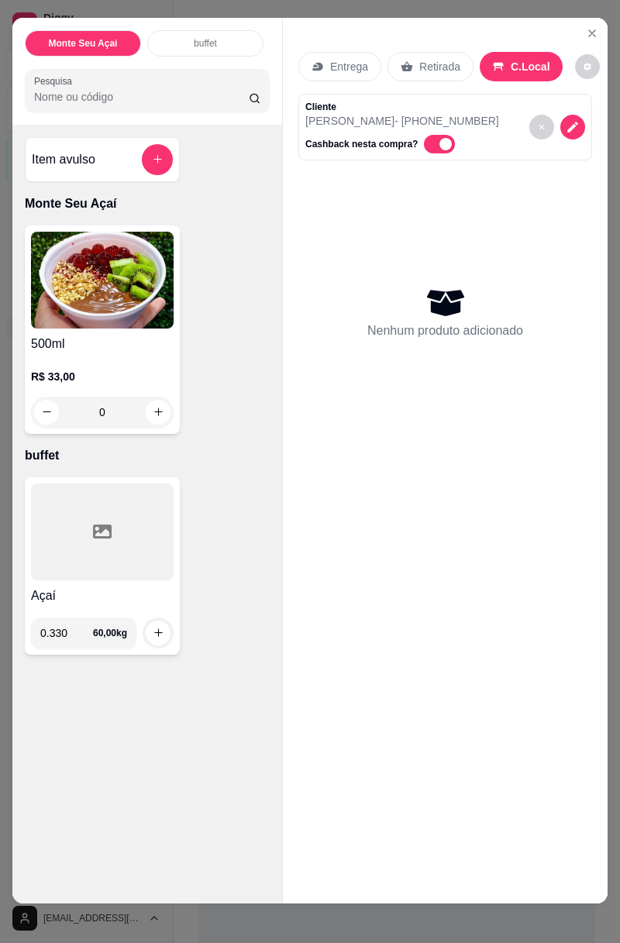
type input "0.330"
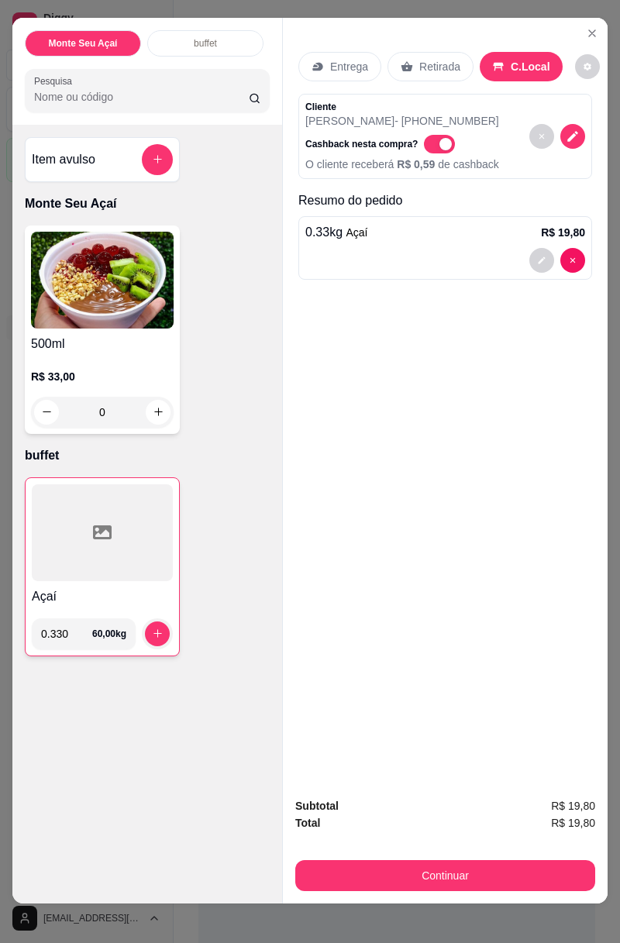
click at [163, 637] on icon "increase-product-quantity" at bounding box center [158, 633] width 12 height 12
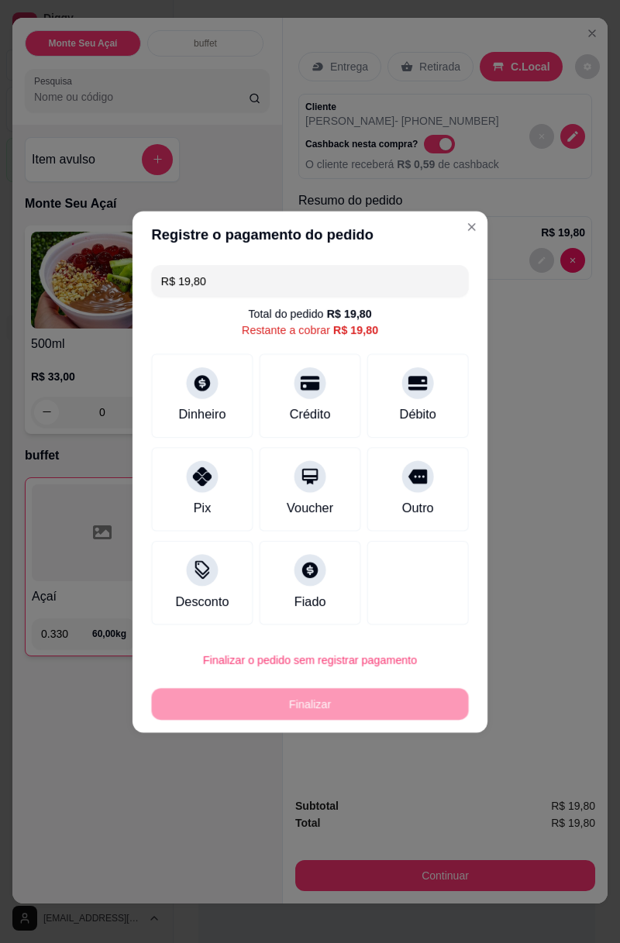
click at [469, 866] on div "Registre o pagamento do pedido R$ 19,80 Total do pedido R$ 19,80 Restante a cob…" at bounding box center [310, 471] width 634 height 964
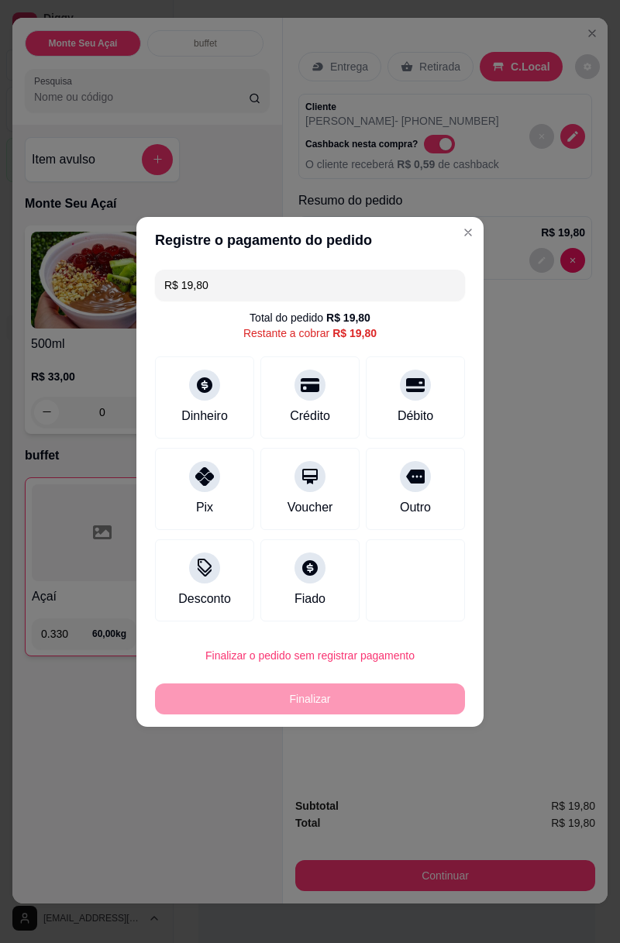
click at [191, 489] on div "Pix" at bounding box center [204, 489] width 99 height 82
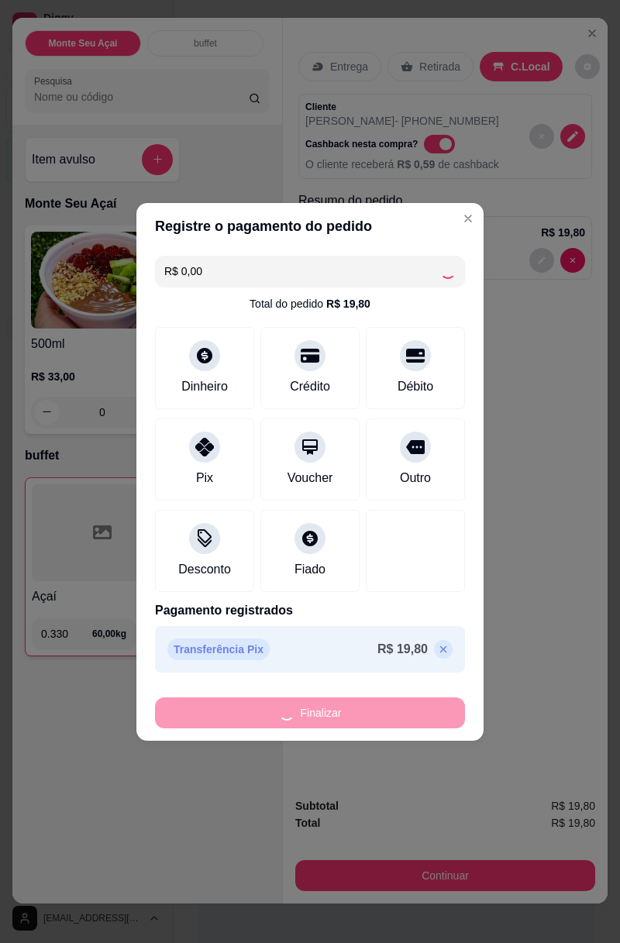
click at [373, 709] on div "Finalizar" at bounding box center [310, 712] width 310 height 31
type input "-R$ 19,80"
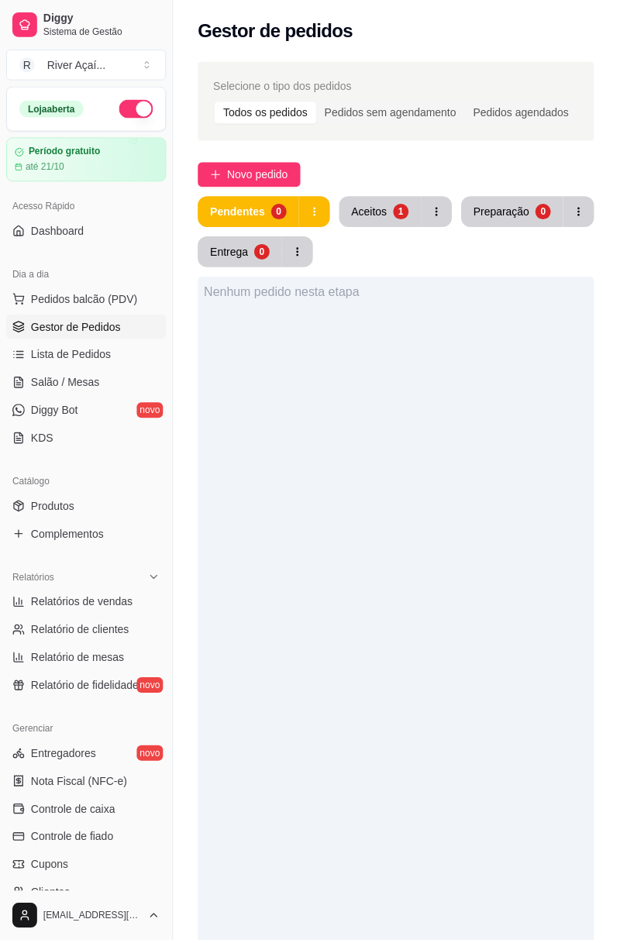
click at [108, 330] on span "Gestor de Pedidos" at bounding box center [76, 327] width 90 height 15
click at [104, 303] on span "Pedidos balcão (PDV)" at bounding box center [84, 299] width 107 height 15
click at [585, 37] on div "Gestor de pedidos" at bounding box center [396, 31] width 397 height 25
click at [79, 233] on span "Dashboard" at bounding box center [57, 231] width 53 height 15
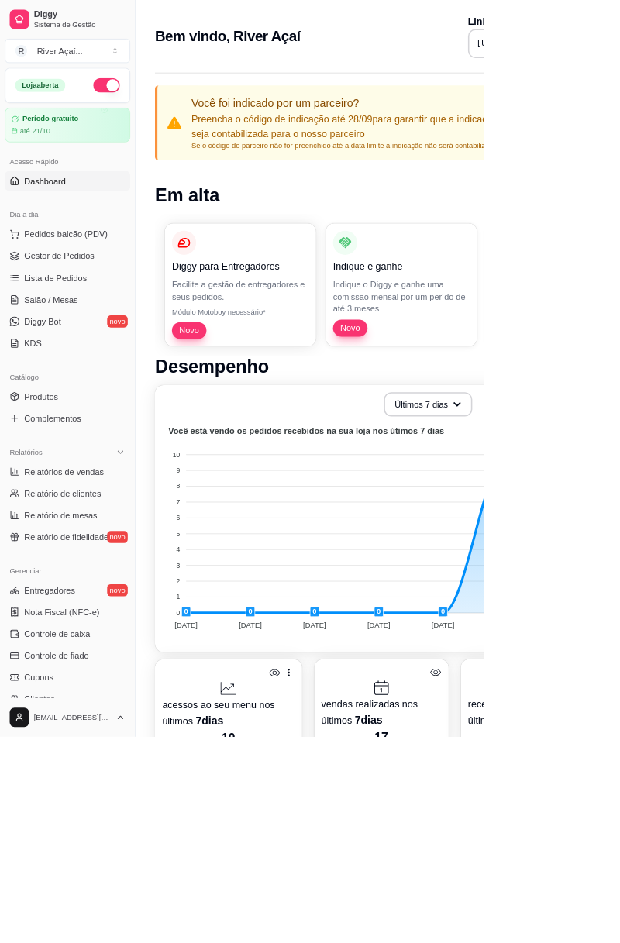
click at [102, 334] on span "Gestor de Pedidos" at bounding box center [76, 327] width 90 height 15
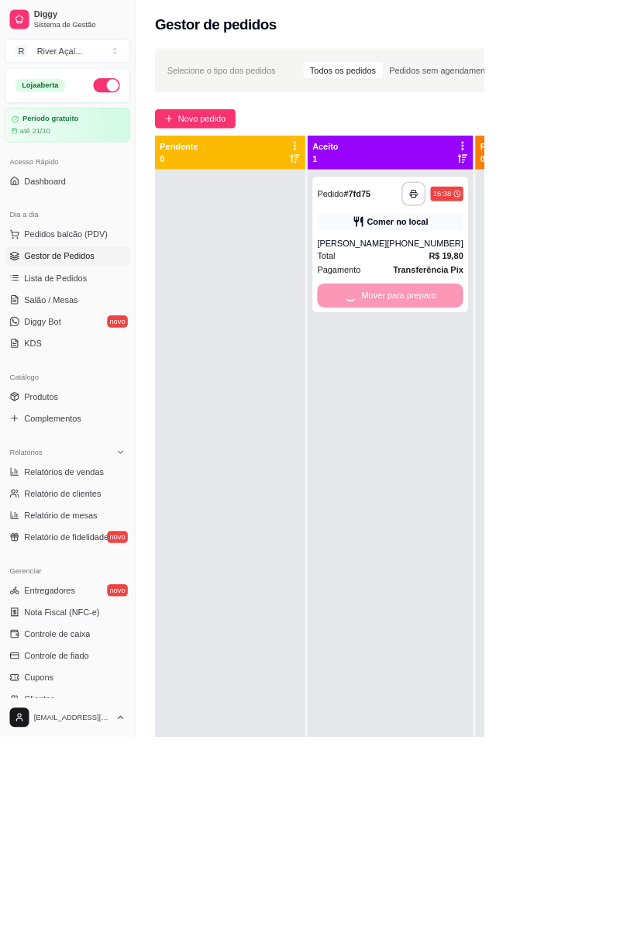
click at [491, 385] on div "Mover para preparo" at bounding box center [499, 377] width 187 height 31
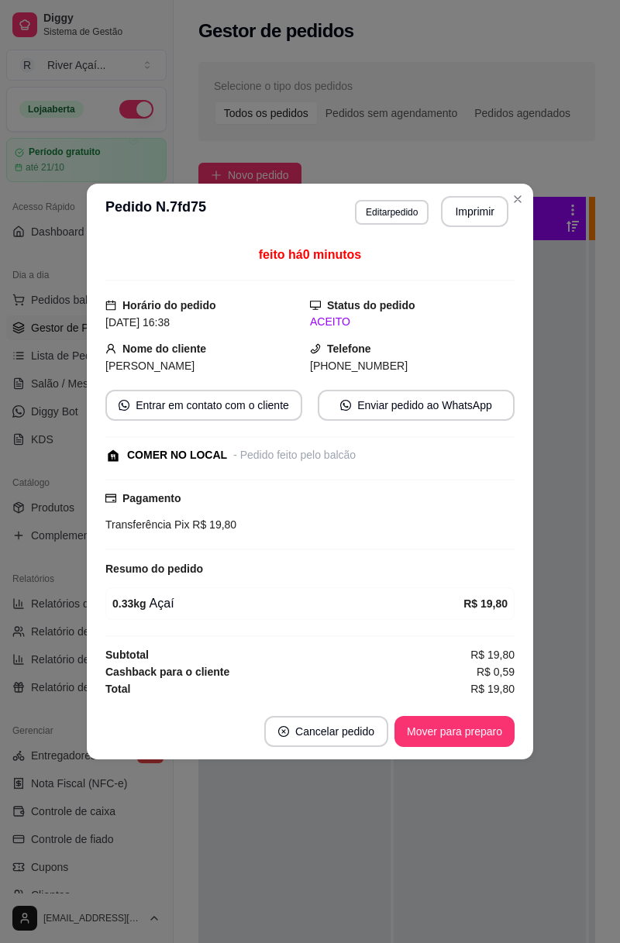
click at [469, 723] on button "Mover para preparo" at bounding box center [454, 731] width 120 height 31
click at [477, 723] on button "Mover para retirada disponível" at bounding box center [428, 731] width 171 height 31
click at [472, 730] on button "Mover para finalizado" at bounding box center [450, 731] width 129 height 31
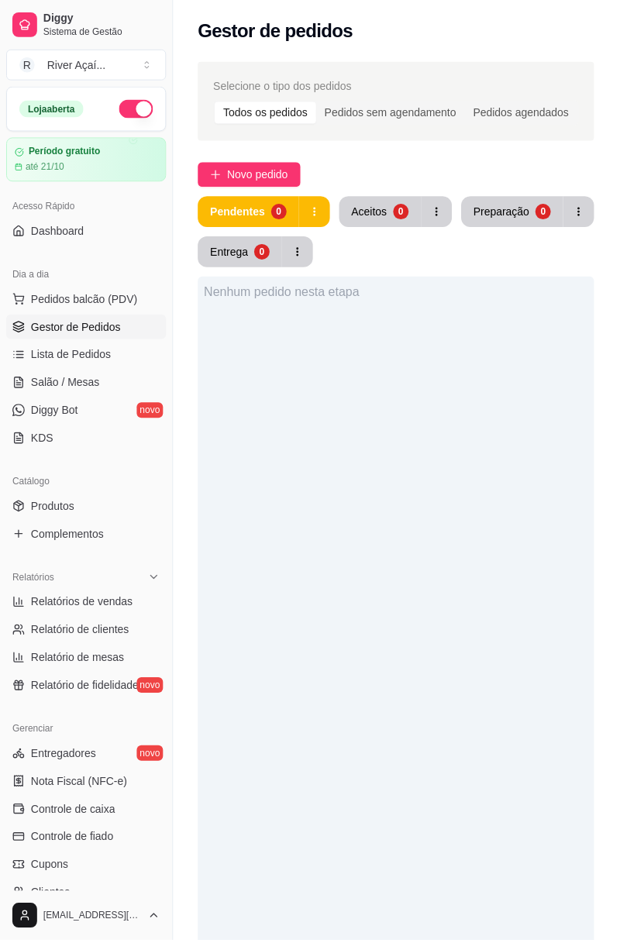
click at [619, 527] on div "Selecione o tipo dos pedidos Todos os pedidos Pedidos sem agendamento Pedidos a…" at bounding box center [396, 646] width 447 height 1186
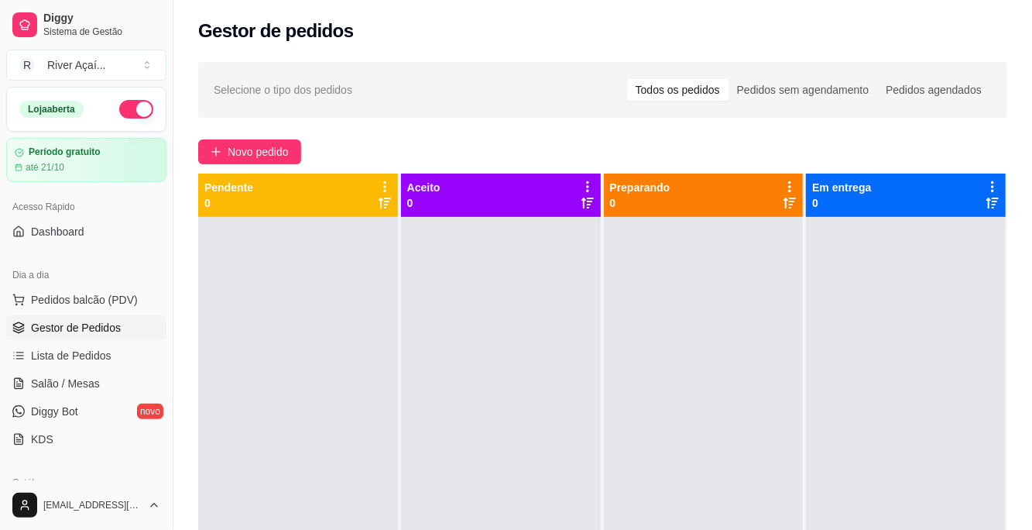
click at [240, 156] on span "Novo pedido" at bounding box center [258, 151] width 61 height 17
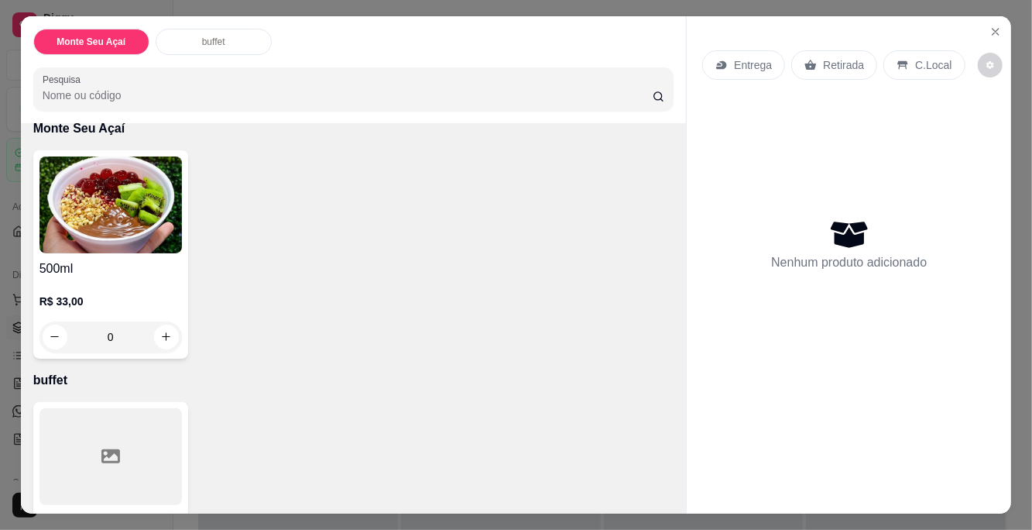
scroll to position [150, 0]
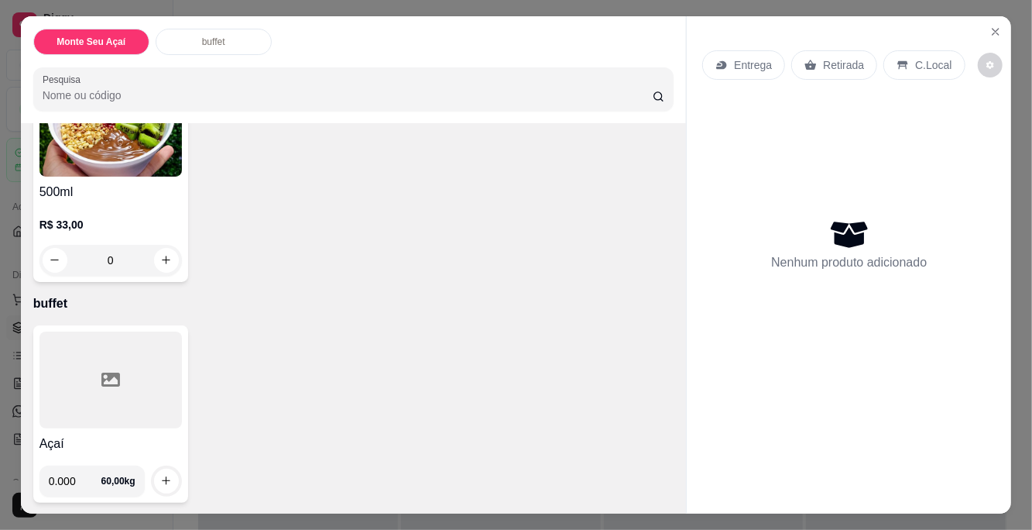
click at [91, 483] on input "0.000" at bounding box center [75, 480] width 53 height 31
click at [165, 481] on icon "increase-product-quantity" at bounding box center [166, 481] width 12 height 12
type input "0.345"
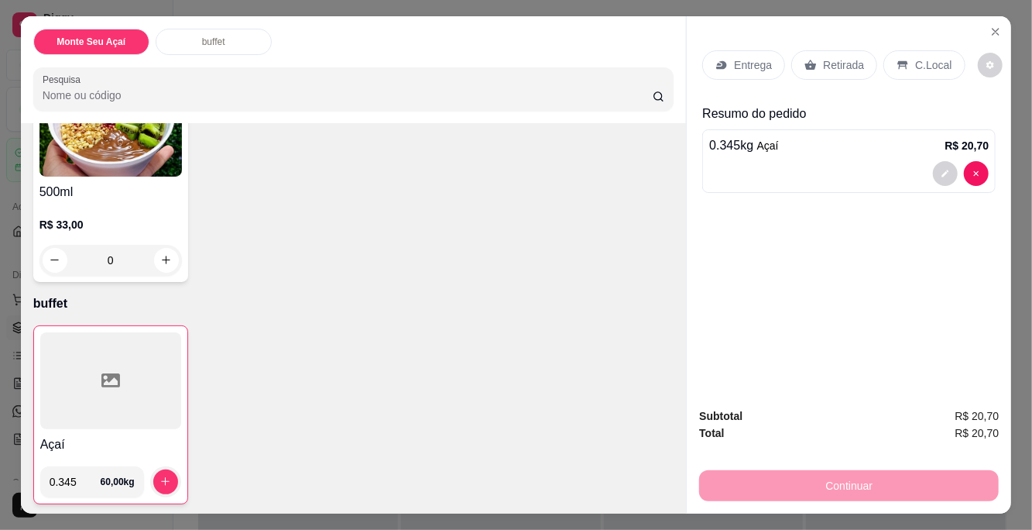
click at [928, 69] on p "C.Local" at bounding box center [933, 64] width 36 height 15
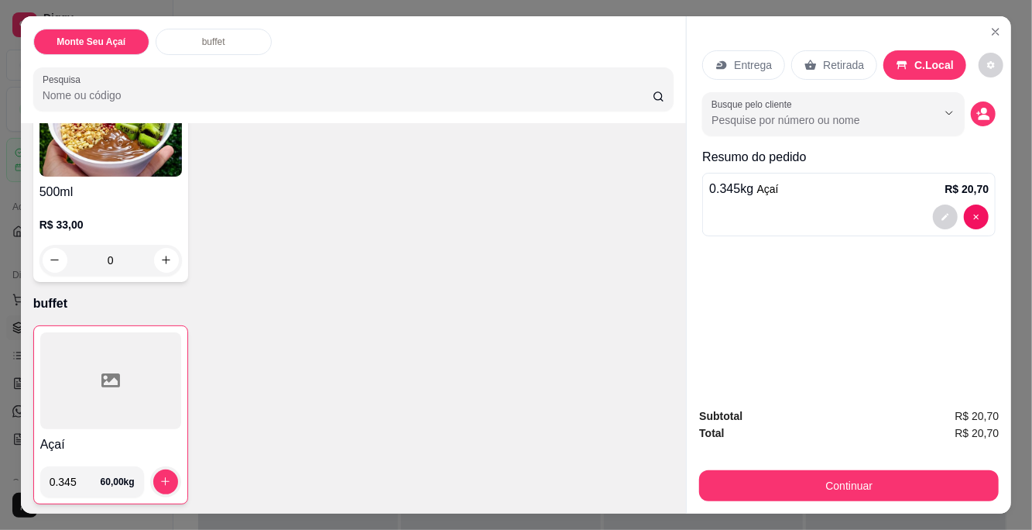
click at [982, 114] on icon "decrease-product-quantity" at bounding box center [984, 114] width 14 height 14
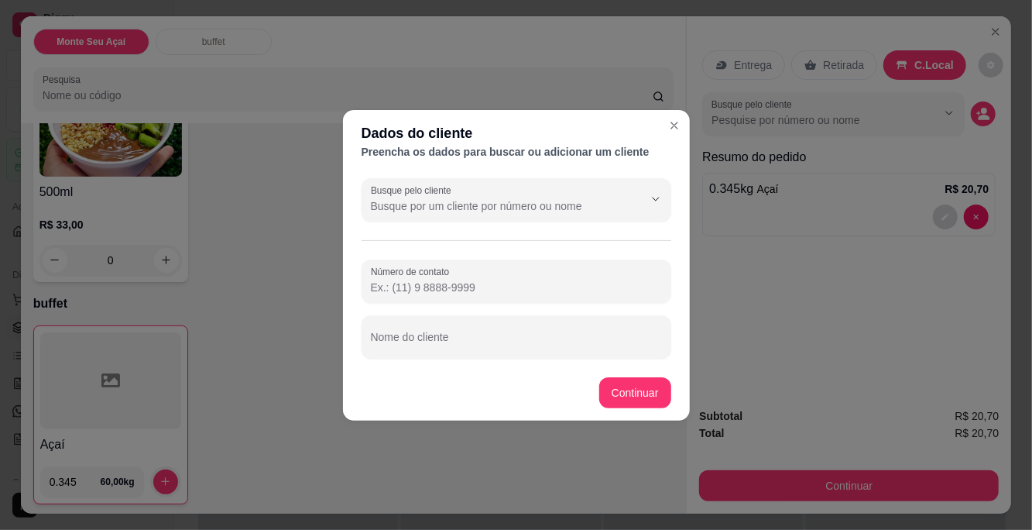
click at [432, 338] on div "Nome do cliente" at bounding box center [517, 336] width 310 height 43
click at [469, 355] on div "Nome do cliente Analista [PERSON_NAME]" at bounding box center [517, 336] width 310 height 43
click at [406, 347] on input "Analista [PERSON_NAME]" at bounding box center [516, 342] width 291 height 15
type input "[PERSON_NAME]"
click at [603, 283] on input "Número de contato" at bounding box center [516, 287] width 291 height 15
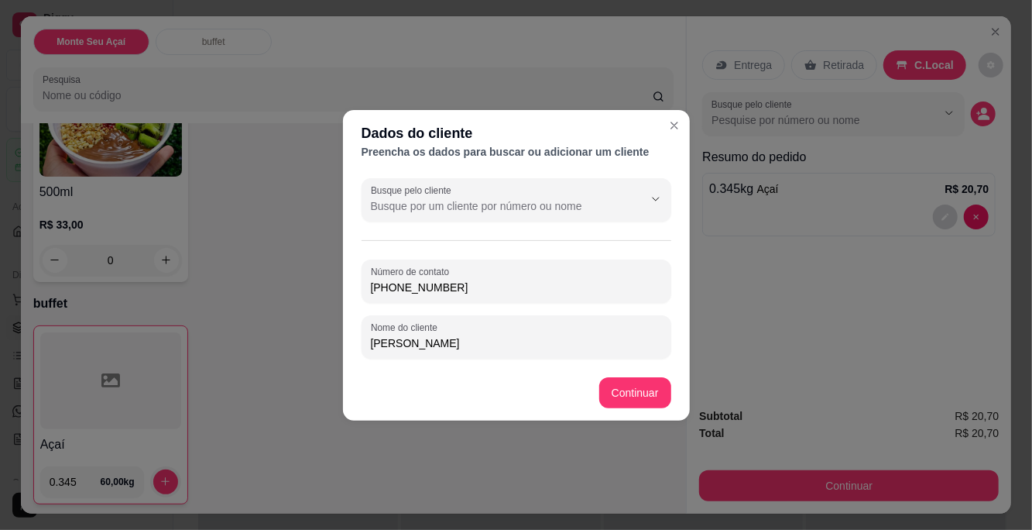
type input "[PHONE_NUMBER]"
click at [627, 388] on button "Continuar" at bounding box center [635, 392] width 72 height 31
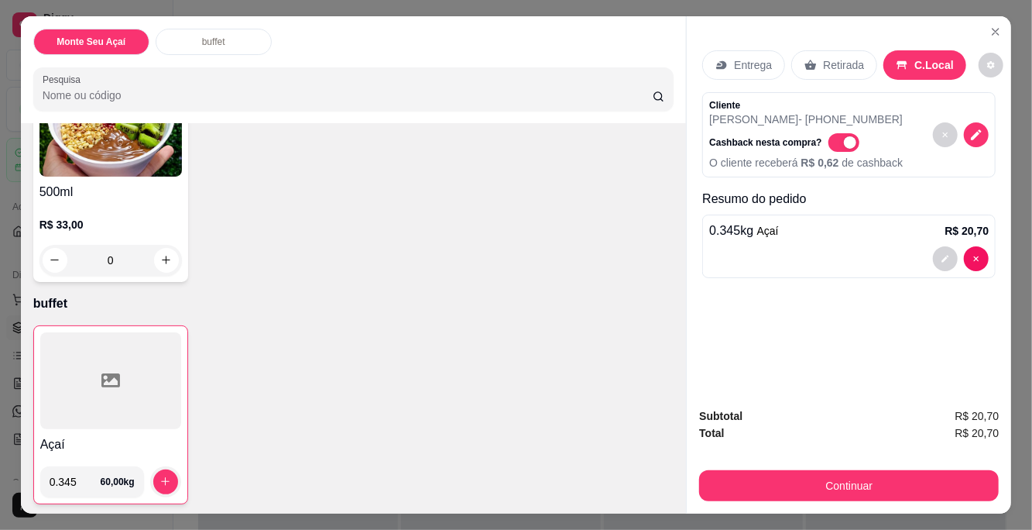
click at [850, 485] on button "Continuar" at bounding box center [849, 485] width 300 height 31
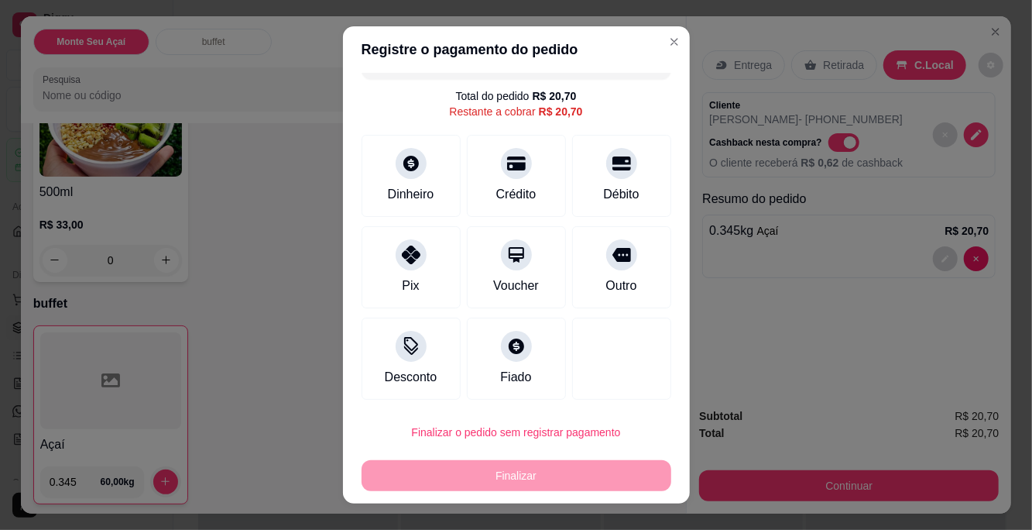
scroll to position [0, 0]
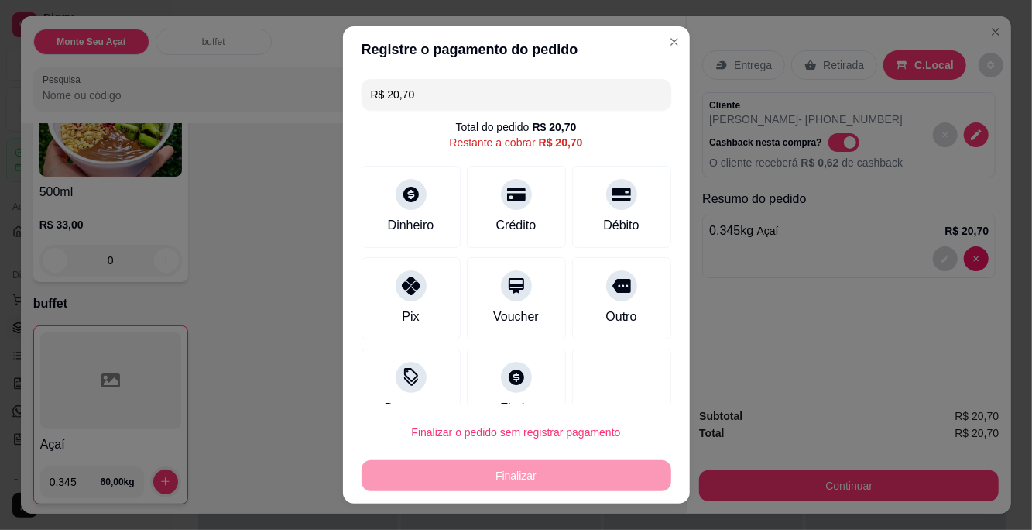
click at [515, 202] on icon at bounding box center [516, 194] width 19 height 19
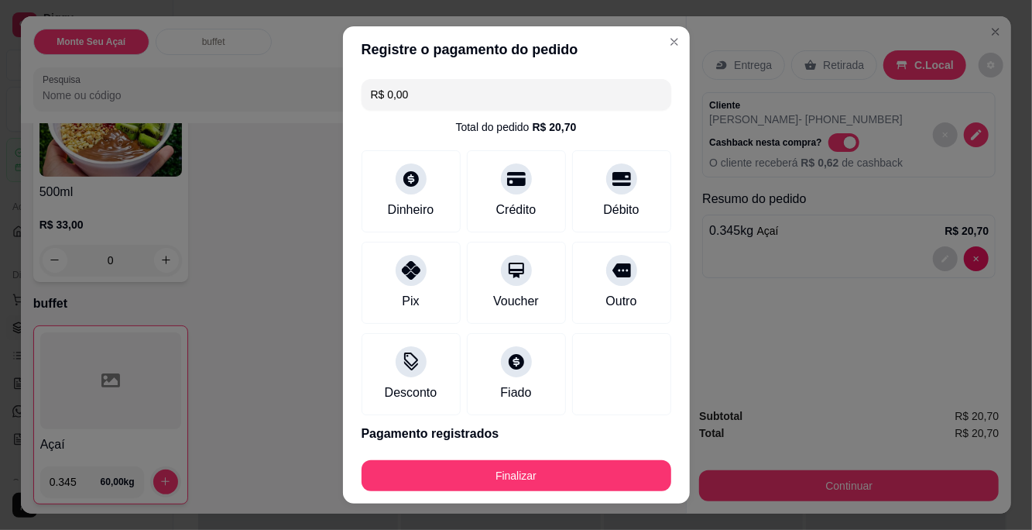
click at [420, 267] on icon at bounding box center [411, 270] width 19 height 19
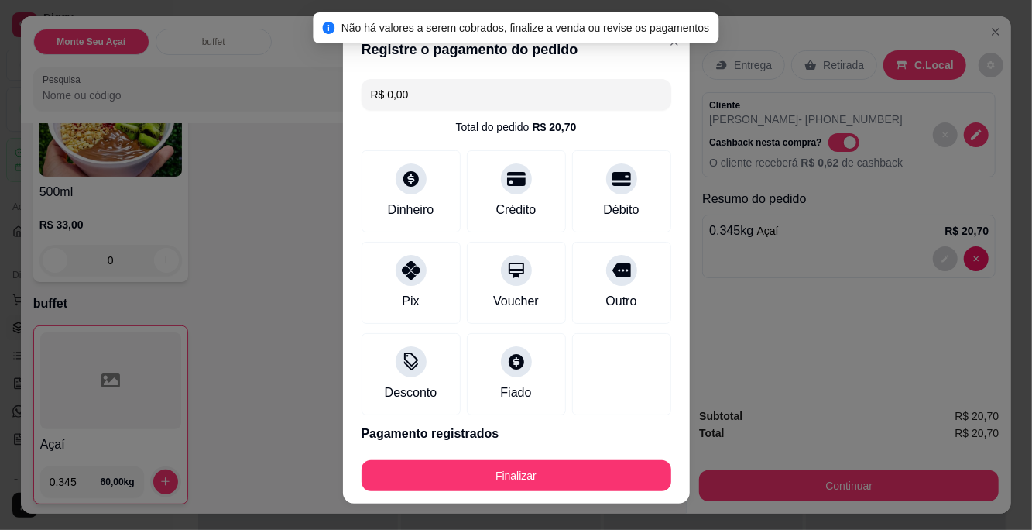
scroll to position [59, 0]
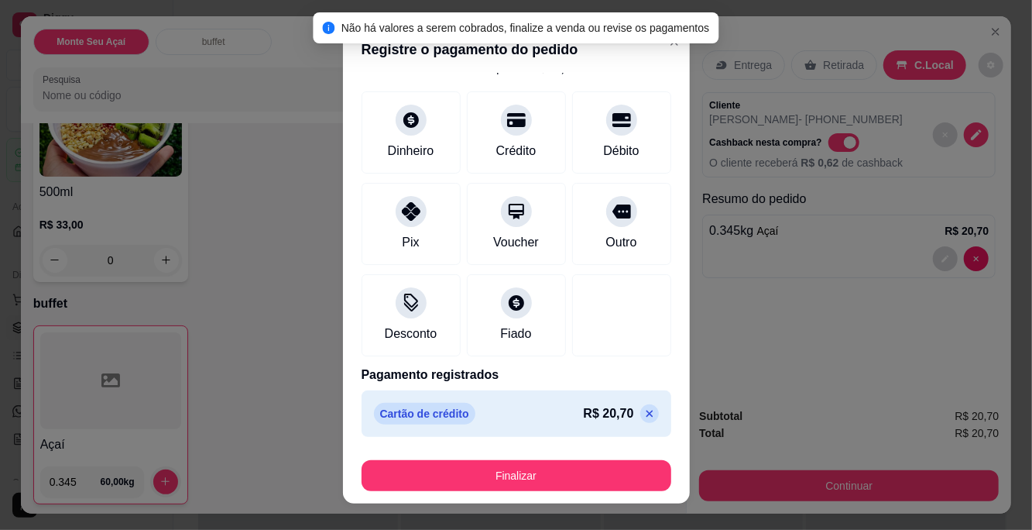
click at [661, 417] on div "Cartão de crédito R$ 20,70" at bounding box center [517, 413] width 310 height 46
click at [653, 410] on icon at bounding box center [650, 413] width 12 height 12
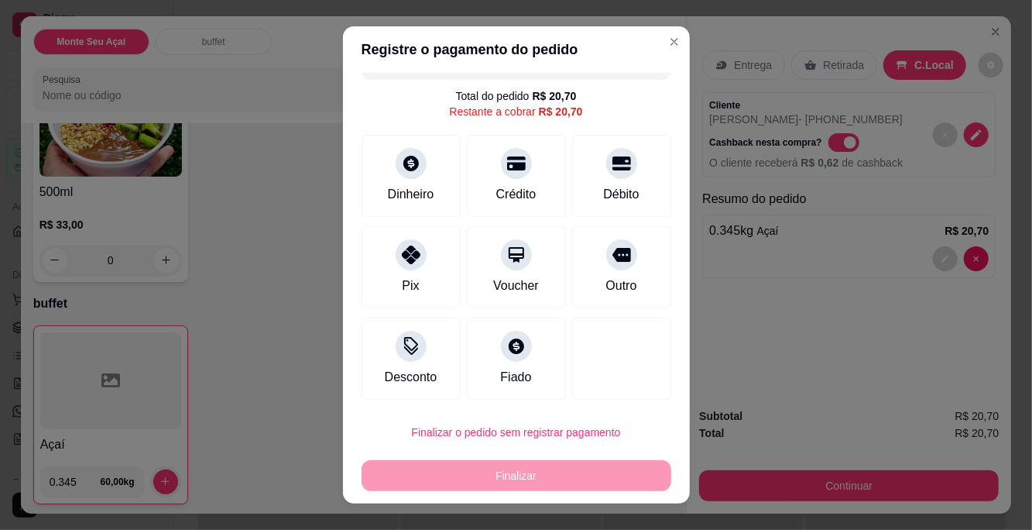
click at [419, 256] on icon at bounding box center [411, 255] width 19 height 19
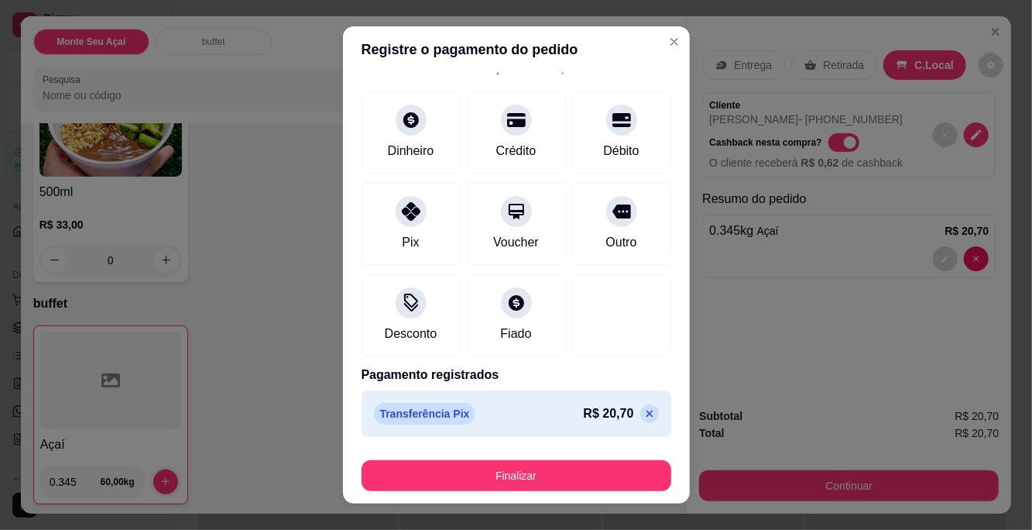
scroll to position [23, 0]
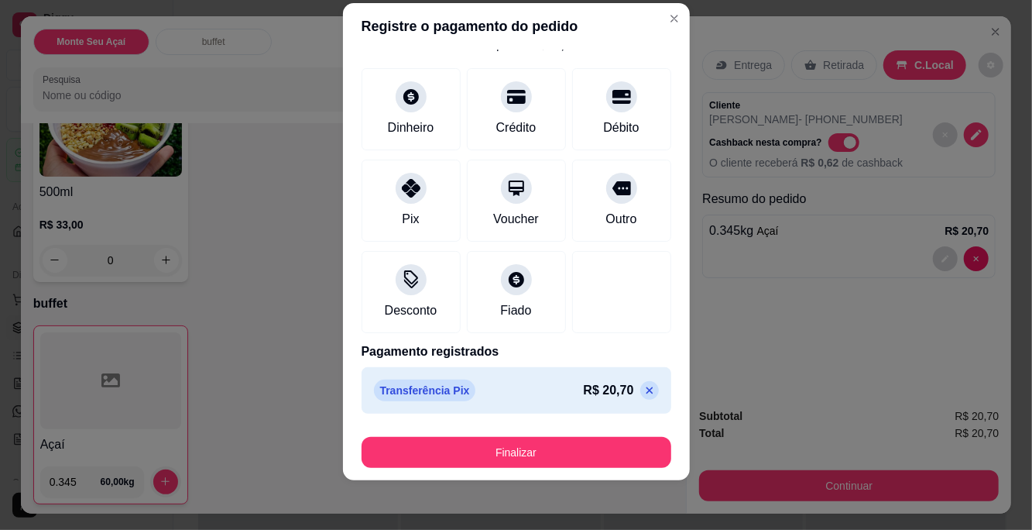
click at [565, 443] on button "Finalizar" at bounding box center [517, 452] width 310 height 31
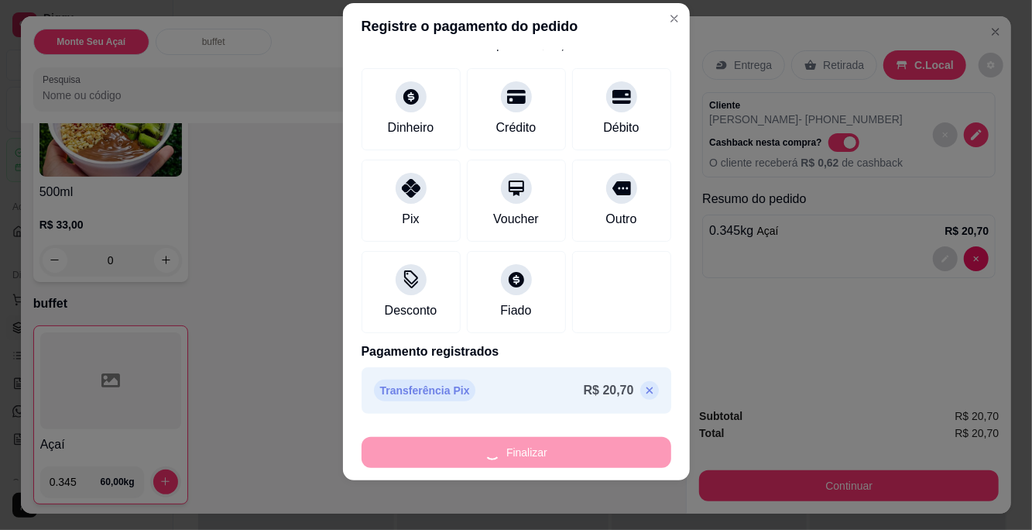
type input "-R$ 20,70"
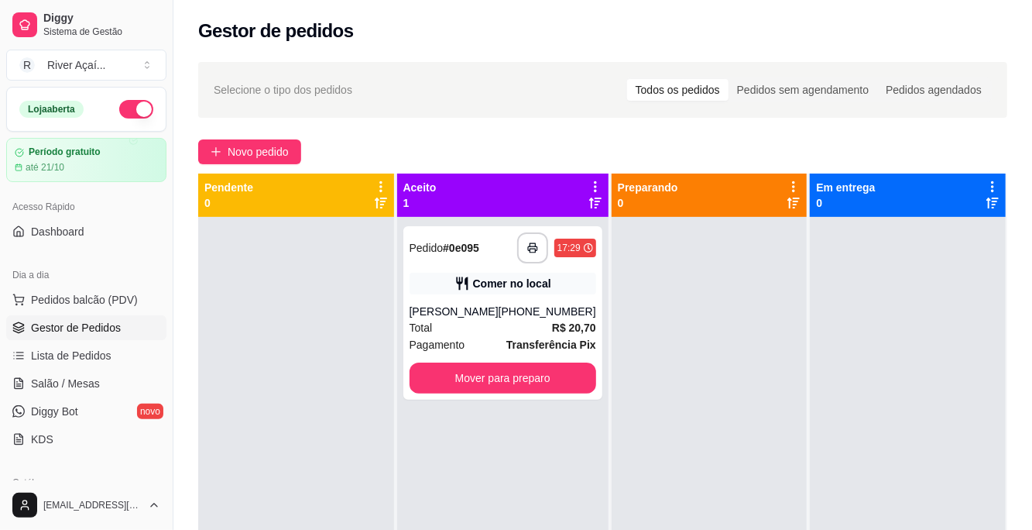
click at [539, 370] on button "Mover para preparo" at bounding box center [503, 377] width 187 height 31
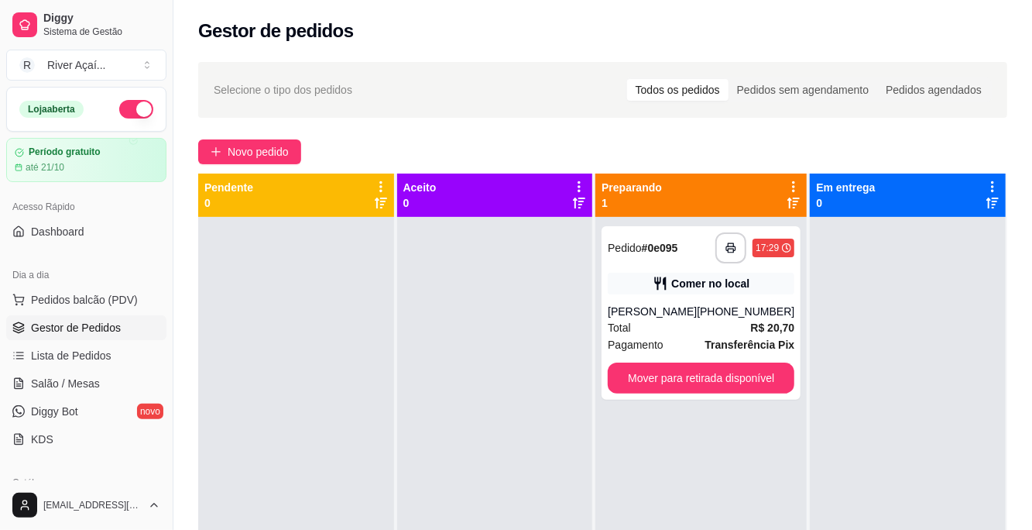
scroll to position [43, 0]
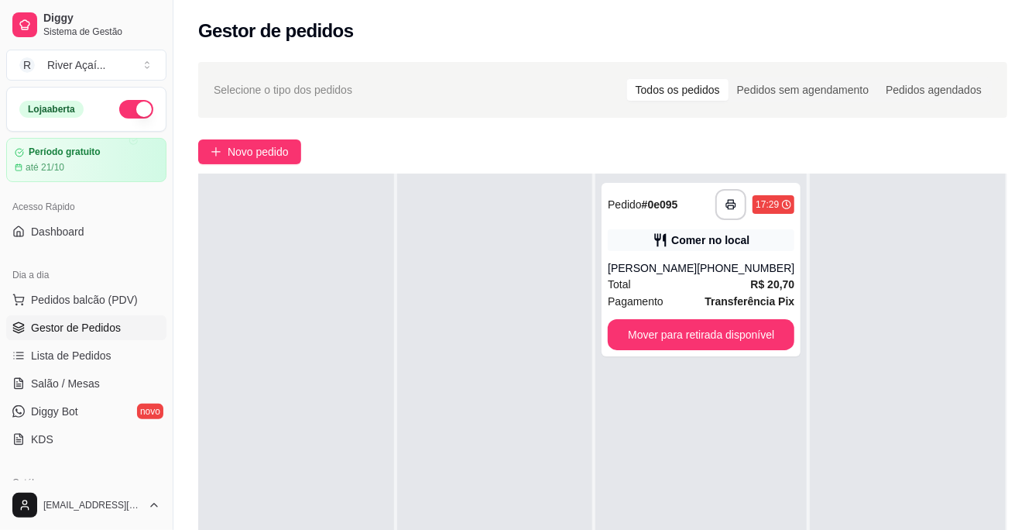
click at [747, 331] on button "Mover para retirada disponível" at bounding box center [701, 334] width 187 height 31
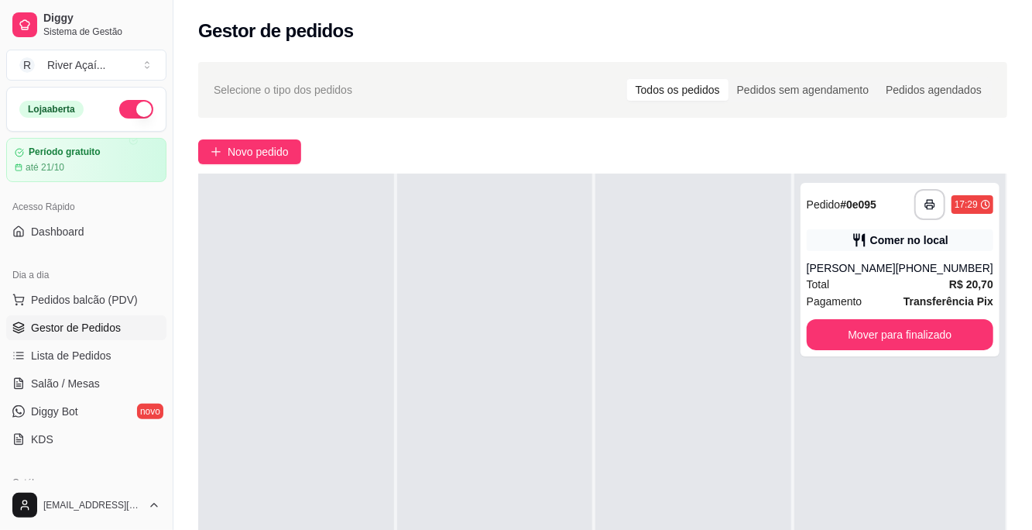
click at [920, 338] on button "Mover para finalizado" at bounding box center [900, 334] width 187 height 31
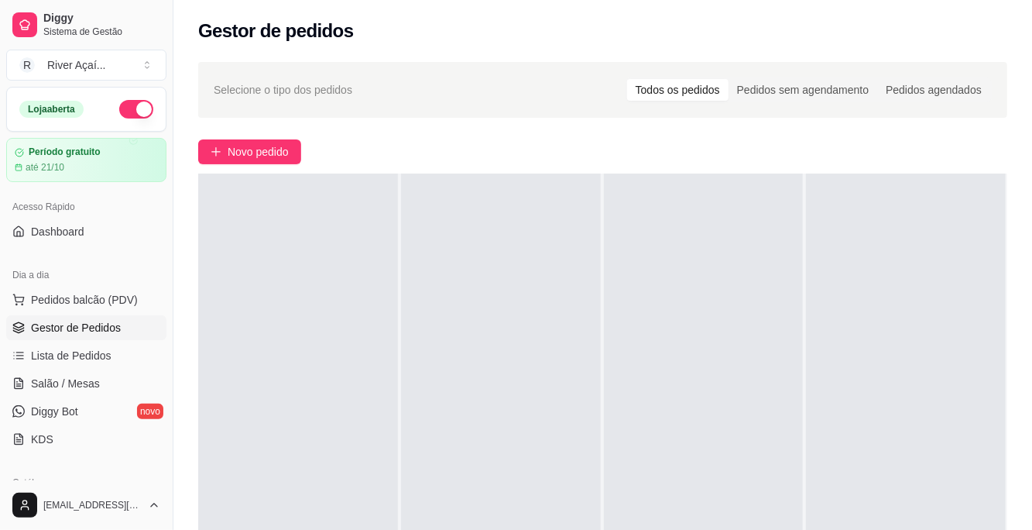
click at [267, 154] on span "Novo pedido" at bounding box center [258, 151] width 61 height 17
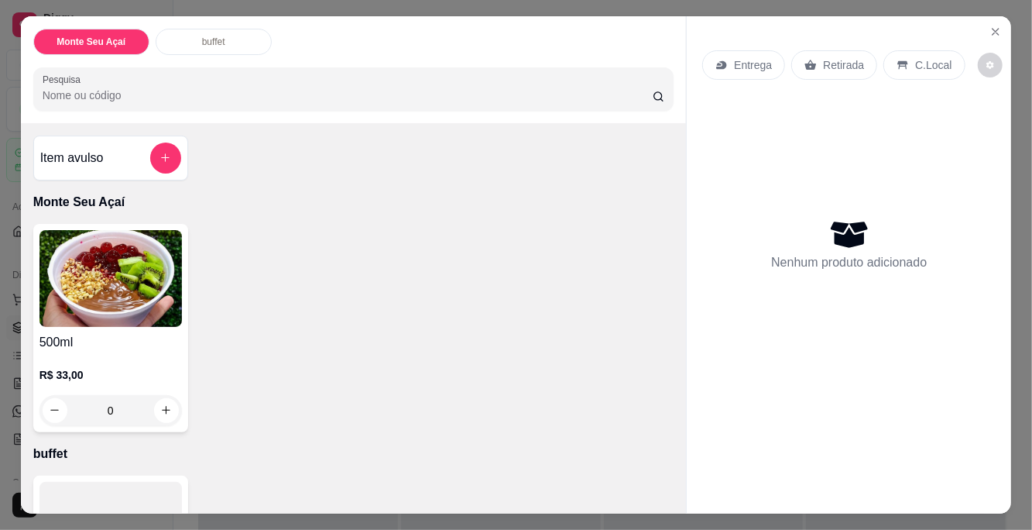
scroll to position [150, 0]
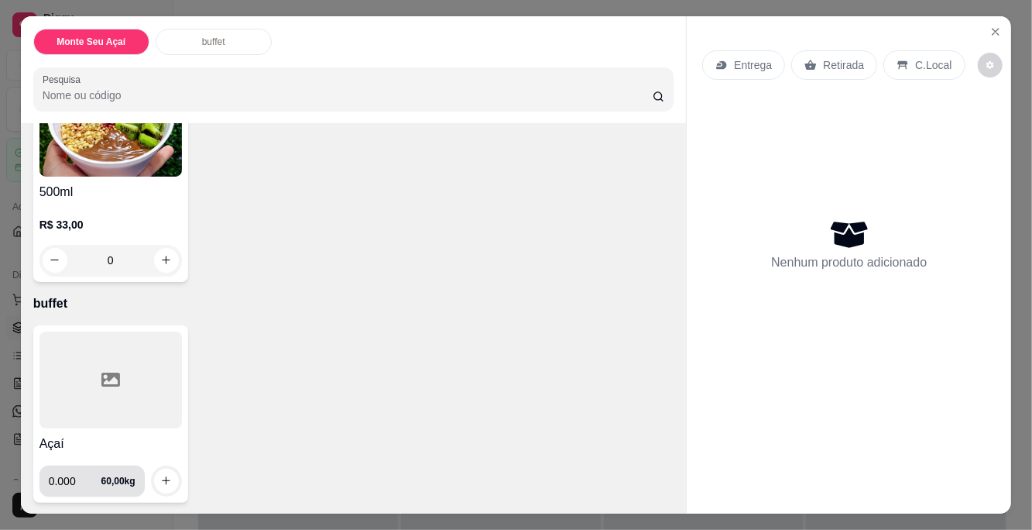
click at [81, 472] on input "0.000" at bounding box center [75, 480] width 53 height 31
click at [88, 472] on input "0.000" at bounding box center [75, 480] width 53 height 31
click at [167, 482] on icon "increase-product-quantity" at bounding box center [166, 481] width 12 height 12
type input "0.570"
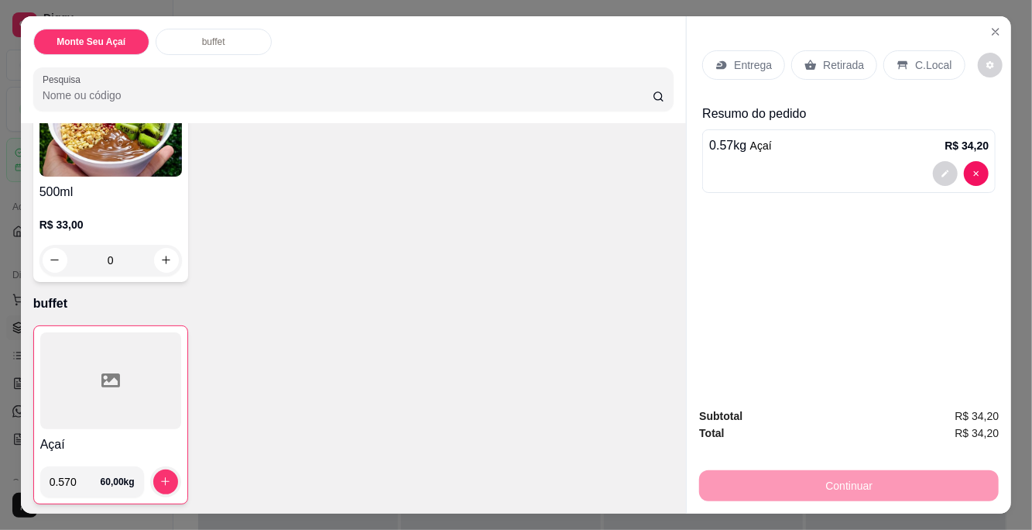
click at [940, 56] on div "C.Local" at bounding box center [924, 64] width 81 height 29
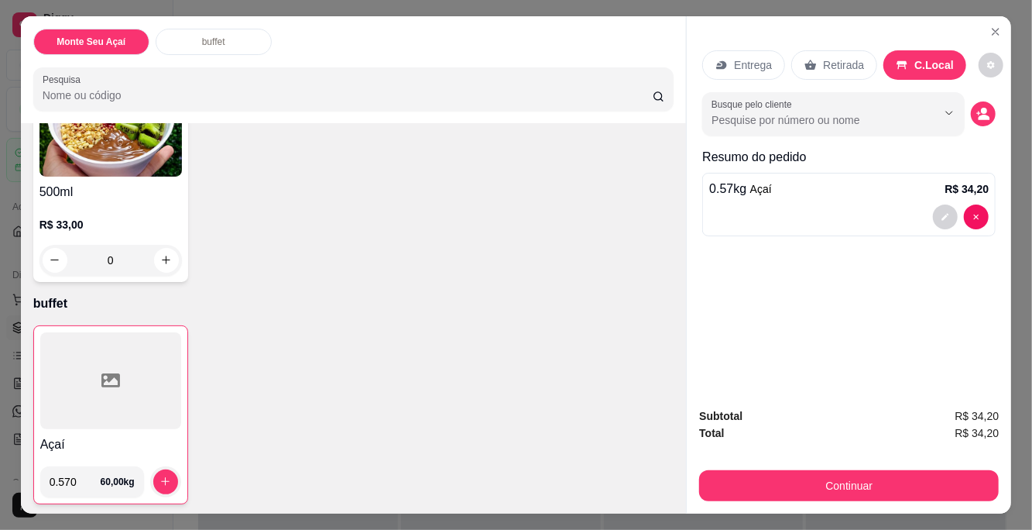
click at [847, 486] on button "Continuar" at bounding box center [849, 485] width 300 height 31
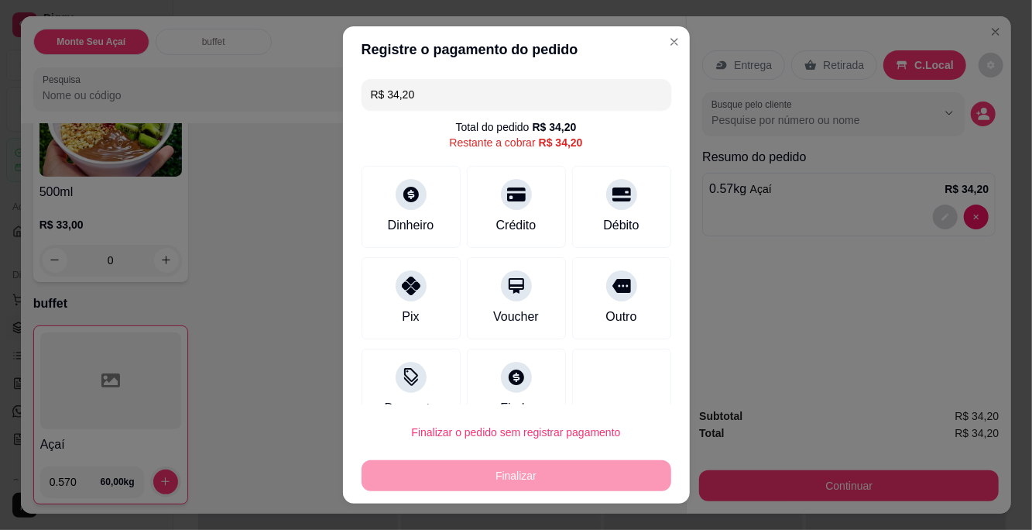
click at [406, 278] on icon at bounding box center [411, 286] width 19 height 19
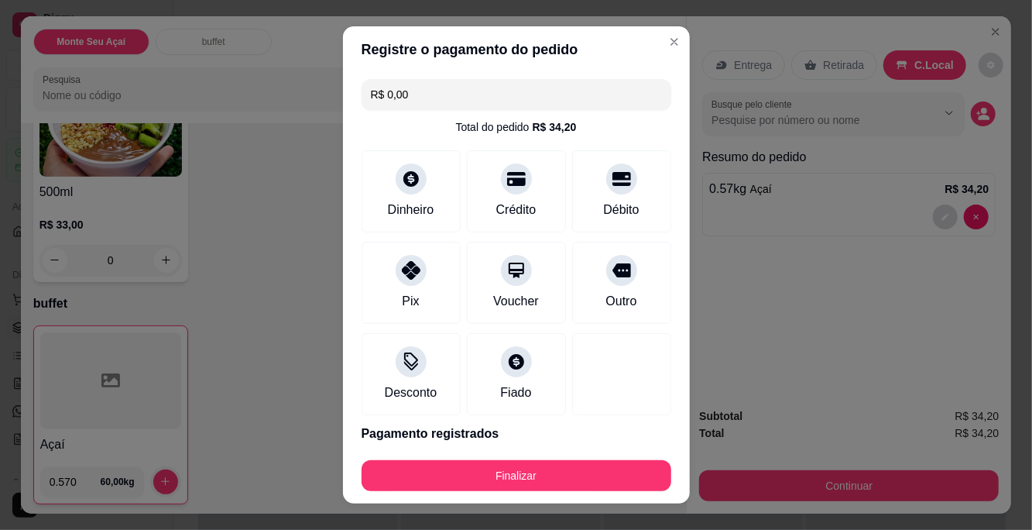
scroll to position [59, 0]
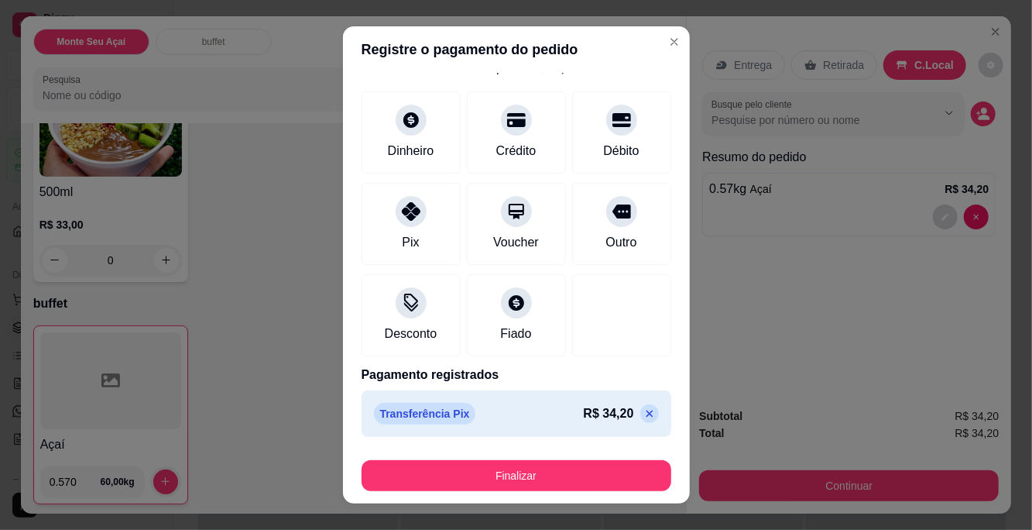
click at [593, 481] on button "Finalizar" at bounding box center [517, 475] width 310 height 31
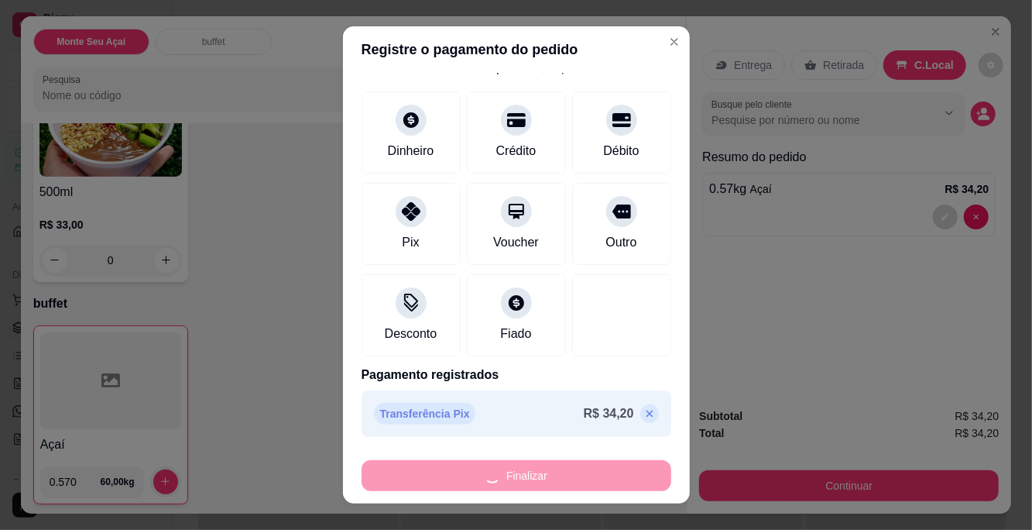
type input "-R$ 34,20"
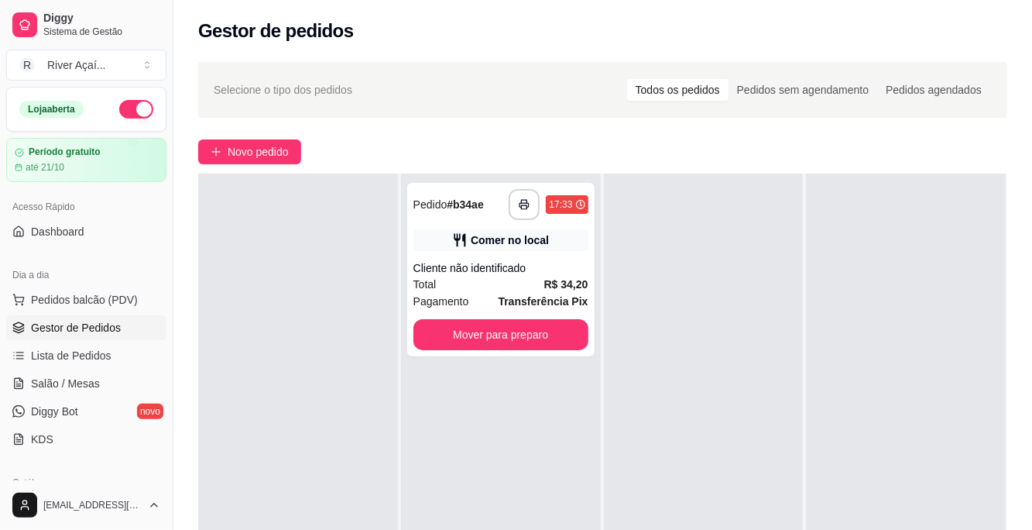
click at [514, 334] on button "Mover para preparo" at bounding box center [501, 334] width 175 height 31
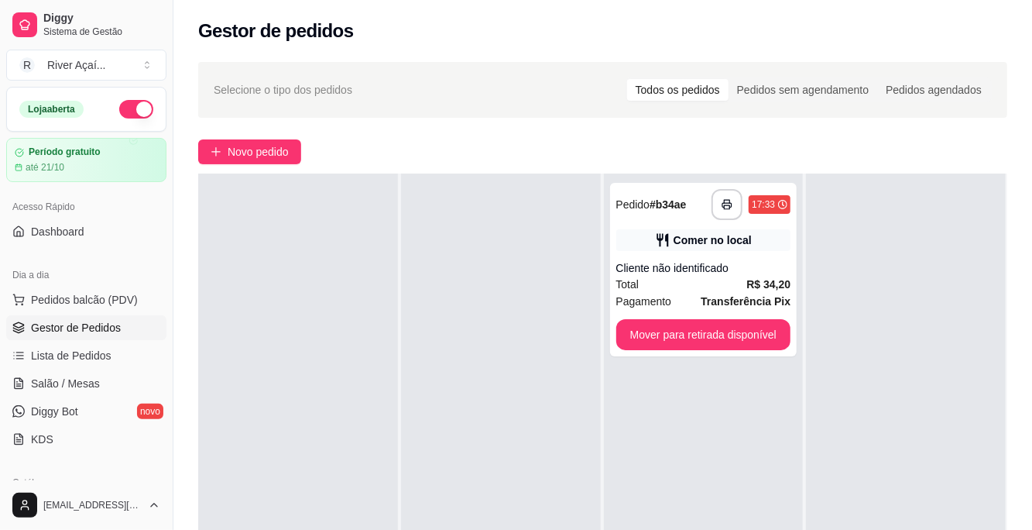
click at [761, 321] on button "Mover para retirada disponível" at bounding box center [704, 334] width 175 height 31
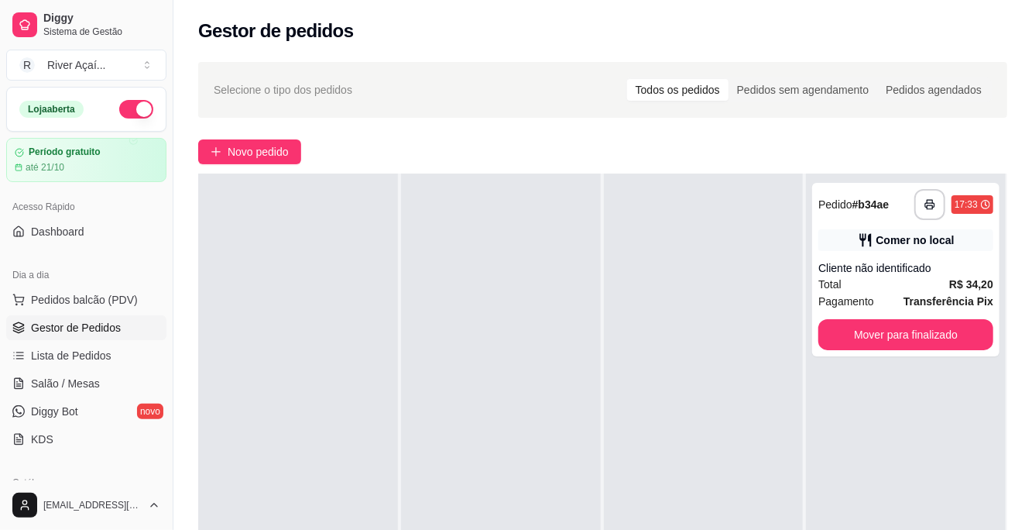
click at [925, 336] on button "Mover para finalizado" at bounding box center [906, 334] width 175 height 31
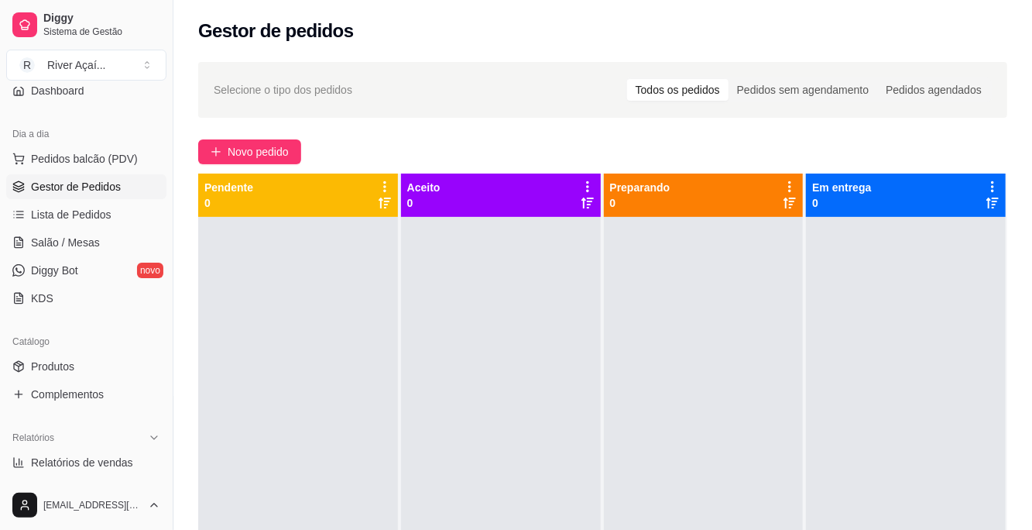
scroll to position [168, 0]
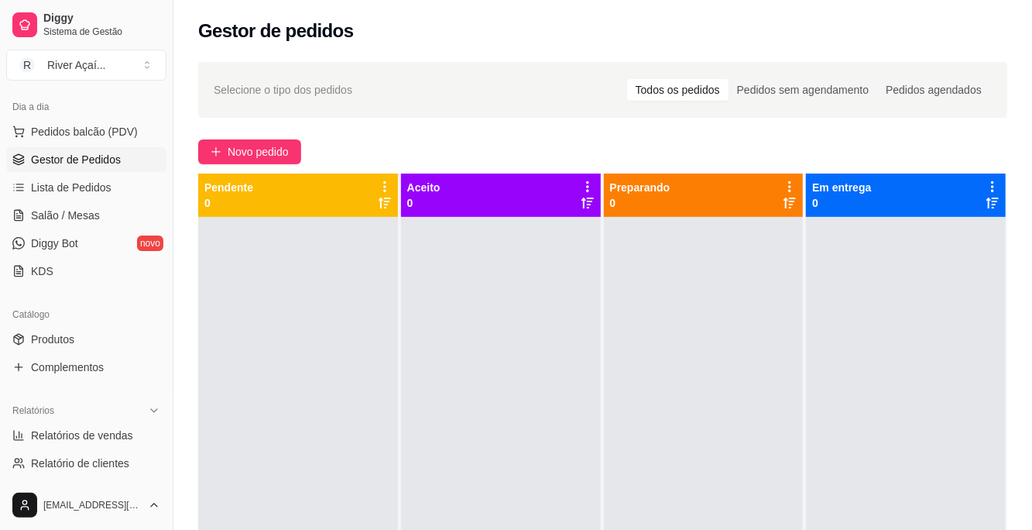
click at [101, 433] on span "Relatórios de vendas" at bounding box center [82, 435] width 102 height 15
select select "ALL"
select select "0"
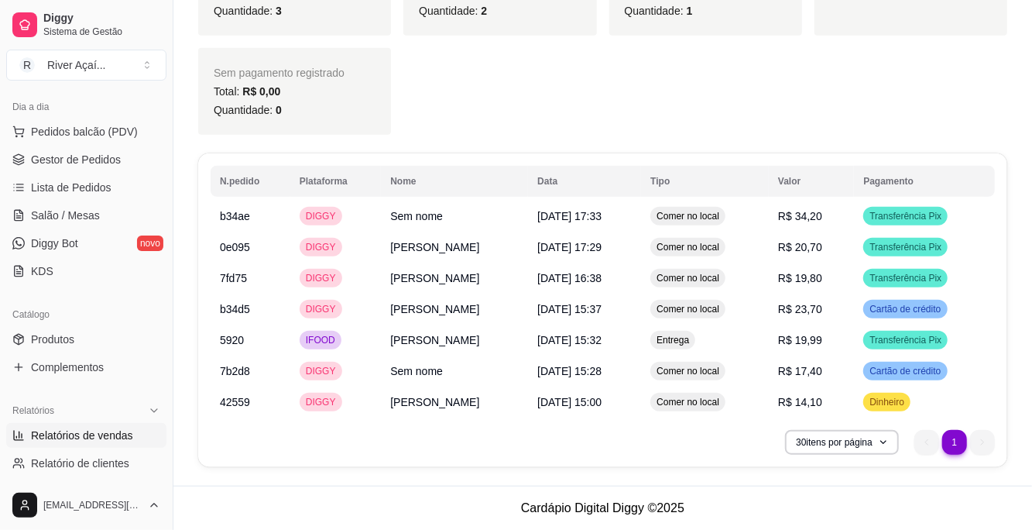
scroll to position [559, 0]
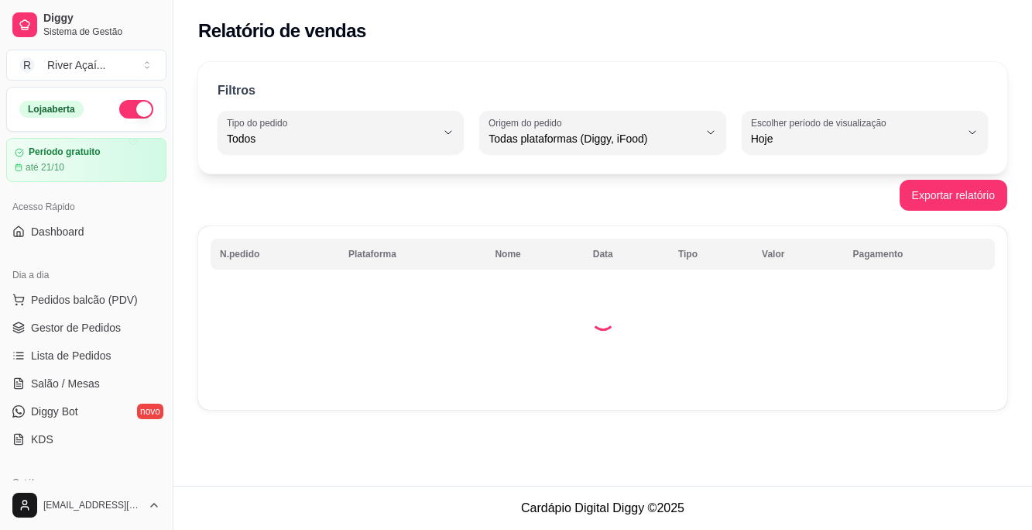
select select "ALL"
select select "0"
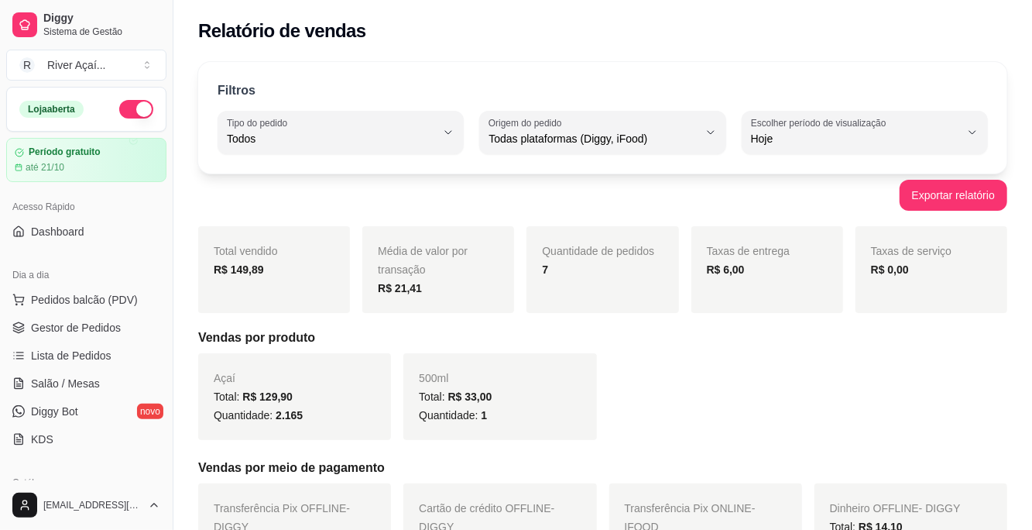
click at [932, 194] on button "Exportar relatório" at bounding box center [954, 195] width 108 height 31
click at [88, 320] on span "Gestor de Pedidos" at bounding box center [76, 327] width 90 height 15
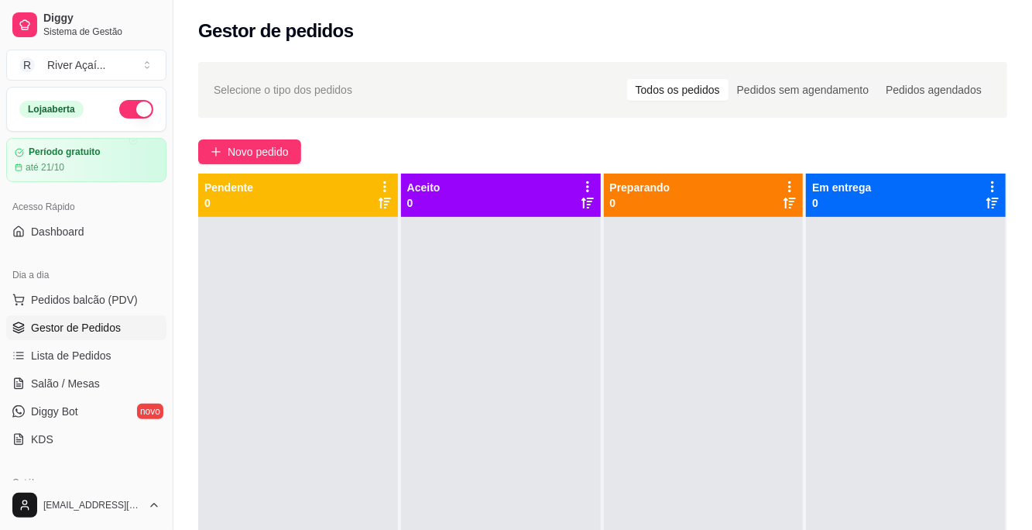
click at [76, 355] on span "Lista de Pedidos" at bounding box center [71, 355] width 81 height 15
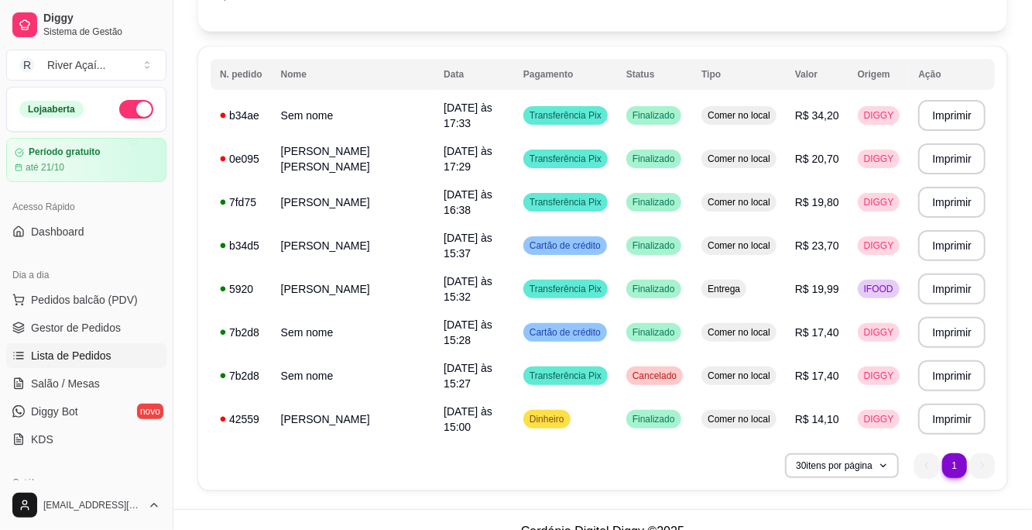
scroll to position [132, 0]
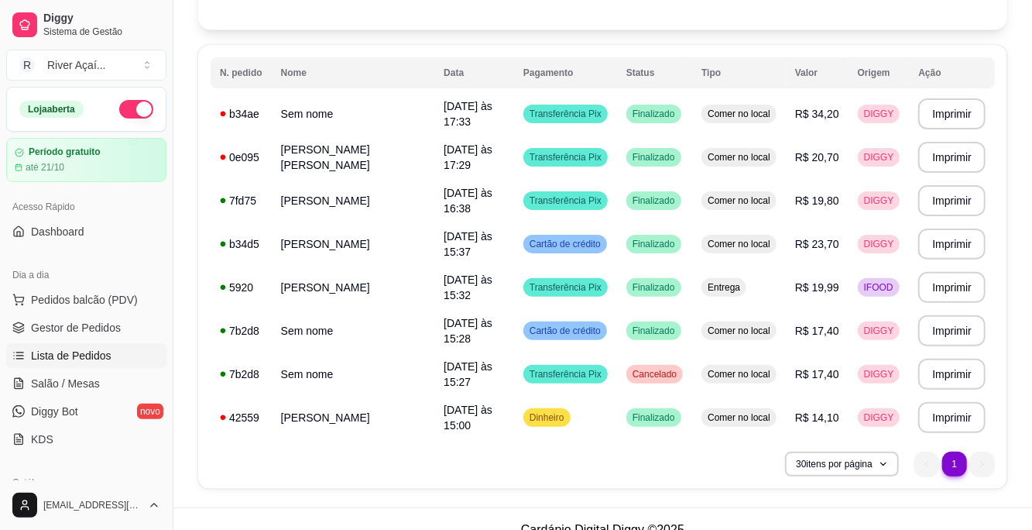
click at [953, 112] on button "Imprimir" at bounding box center [952, 113] width 67 height 31
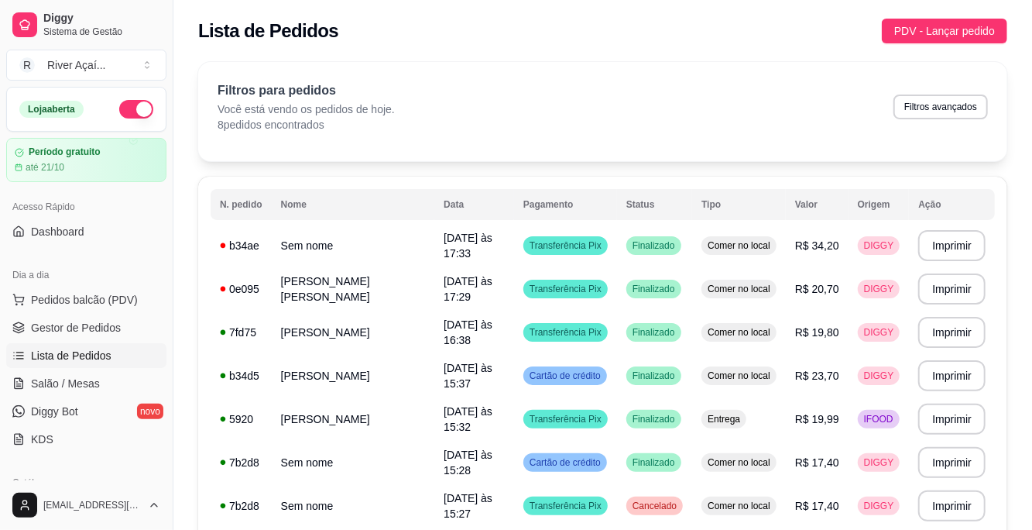
click at [959, 33] on span "PDV - Lançar pedido" at bounding box center [945, 30] width 101 height 17
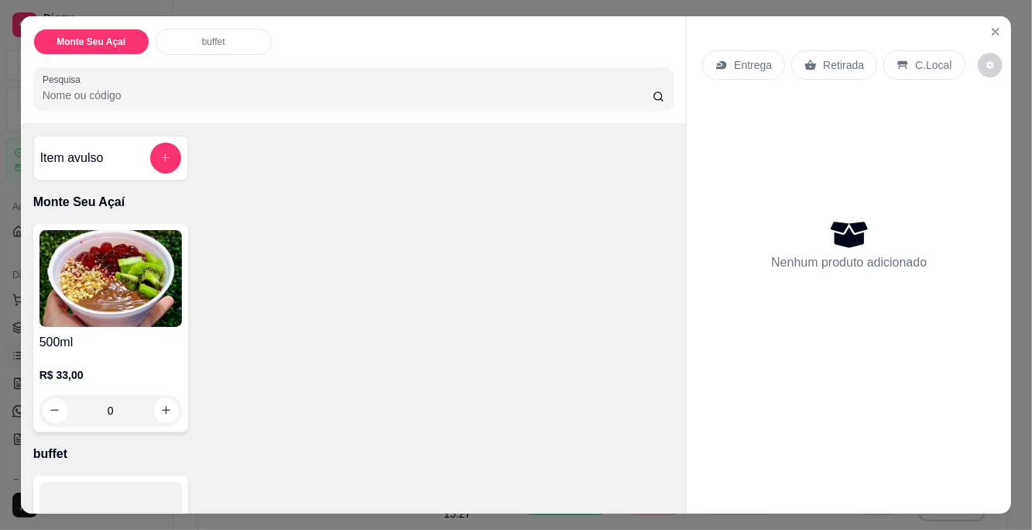
scroll to position [150, 0]
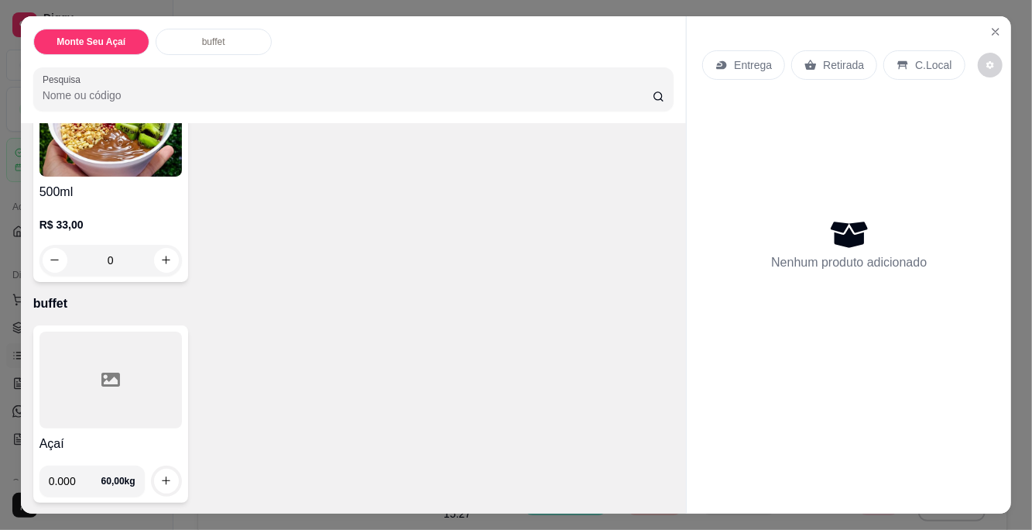
click at [81, 479] on input "0.000" at bounding box center [75, 480] width 53 height 31
click at [167, 483] on icon "increase-product-quantity" at bounding box center [166, 481] width 12 height 12
type input "0.308"
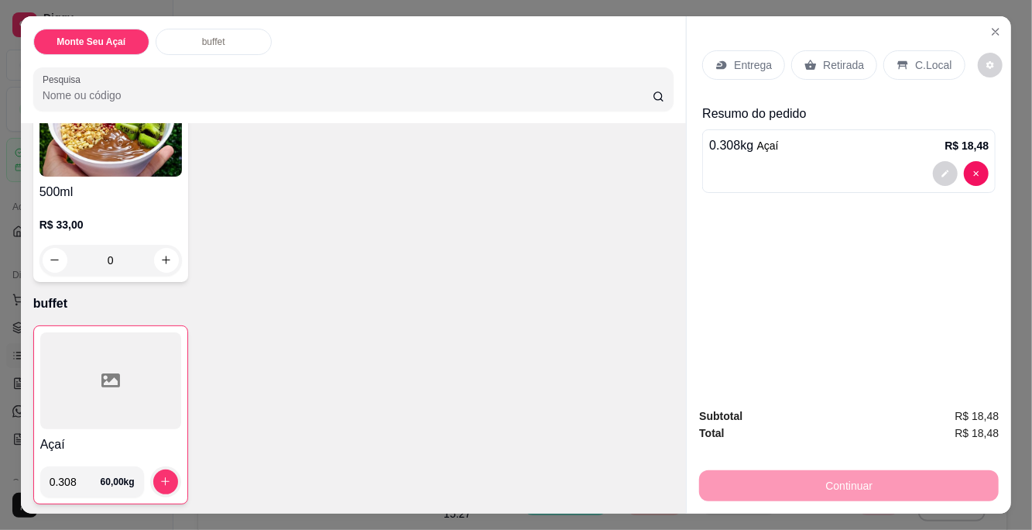
click at [910, 71] on div "C.Local" at bounding box center [924, 64] width 81 height 29
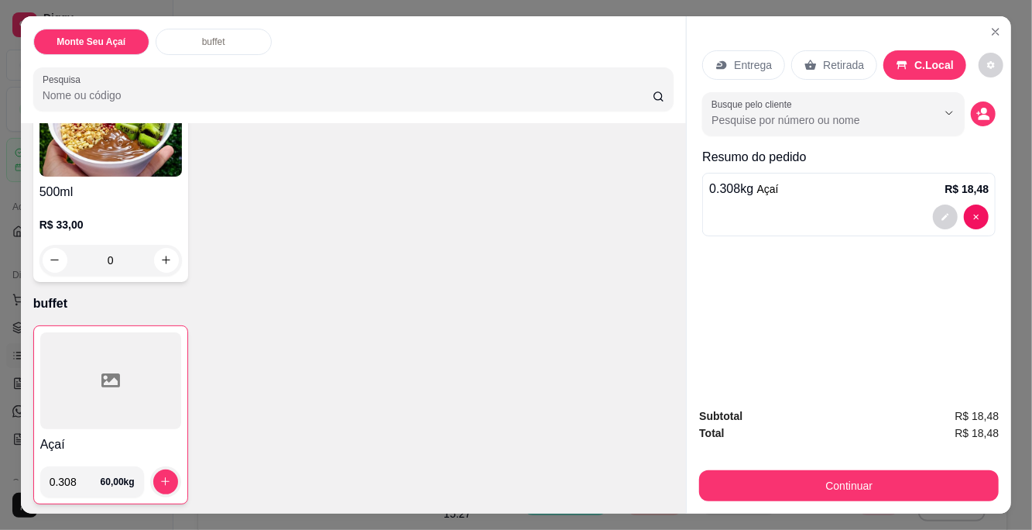
click at [852, 486] on button "Continuar" at bounding box center [849, 485] width 300 height 31
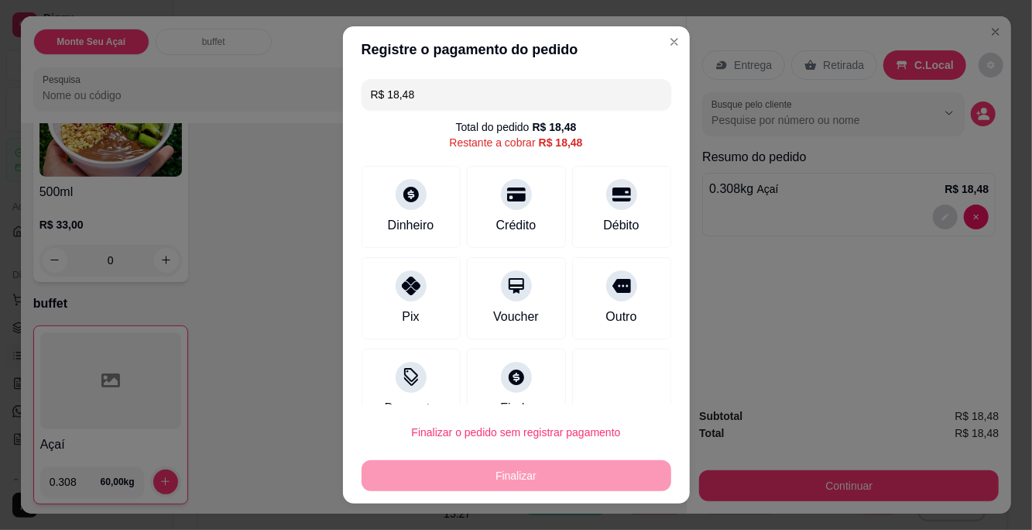
click at [415, 292] on icon at bounding box center [411, 286] width 19 height 19
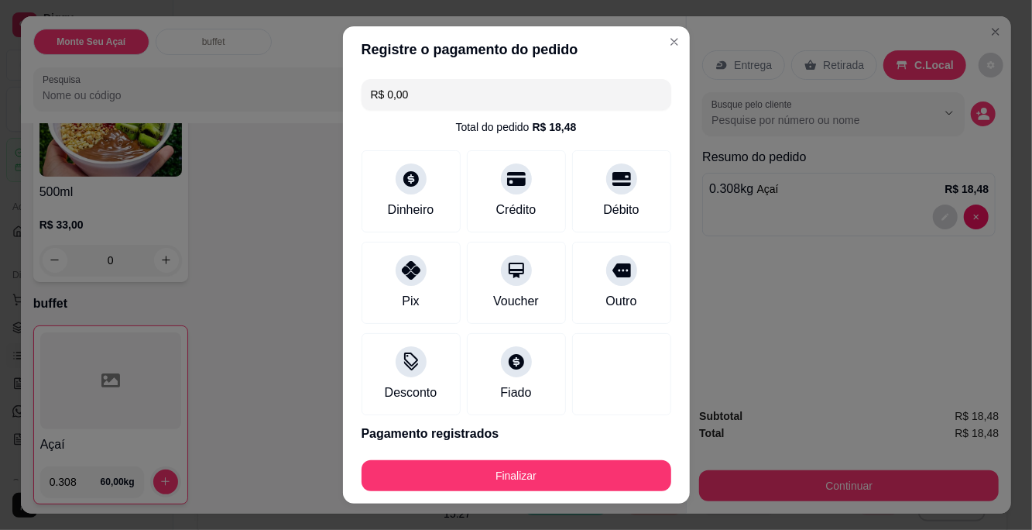
scroll to position [59, 0]
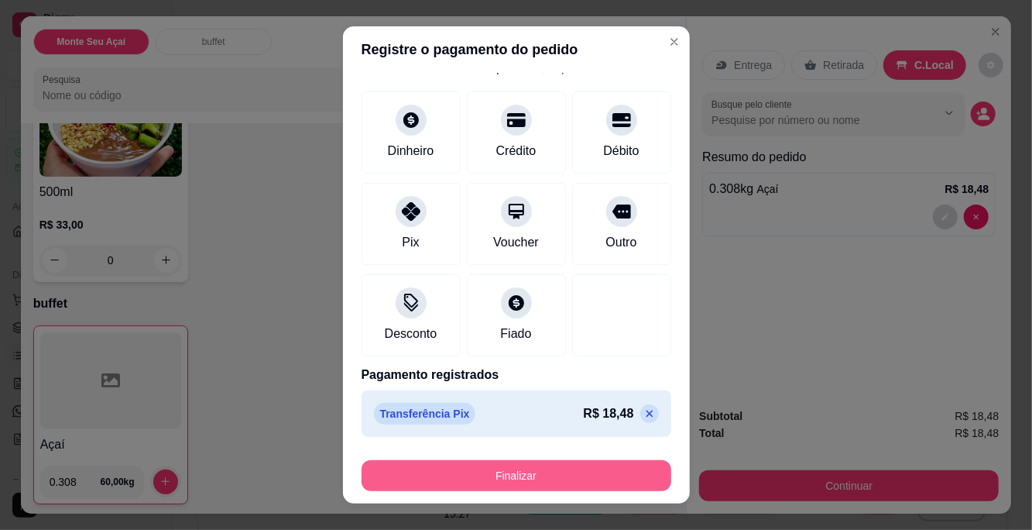
click at [534, 476] on button "Finalizar" at bounding box center [517, 475] width 310 height 31
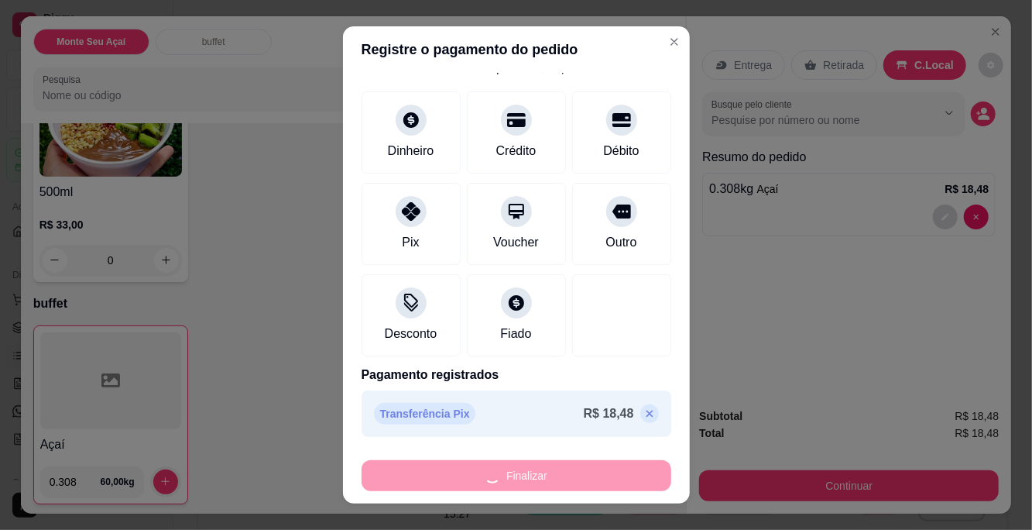
type input "-R$ 18,48"
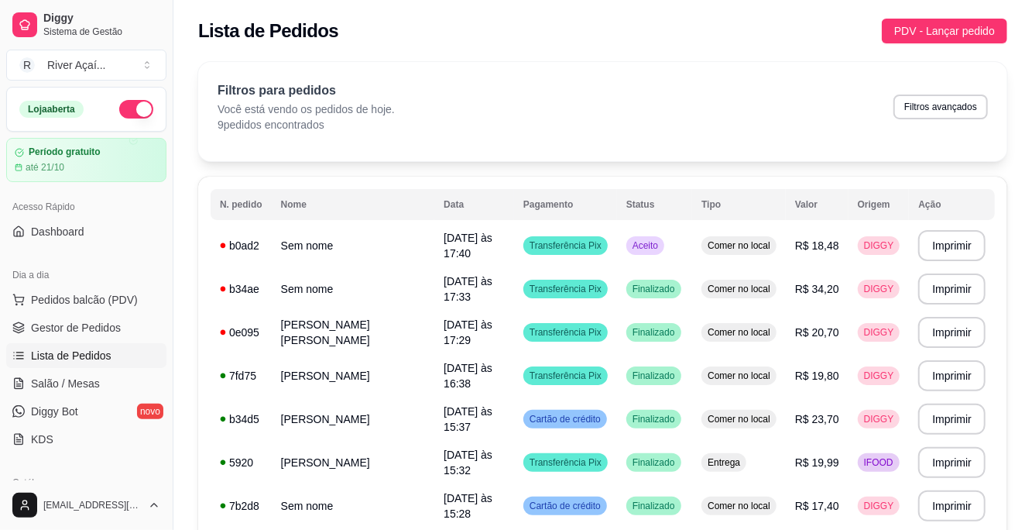
click at [96, 296] on span "Pedidos balcão (PDV)" at bounding box center [84, 299] width 107 height 15
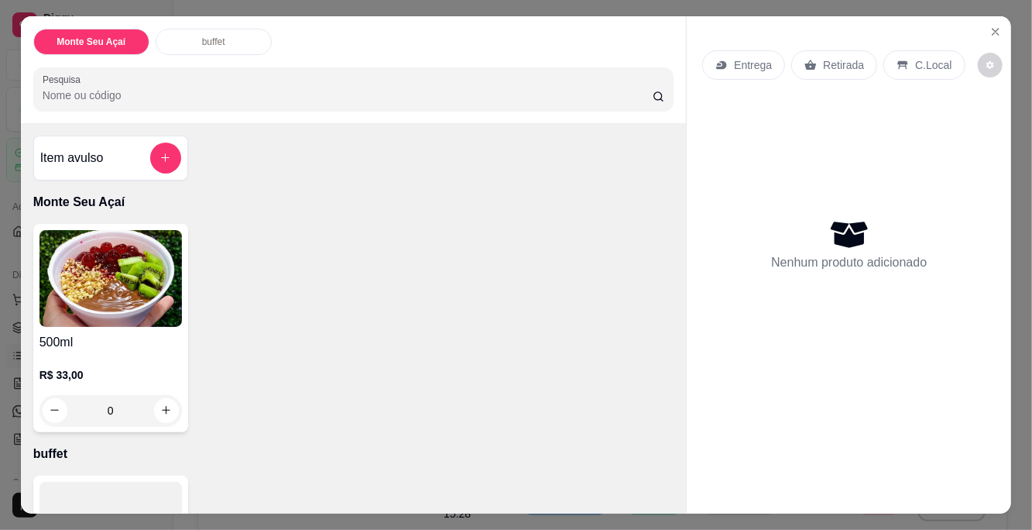
click at [985, 24] on div "Entrega Retirada C.Local Nenhum produto adicionado" at bounding box center [849, 252] width 325 height 473
click at [997, 31] on icon "Close" at bounding box center [996, 32] width 6 height 6
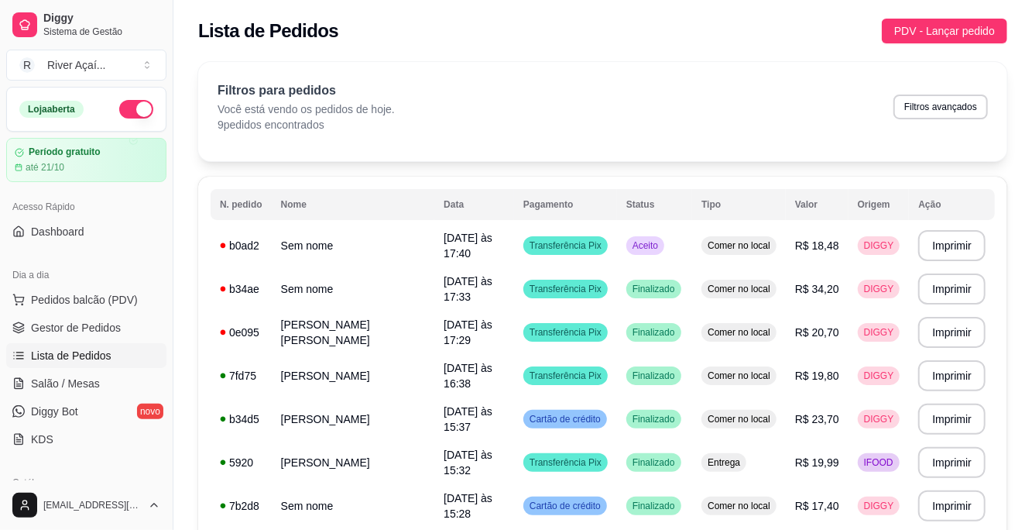
click at [93, 331] on span "Gestor de Pedidos" at bounding box center [76, 327] width 90 height 15
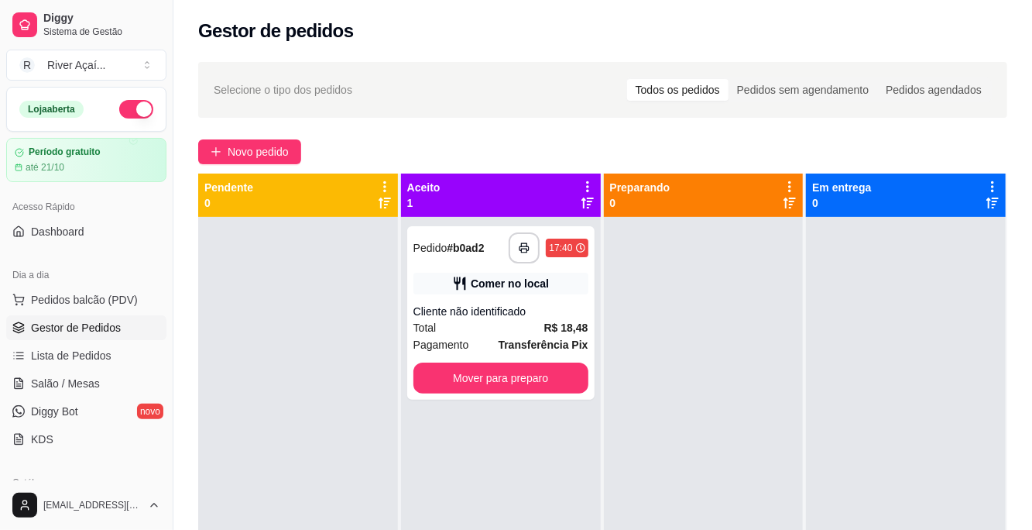
click at [567, 378] on button "Mover para preparo" at bounding box center [501, 377] width 175 height 31
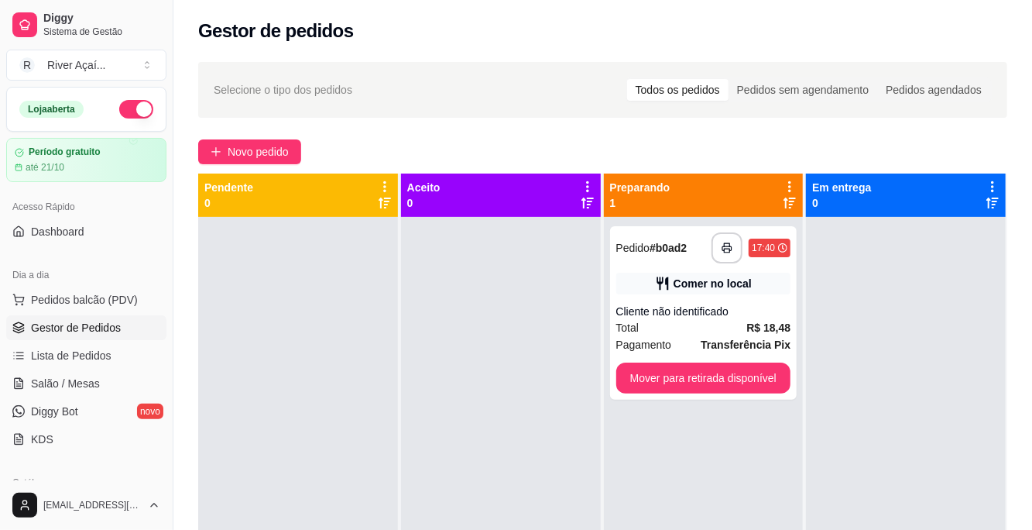
click at [768, 373] on button "Mover para retirada disponível" at bounding box center [704, 377] width 175 height 31
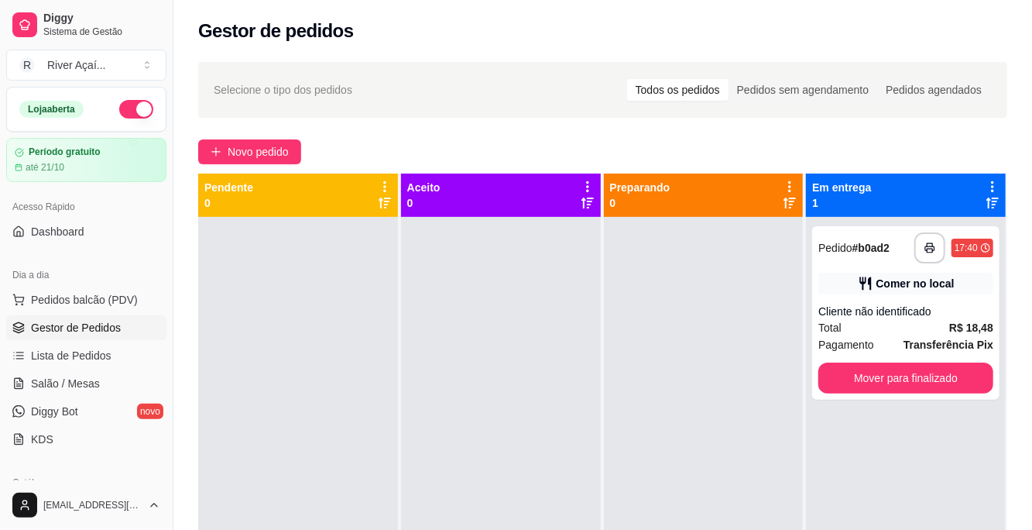
click at [905, 369] on button "Mover para finalizado" at bounding box center [906, 377] width 175 height 31
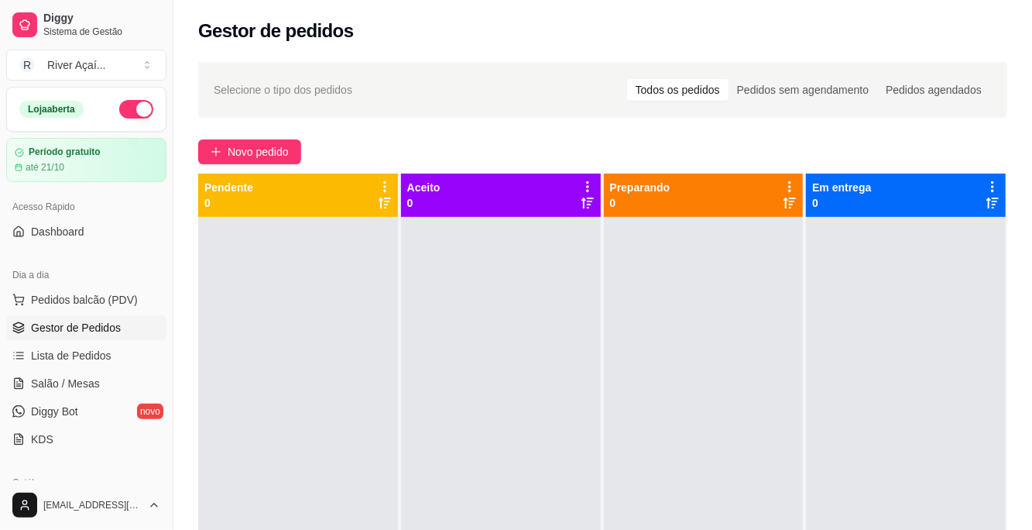
click at [50, 224] on span "Dashboard" at bounding box center [57, 231] width 53 height 15
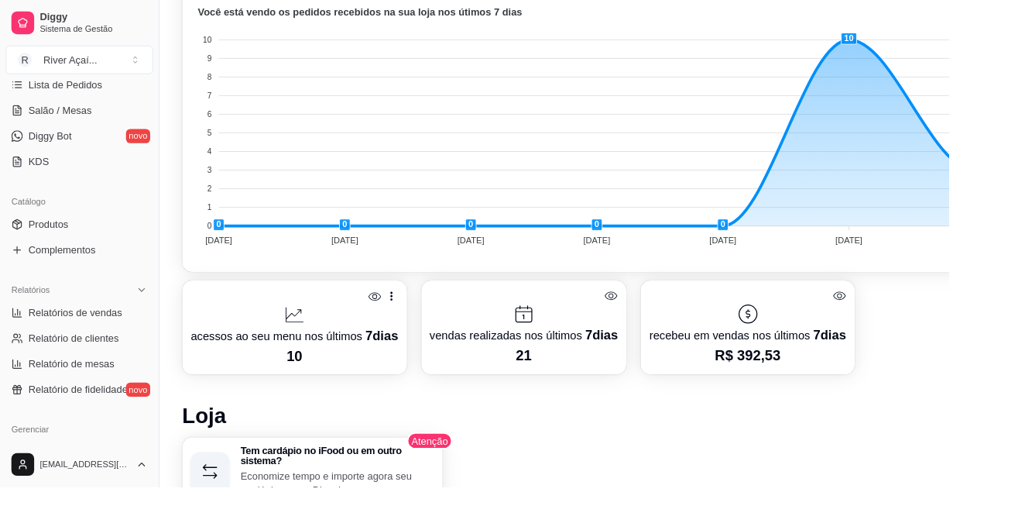
scroll to position [267, 0]
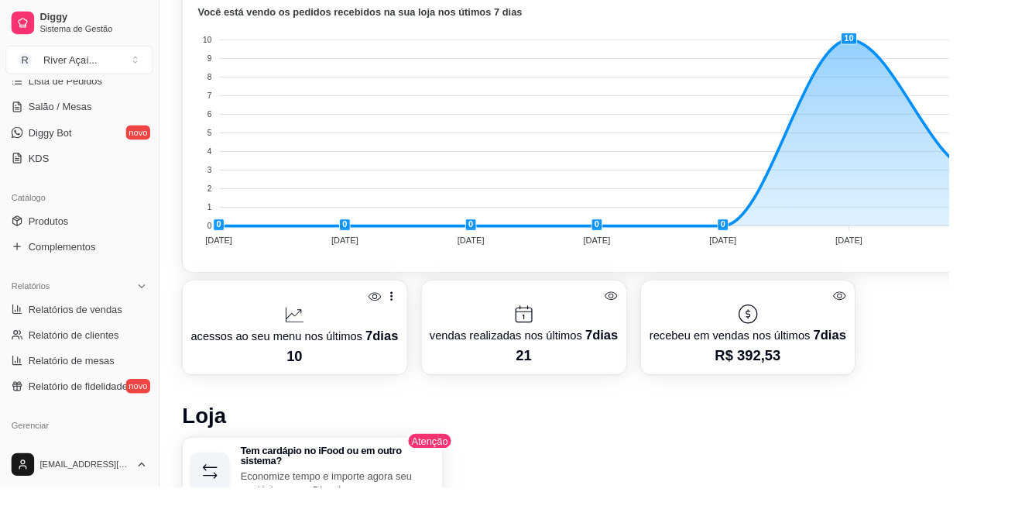
click at [53, 342] on span "Relatórios de vendas" at bounding box center [82, 335] width 102 height 15
select select "ALL"
select select "0"
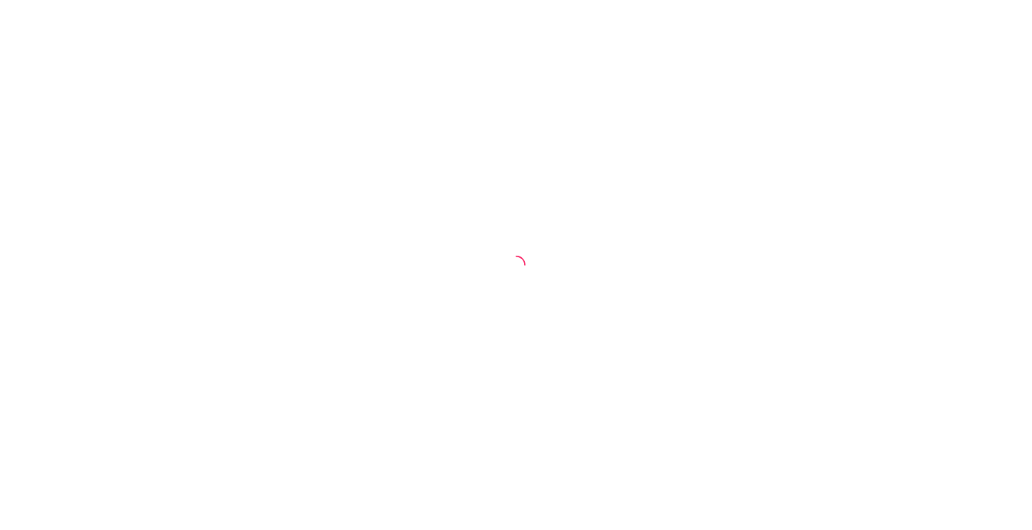
select select "ALL"
select select "0"
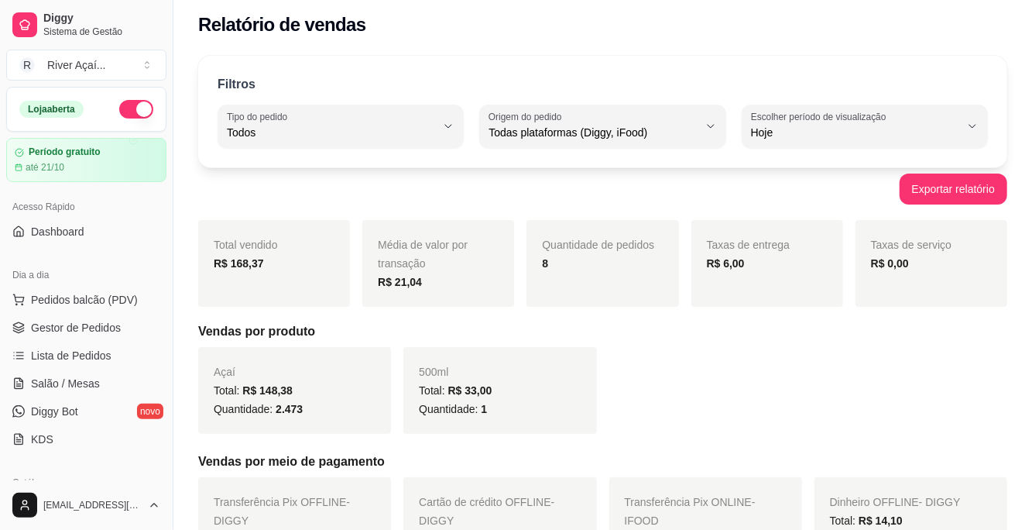
scroll to position [6, 0]
click at [667, 141] on div "Todas plataformas (Diggy, iFood)" at bounding box center [593, 126] width 209 height 31
click at [626, 351] on div "Açaí Total: R$ 148,38 Quantidade: 2.473 500ml Total: R$ 33,00 Quantidade: 1" at bounding box center [602, 390] width 809 height 87
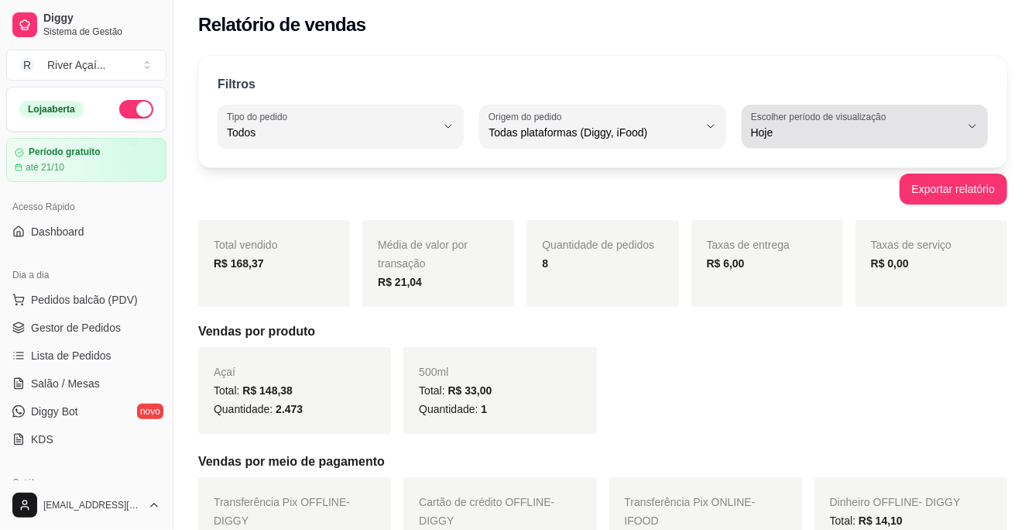
click at [782, 131] on span "Hoje" at bounding box center [855, 132] width 209 height 15
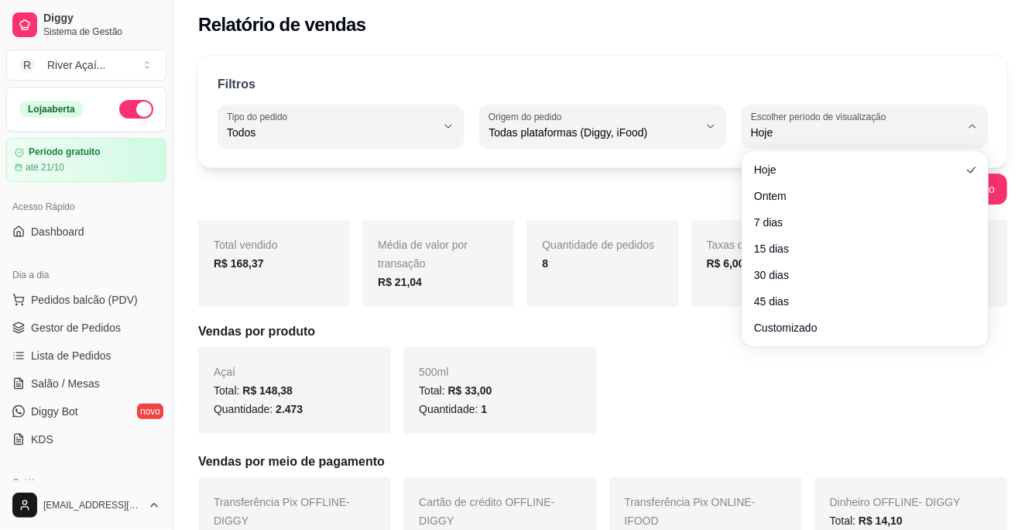
click at [798, 193] on span "Ontem" at bounding box center [857, 195] width 207 height 15
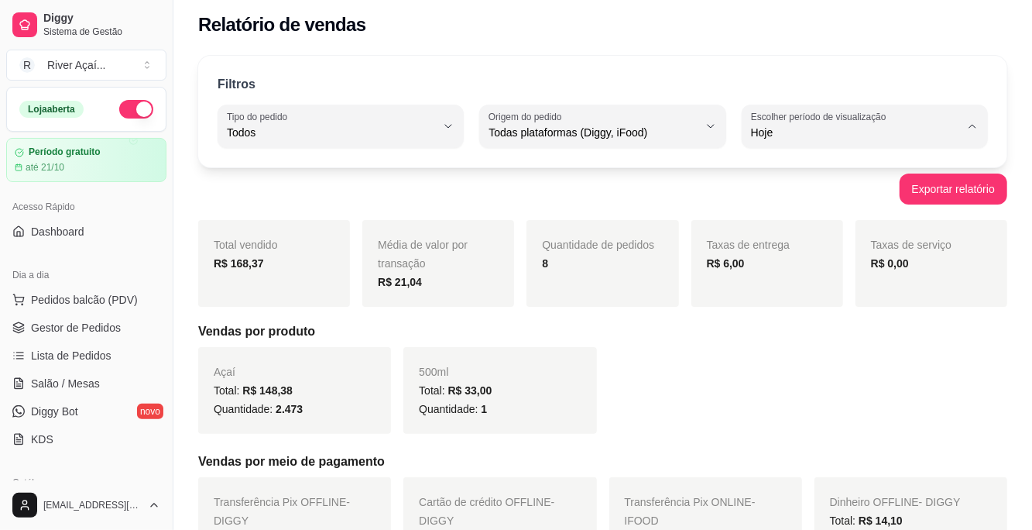
type input "1"
select select "1"
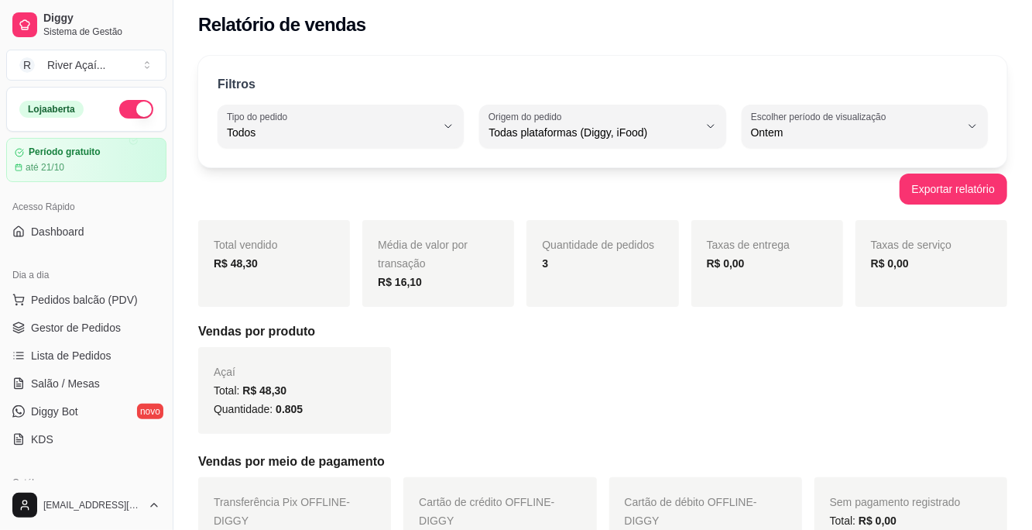
click at [803, 132] on span "Ontem" at bounding box center [855, 132] width 209 height 15
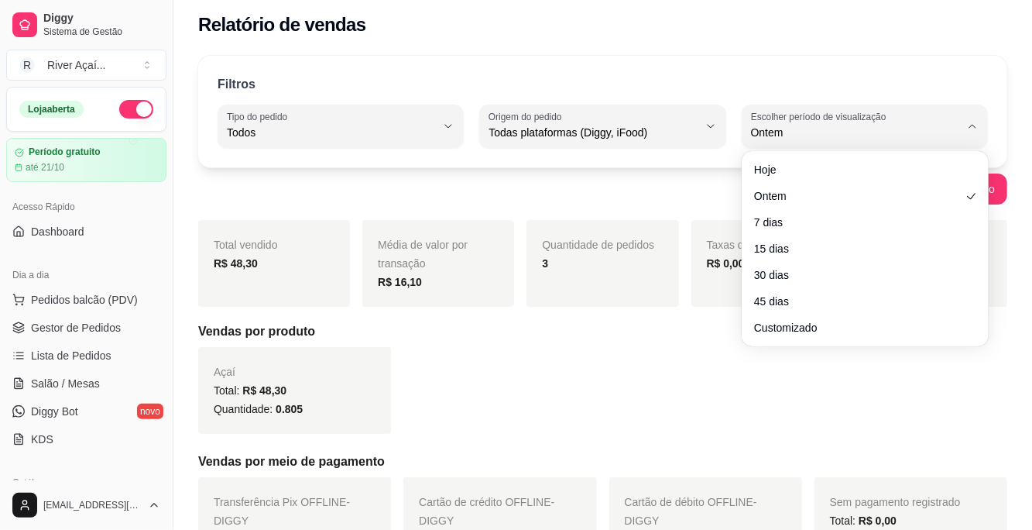
click at [795, 218] on span "7 dias" at bounding box center [857, 222] width 207 height 15
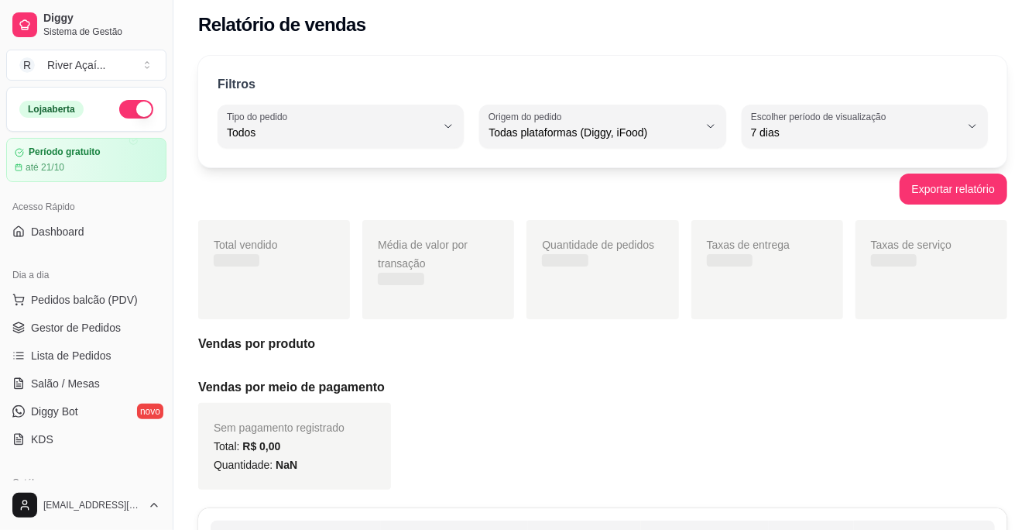
type input "7"
select select "7"
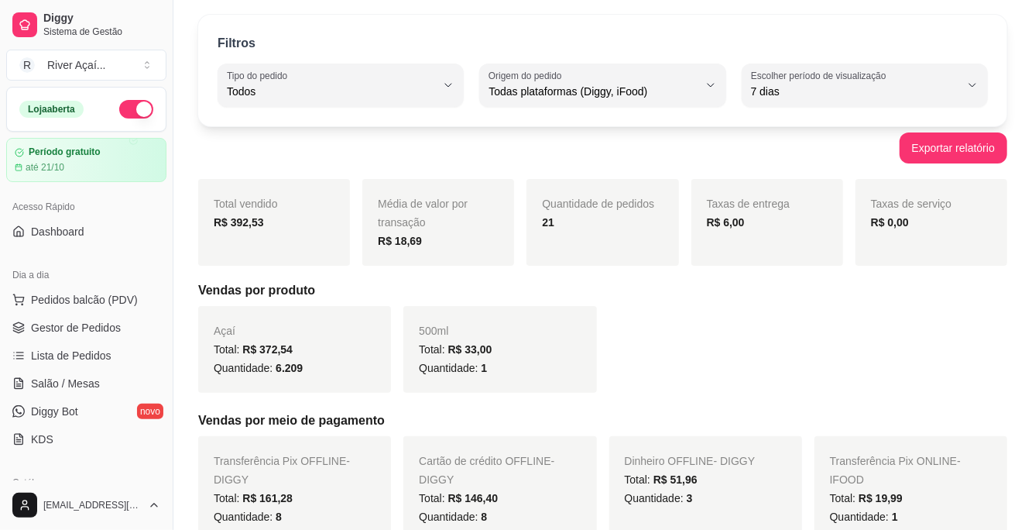
scroll to position [0, 0]
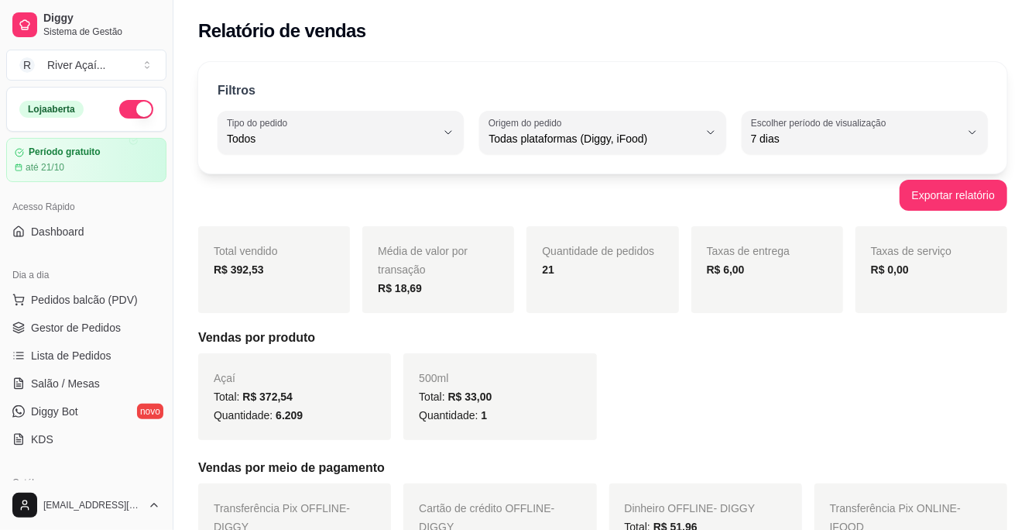
click at [833, 135] on span "7 dias" at bounding box center [855, 138] width 209 height 15
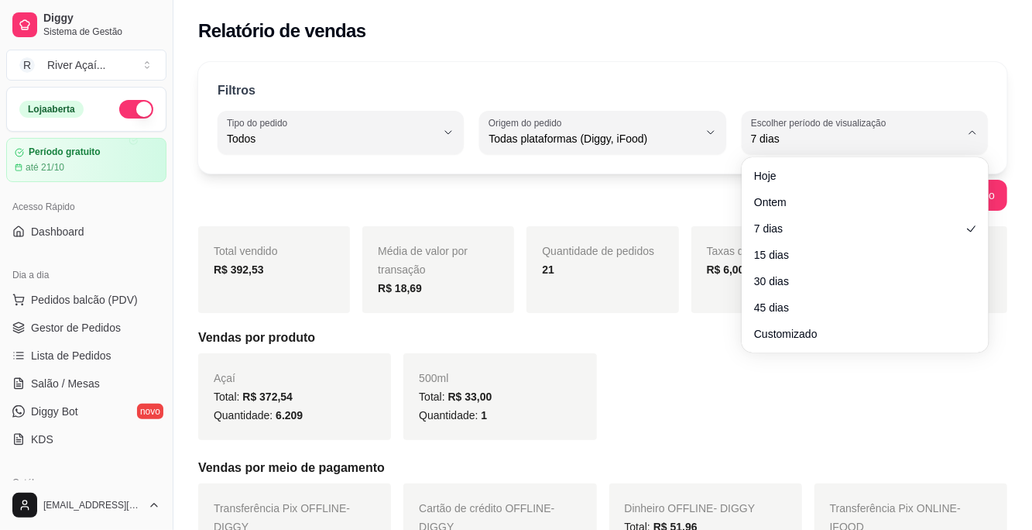
click at [789, 180] on span "Hoje" at bounding box center [857, 175] width 207 height 15
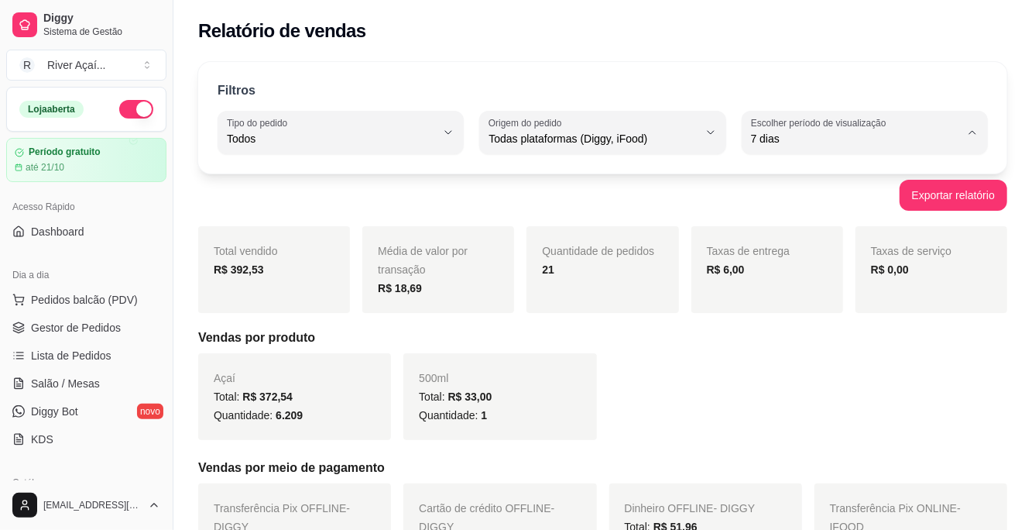
type input "0"
select select "0"
click at [599, 137] on span "Todas plataformas (Diggy, iFood)" at bounding box center [593, 138] width 209 height 15
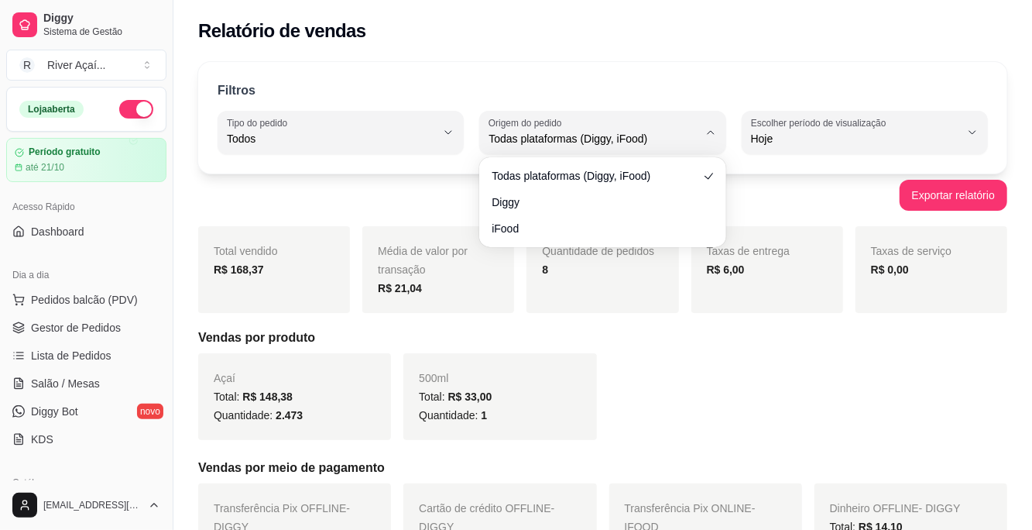
click at [535, 212] on li "Diggy" at bounding box center [603, 202] width 235 height 25
type input "DIGGY"
select select "DIGGY"
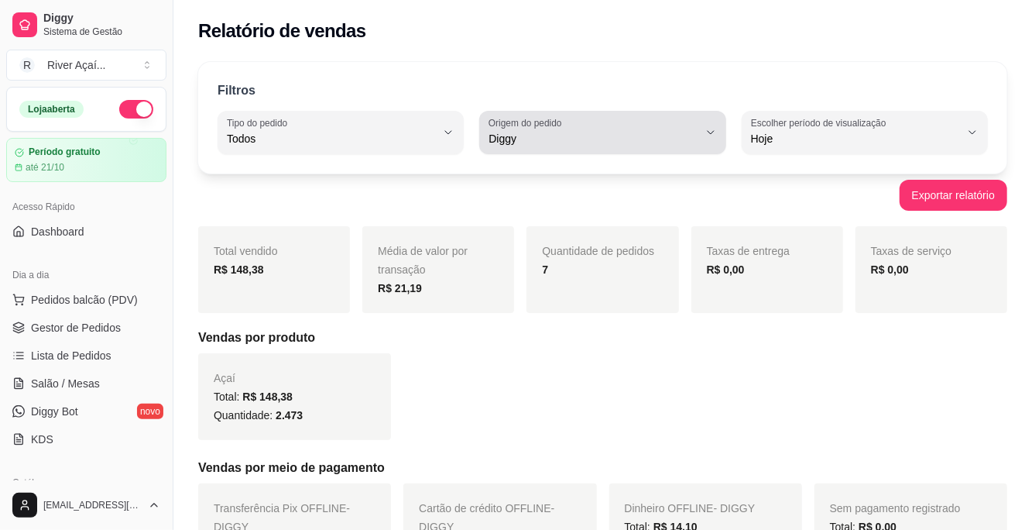
click at [625, 137] on span "Diggy" at bounding box center [593, 138] width 209 height 15
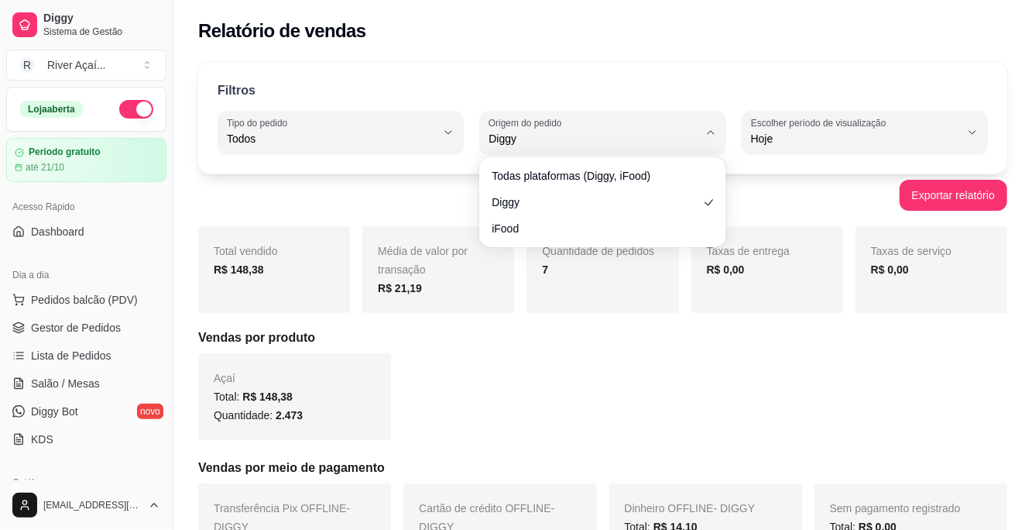
click at [606, 180] on span "Todas plataformas (Diggy, iFood)" at bounding box center [595, 175] width 207 height 15
type input "ALL"
select select "ALL"
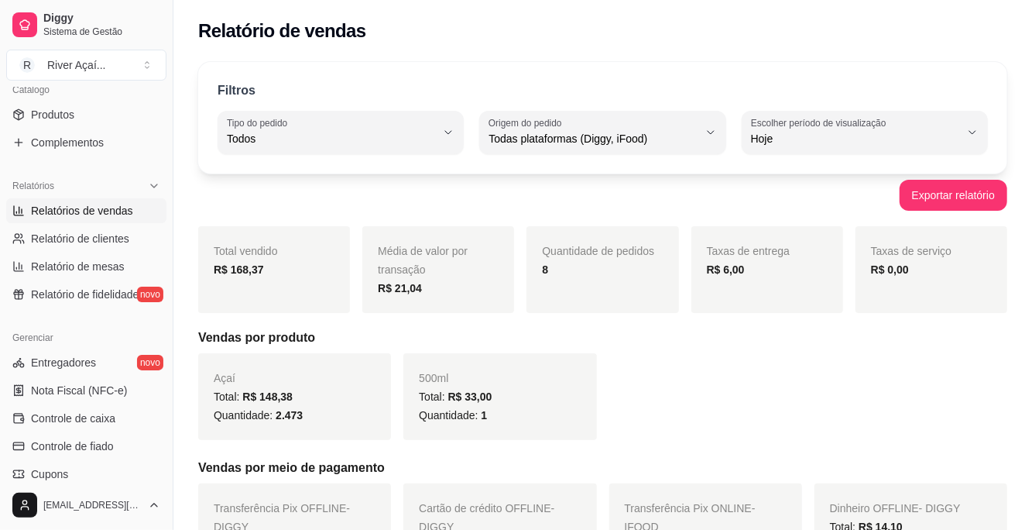
scroll to position [411, 0]
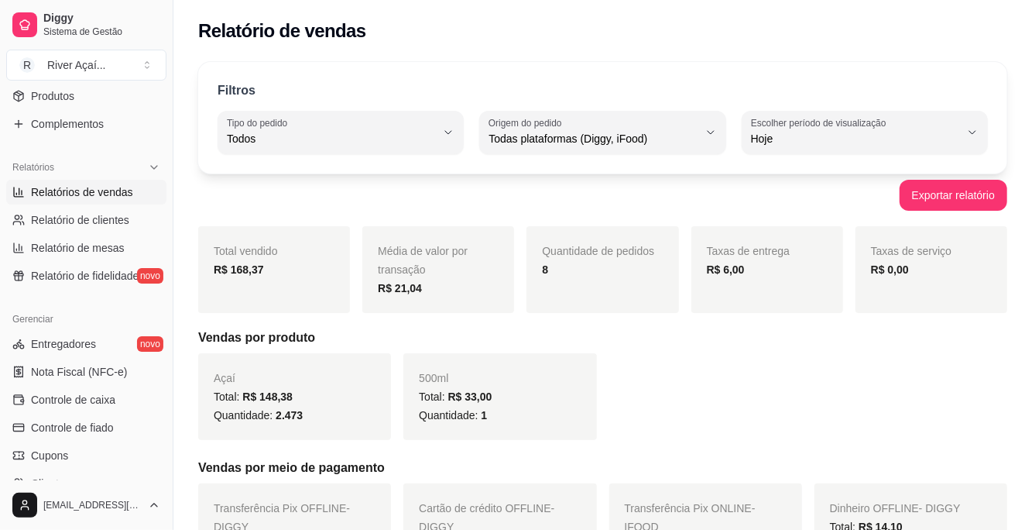
click at [94, 393] on span "Controle de caixa" at bounding box center [73, 399] width 84 height 15
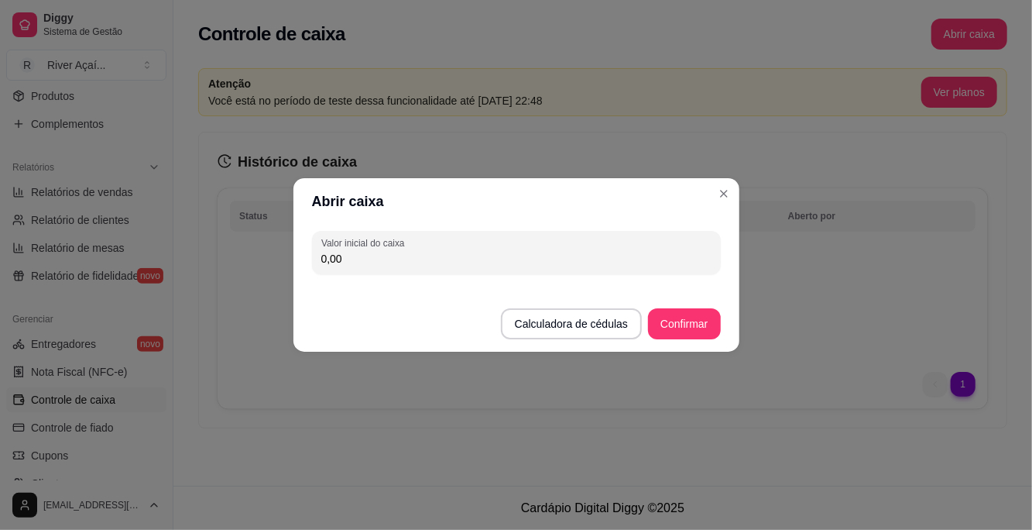
click at [431, 263] on input "0,00" at bounding box center [516, 258] width 390 height 15
type input "7,50"
click at [699, 333] on button "Confirmar" at bounding box center [684, 323] width 72 height 31
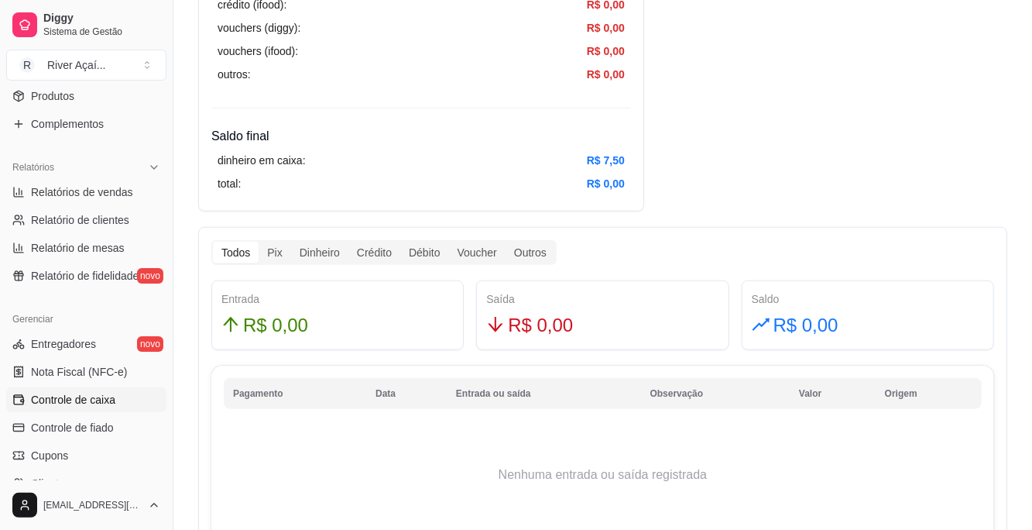
scroll to position [714, 0]
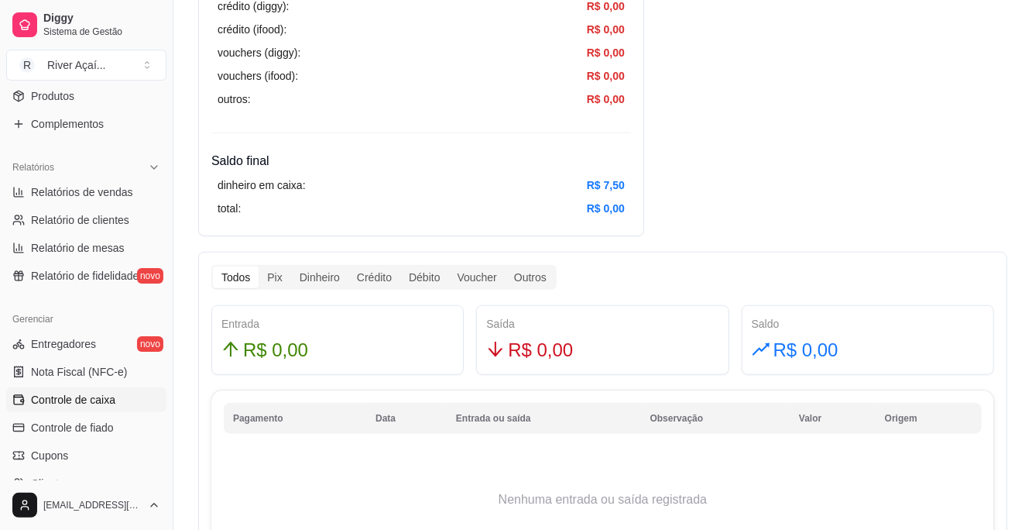
click at [336, 268] on div "Dinheiro" at bounding box center [319, 277] width 57 height 22
click at [291, 266] on input "Dinheiro" at bounding box center [291, 266] width 0 height 0
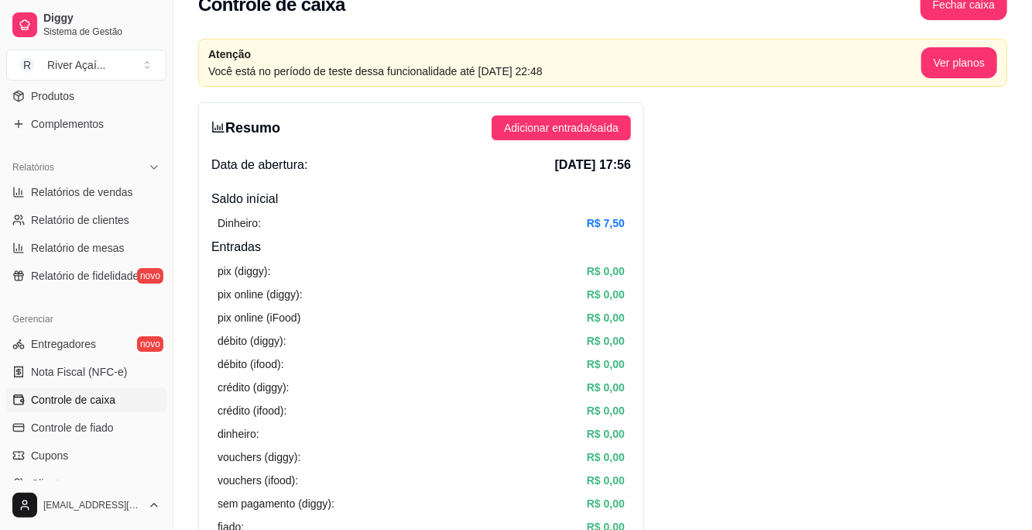
scroll to position [0, 0]
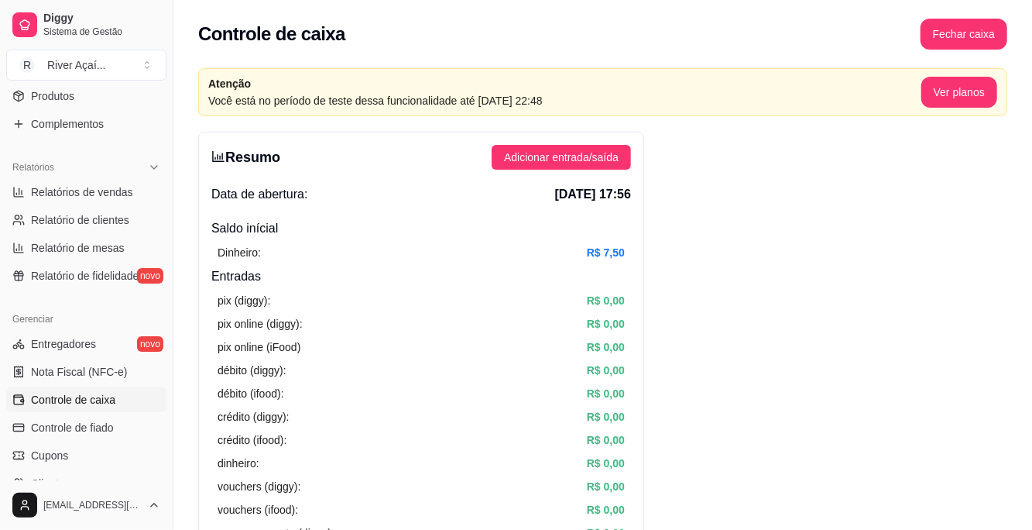
click at [609, 162] on span "Adicionar entrada/saída" at bounding box center [561, 157] width 115 height 17
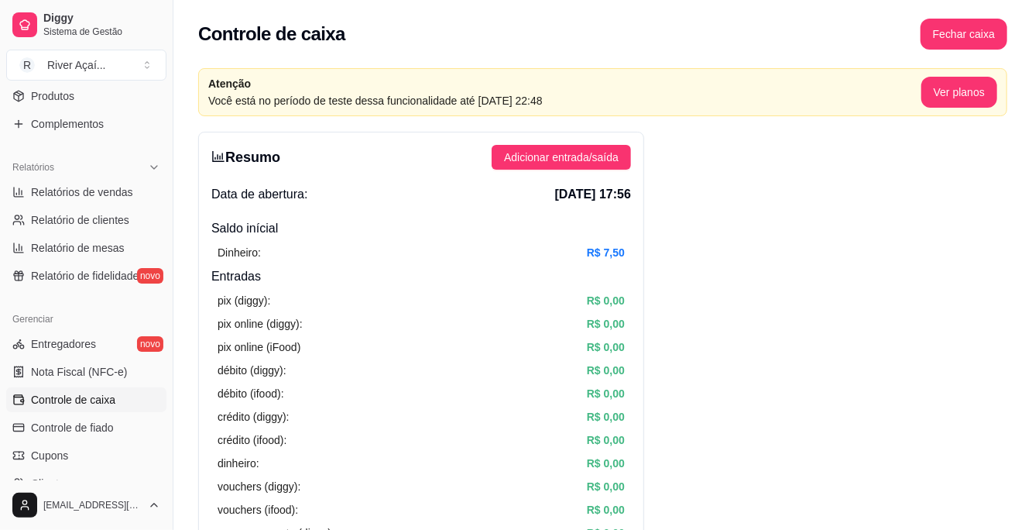
click at [513, 354] on div "pix online (iFood) R$ 0,00" at bounding box center [421, 346] width 407 height 17
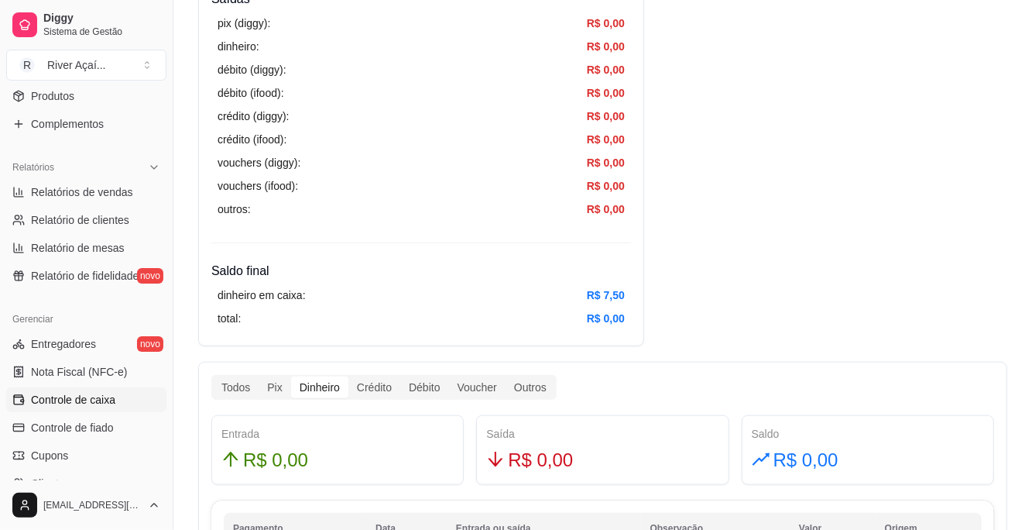
click at [599, 280] on div "dinheiro em caixa: R$ 7,50 total: R$ 0,00" at bounding box center [421, 306] width 420 height 53
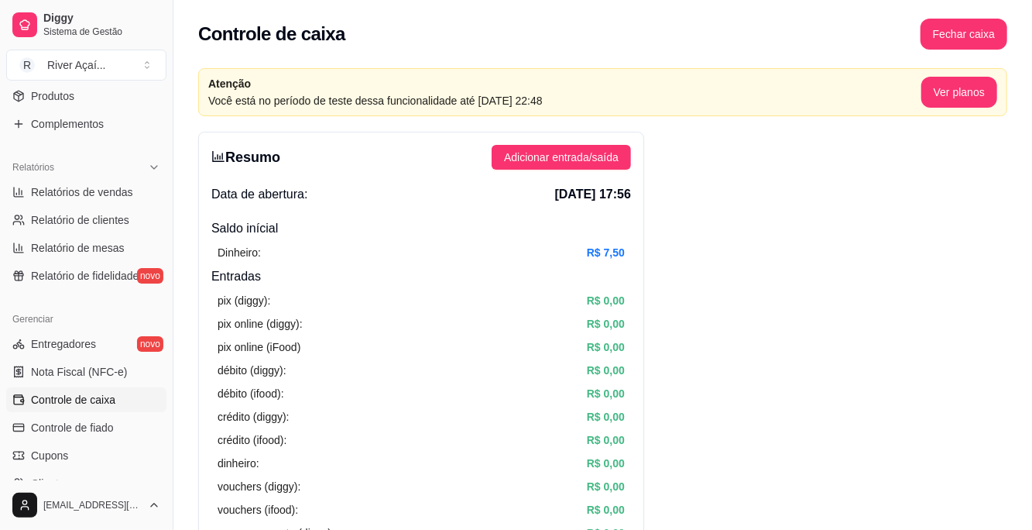
click at [603, 156] on span "Adicionar entrada/saída" at bounding box center [561, 157] width 115 height 17
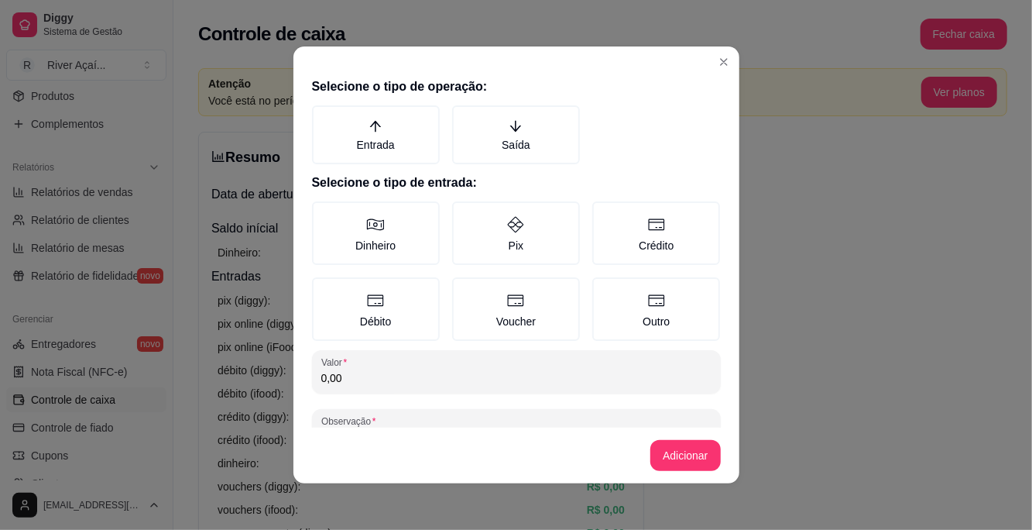
click at [402, 139] on label "Entrada" at bounding box center [376, 134] width 128 height 59
click at [324, 117] on button "Entrada" at bounding box center [317, 111] width 12 height 12
click at [406, 231] on label "Dinheiro" at bounding box center [376, 233] width 128 height 64
click at [324, 213] on button "Dinheiro" at bounding box center [317, 207] width 12 height 12
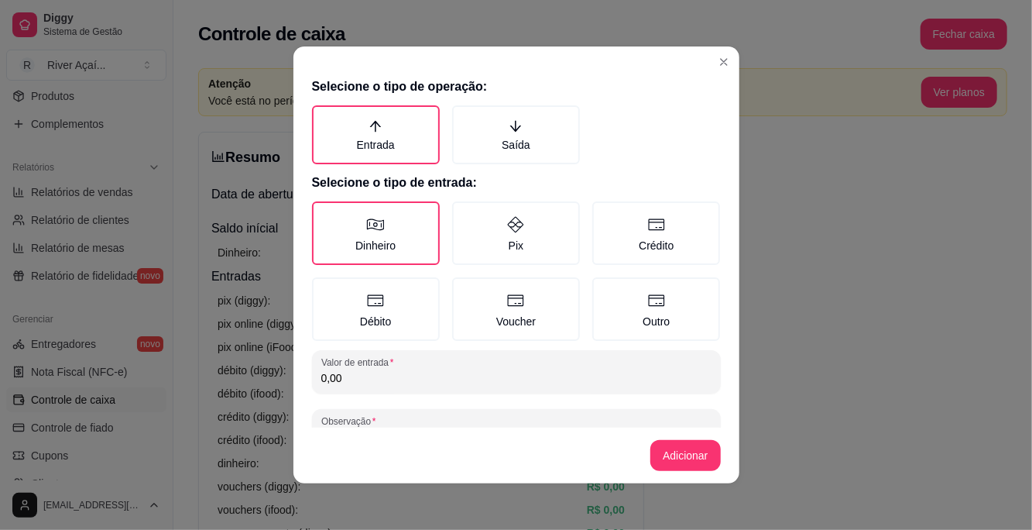
click at [446, 372] on input "0,00" at bounding box center [516, 377] width 390 height 15
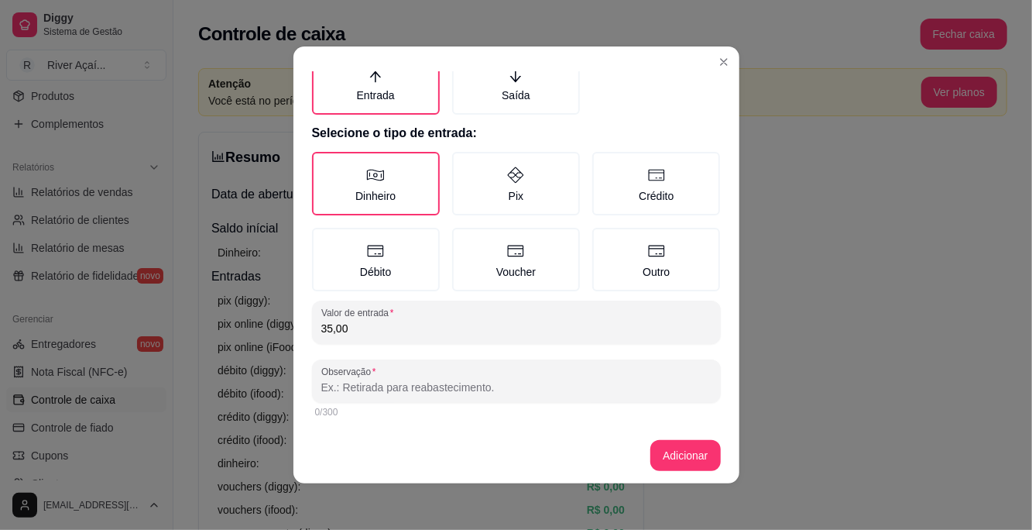
type input "35,00"
click at [696, 445] on button "Adicionar" at bounding box center [686, 455] width 70 height 31
click at [496, 386] on input "Observação" at bounding box center [516, 387] width 390 height 15
type input "escrava"
type input "entrada"
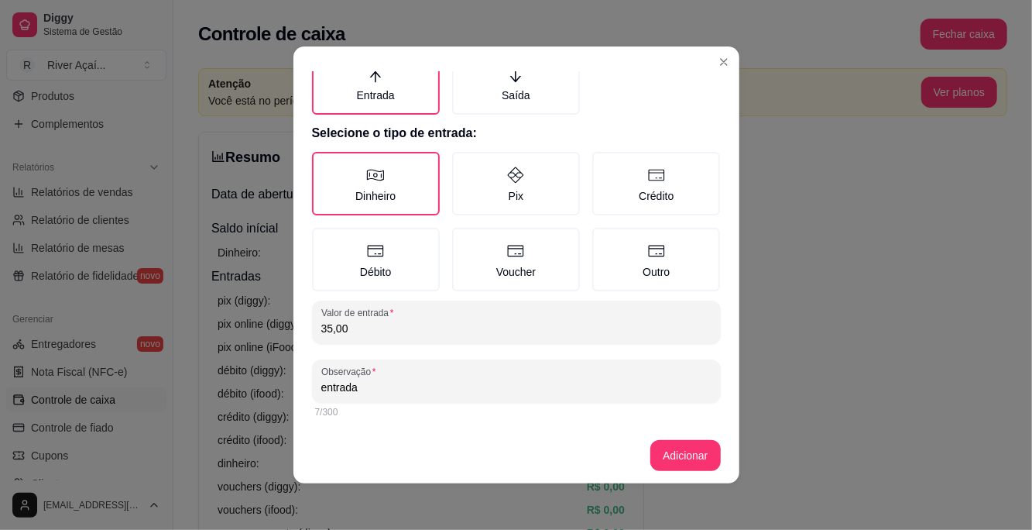
click at [690, 465] on footer "Adicionar" at bounding box center [517, 456] width 446 height 56
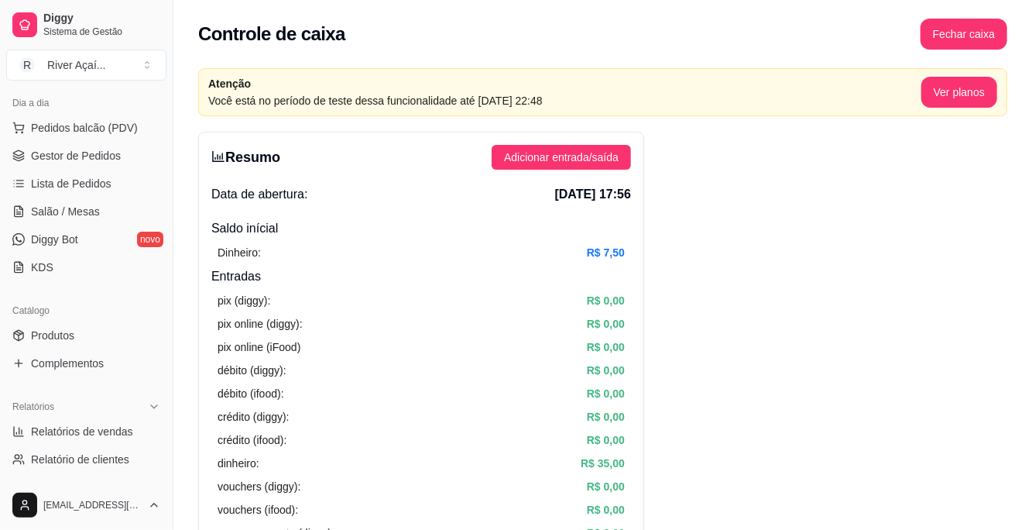
scroll to position [0, 0]
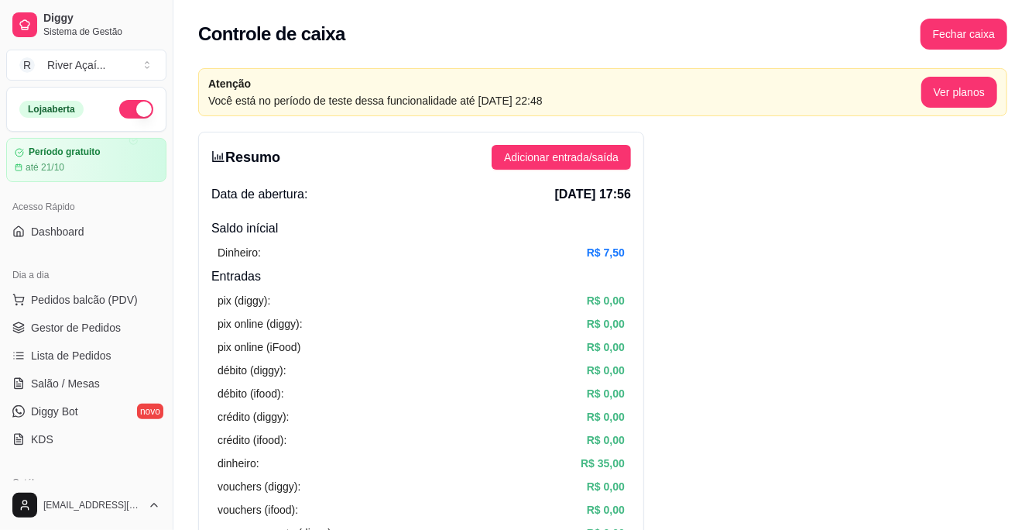
click at [136, 305] on button "Pedidos balcão (PDV)" at bounding box center [86, 299] width 160 height 25
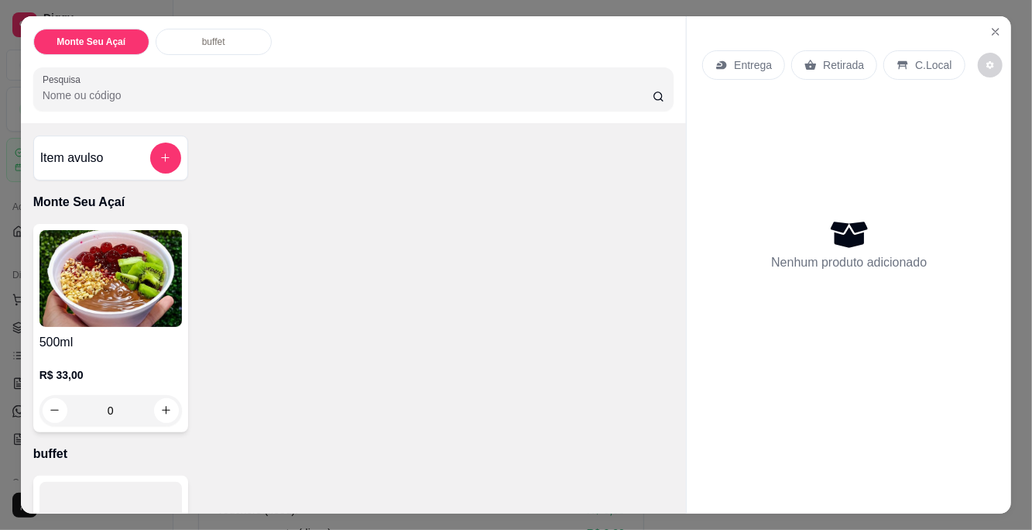
click at [1002, 25] on button "Close" at bounding box center [996, 31] width 25 height 25
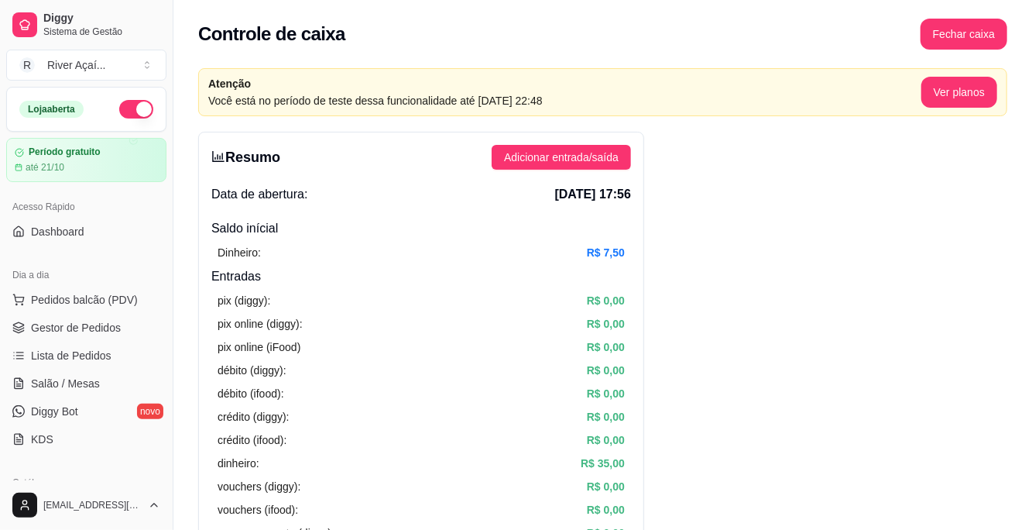
click at [127, 338] on link "Gestor de Pedidos" at bounding box center [86, 327] width 160 height 25
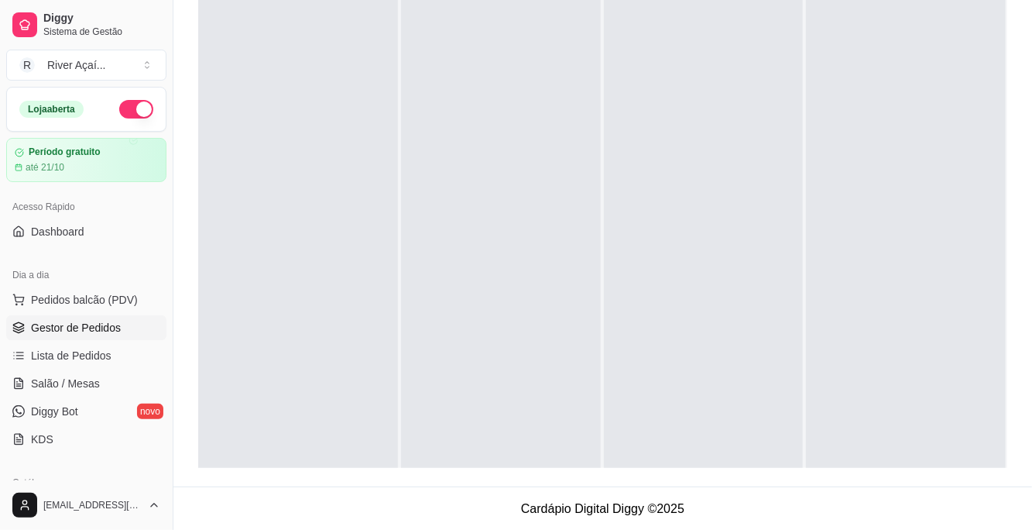
click at [100, 354] on span "Lista de Pedidos" at bounding box center [71, 355] width 81 height 15
click at [87, 356] on span "Lista de Pedidos" at bounding box center [71, 355] width 81 height 15
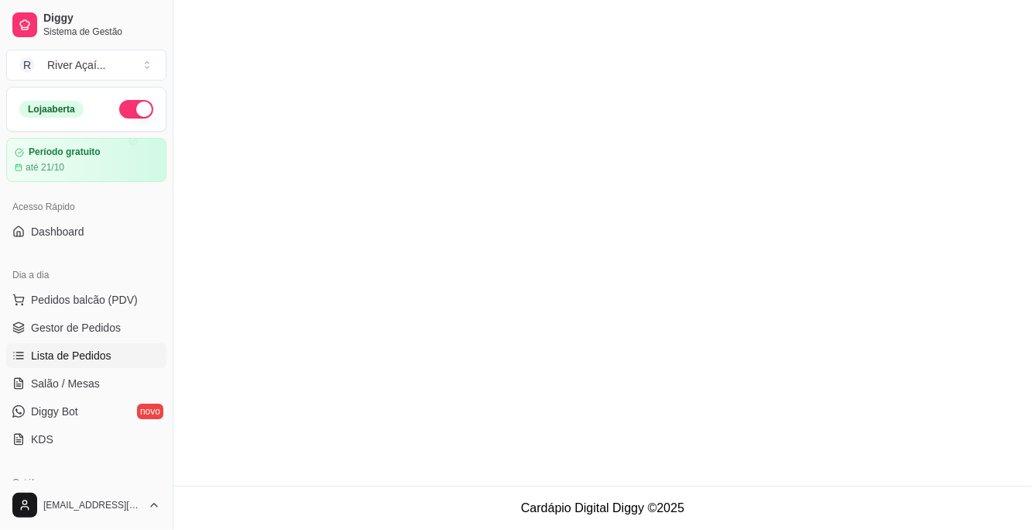
click at [104, 349] on span "Lista de Pedidos" at bounding box center [71, 355] width 81 height 15
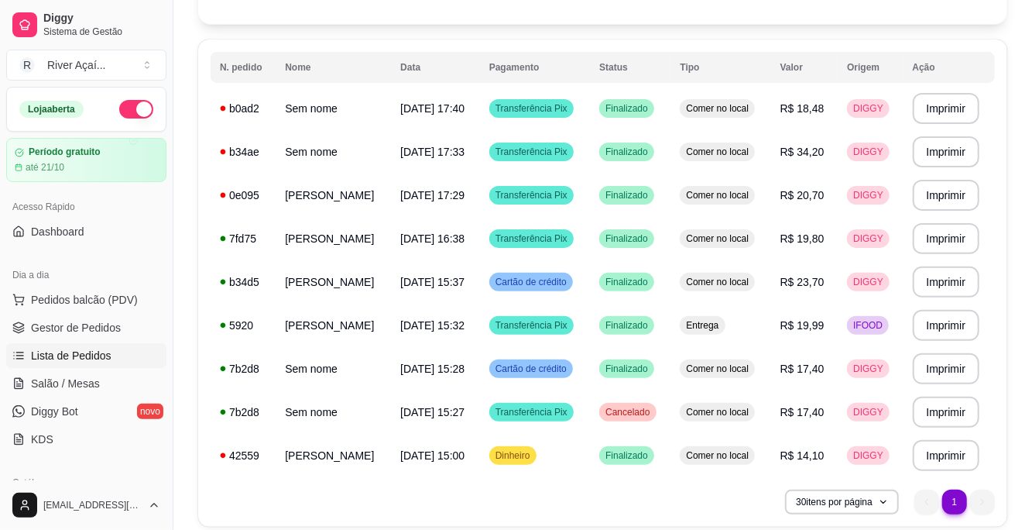
scroll to position [136, 0]
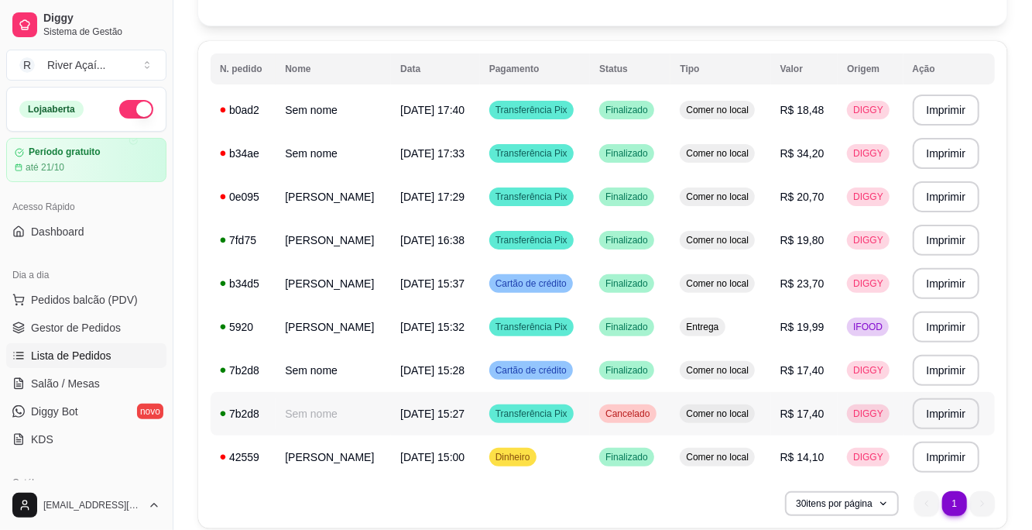
click at [958, 321] on button "Imprimir" at bounding box center [946, 326] width 67 height 31
click at [956, 327] on button "Imprimir" at bounding box center [946, 326] width 67 height 31
